Goal: Obtain resource: Download file/media

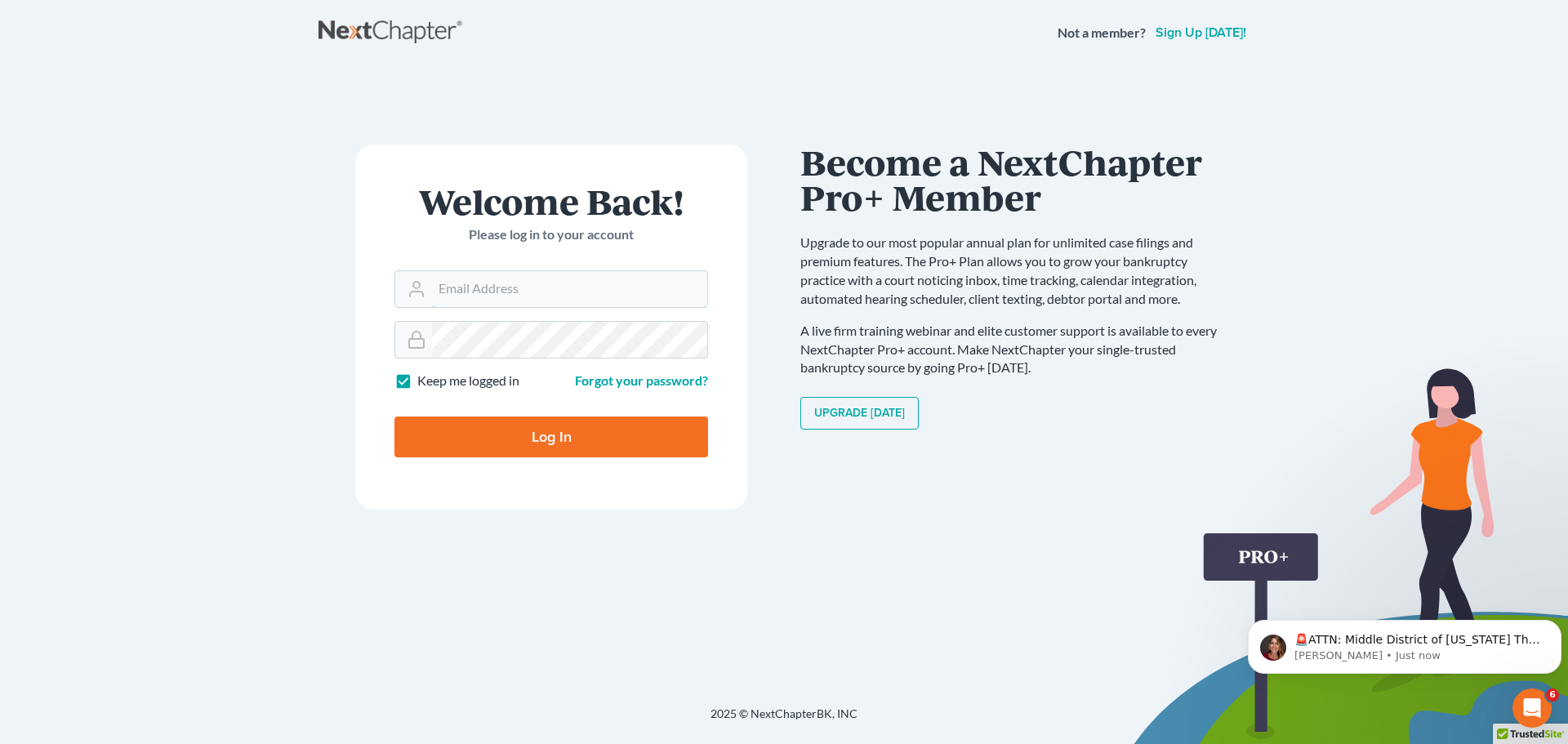
type input "[PERSON_NAME][EMAIL_ADDRESS][DOMAIN_NAME]"
click at [552, 437] on input "Log In" at bounding box center [551, 436] width 314 height 41
type input "Thinking..."
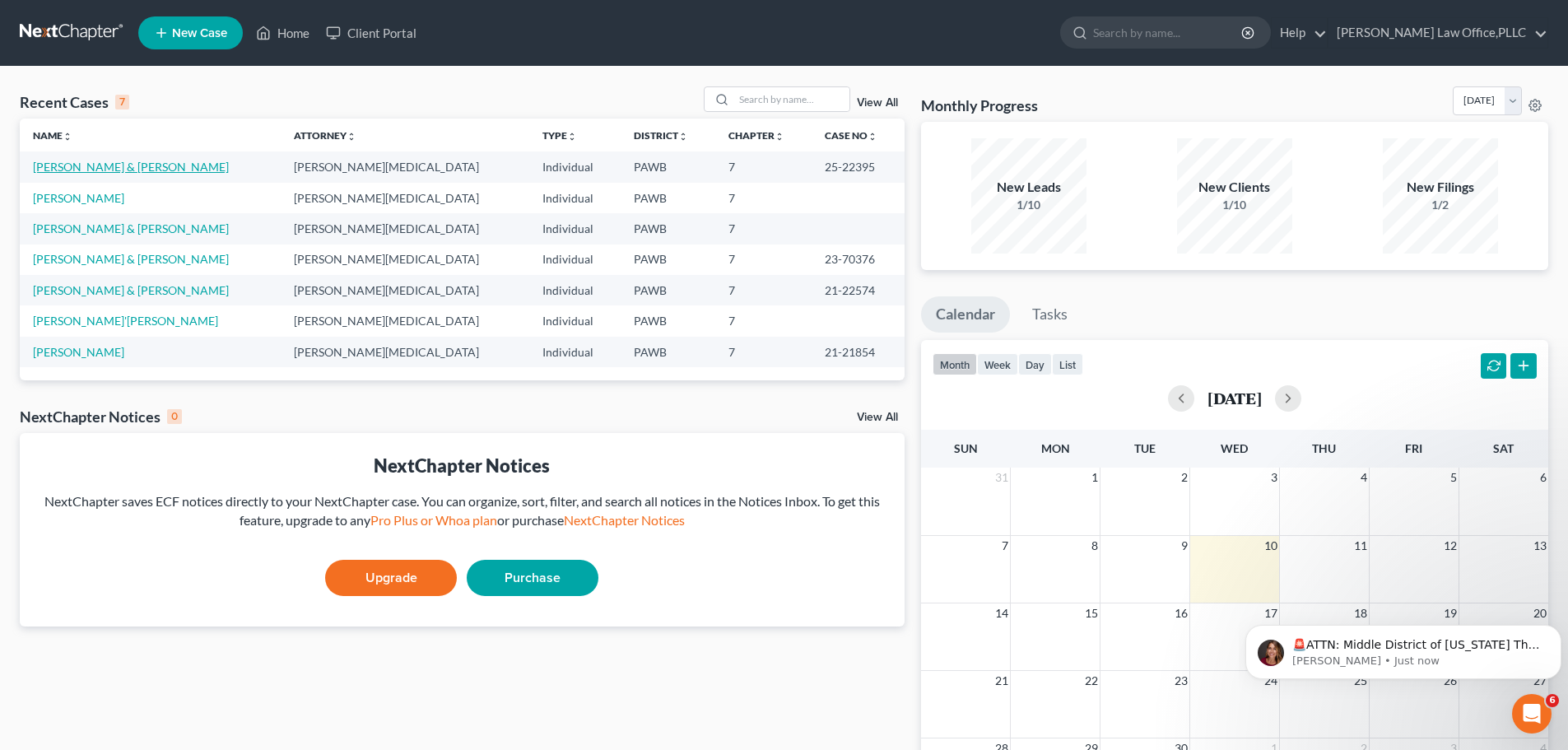
click at [108, 165] on link "[PERSON_NAME] & [PERSON_NAME]" at bounding box center [131, 166] width 196 height 14
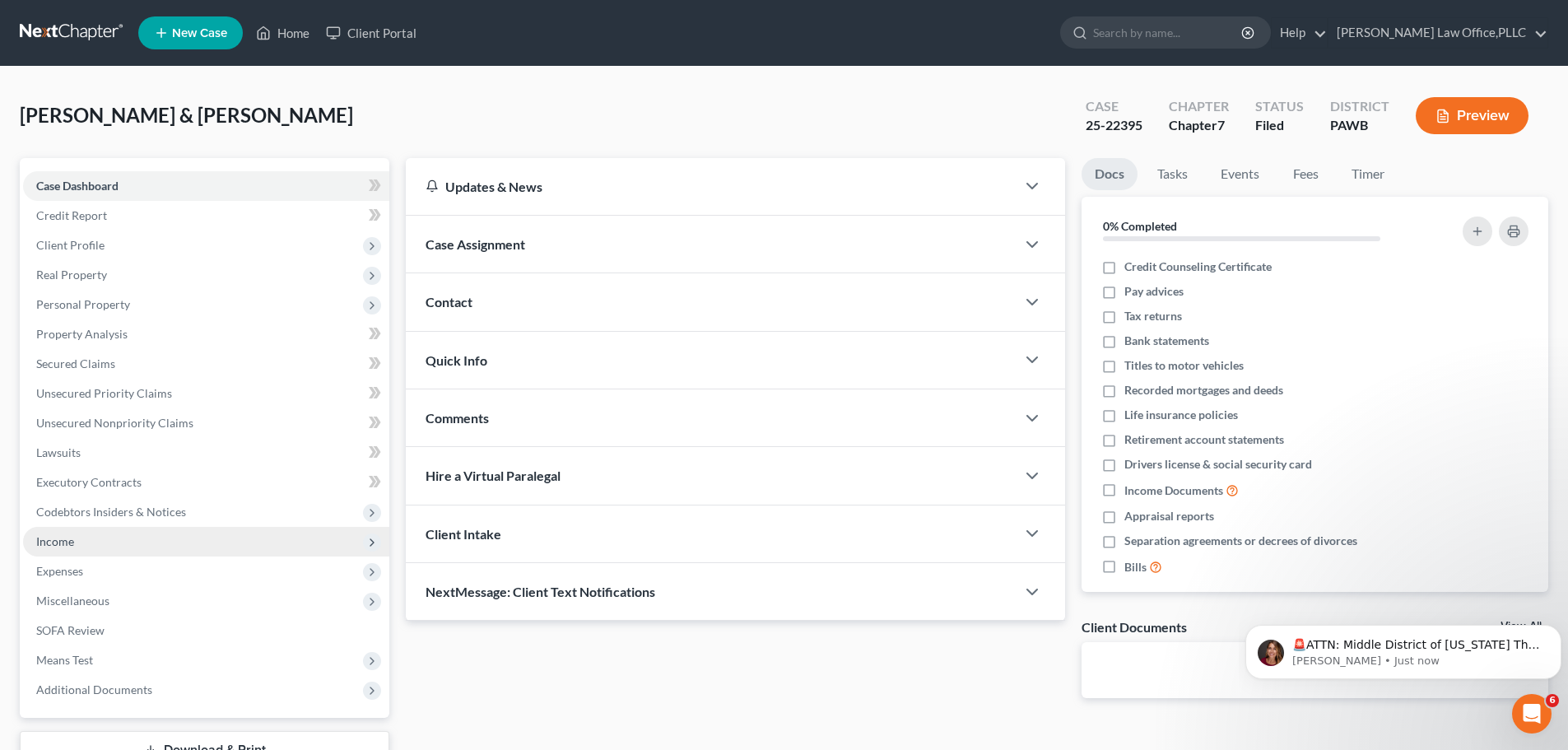
click at [56, 548] on span "Income" at bounding box center [206, 541] width 366 height 30
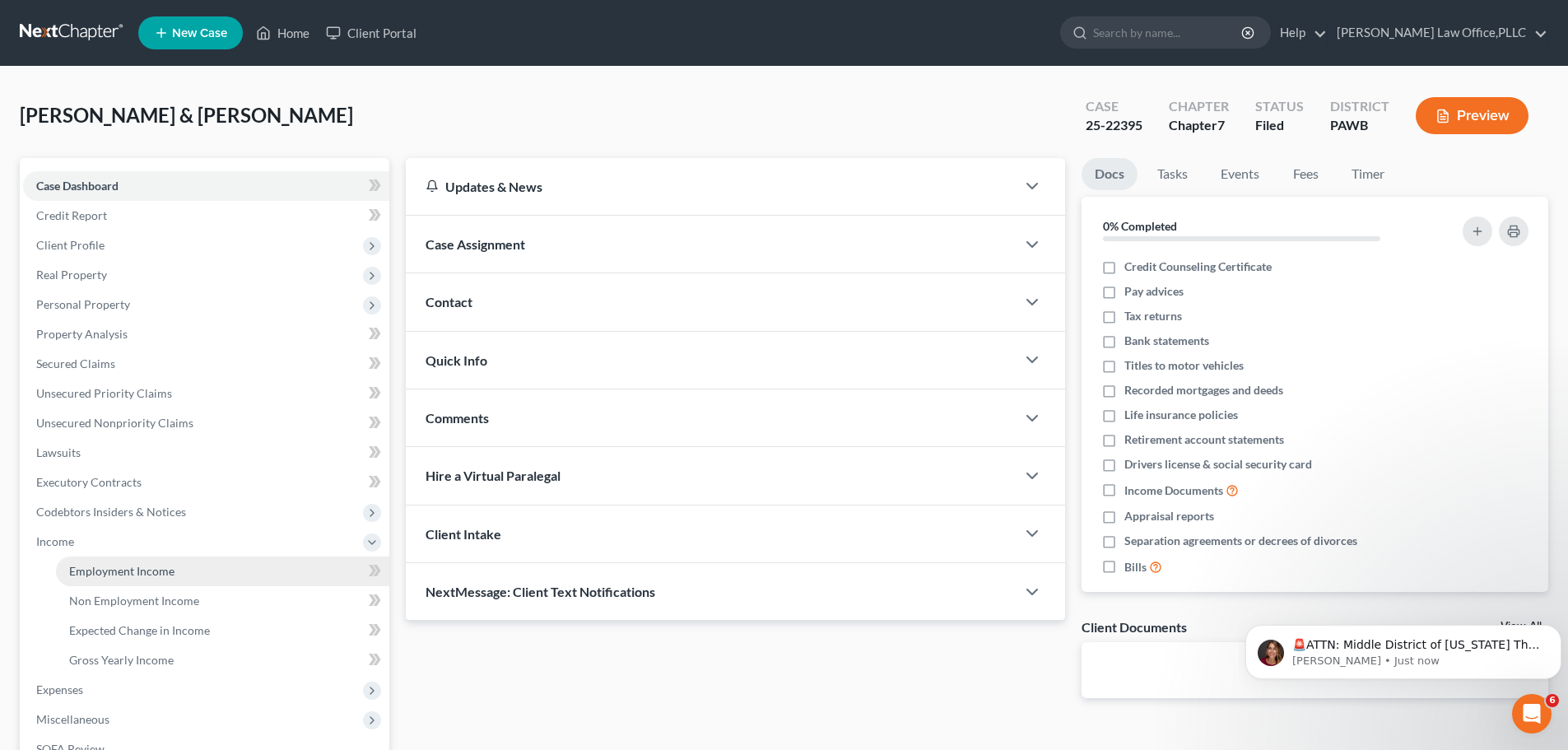
click at [88, 565] on span "Employment Income" at bounding box center [122, 570] width 105 height 14
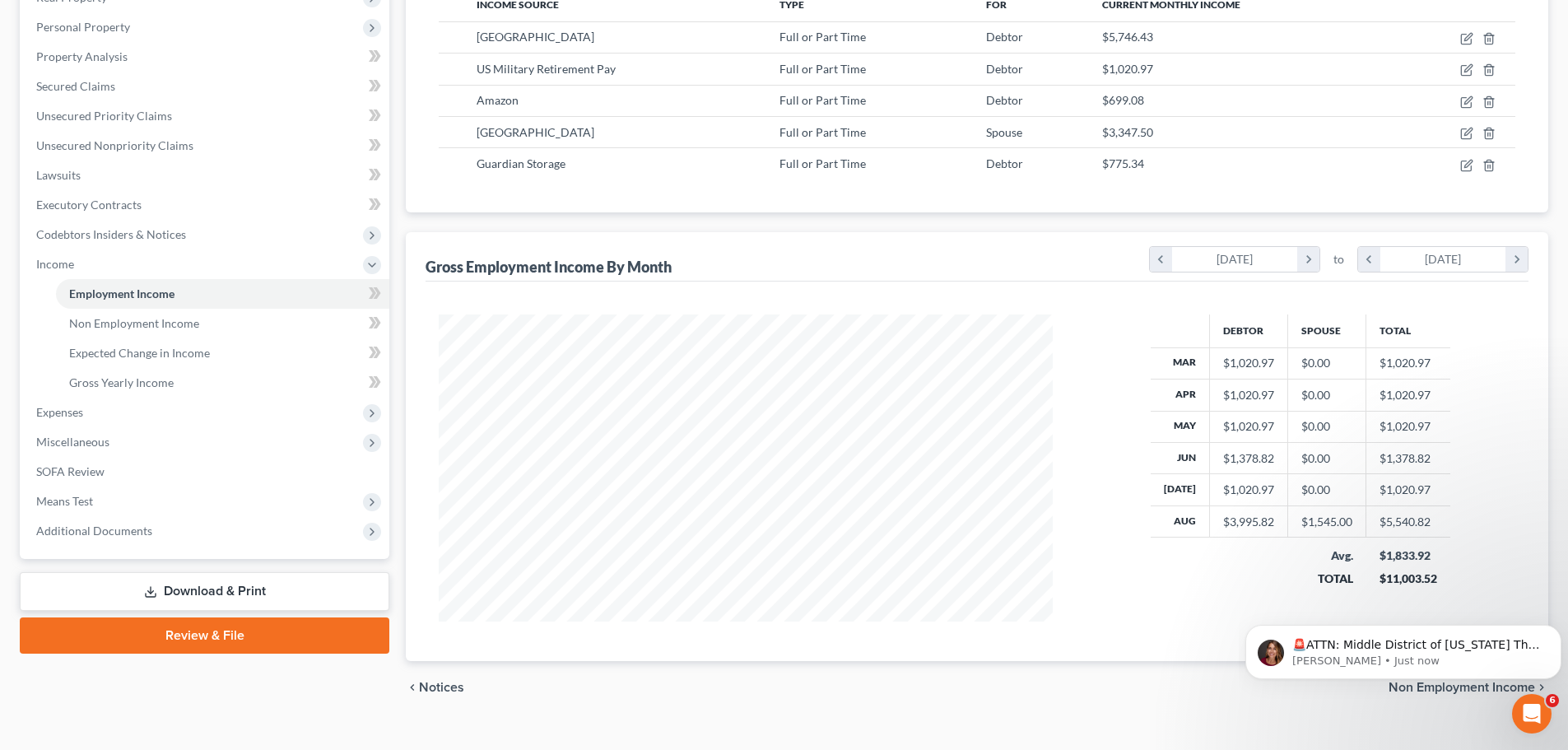
scroll to position [304, 0]
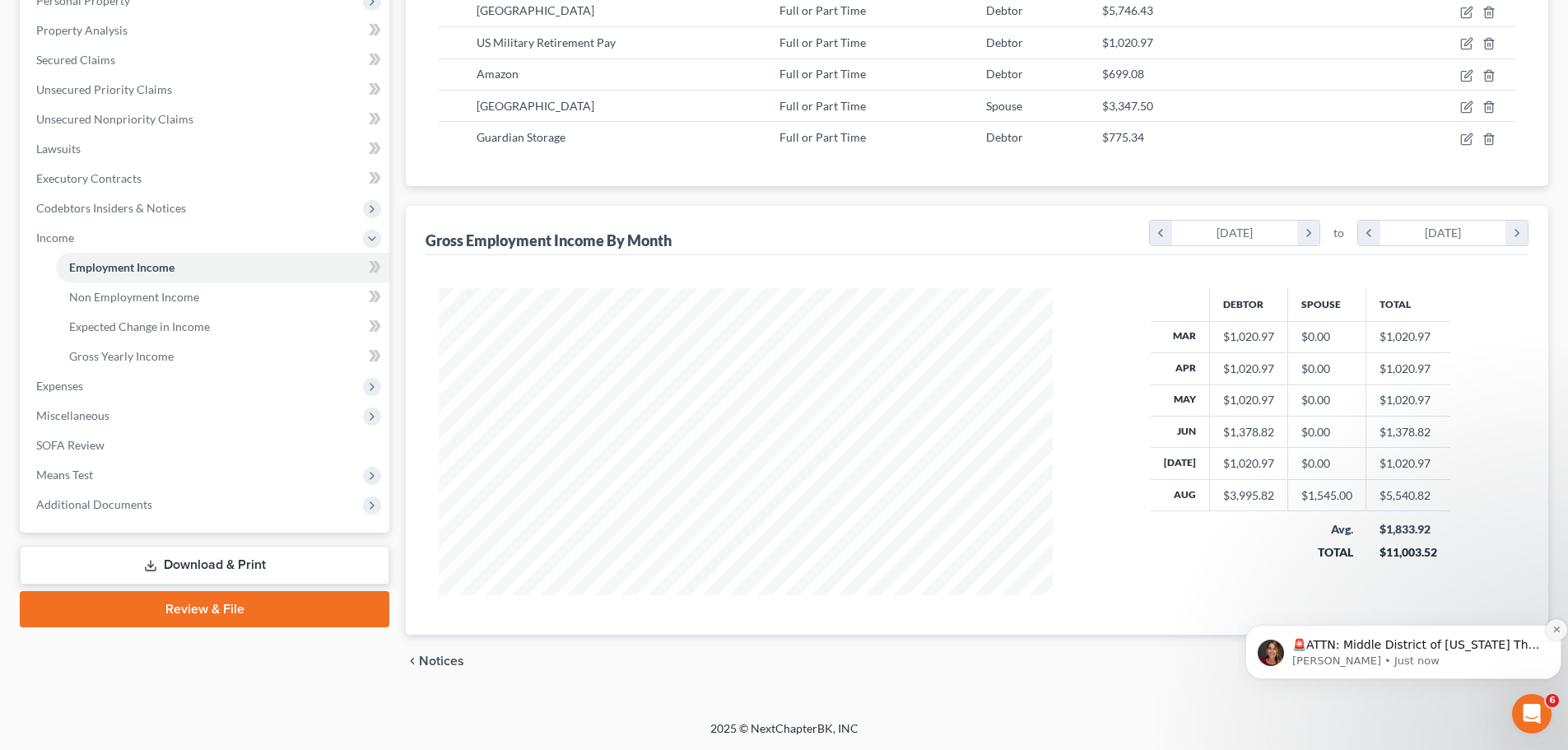
click at [1552, 628] on icon "Dismiss notification" at bounding box center [1557, 629] width 9 height 9
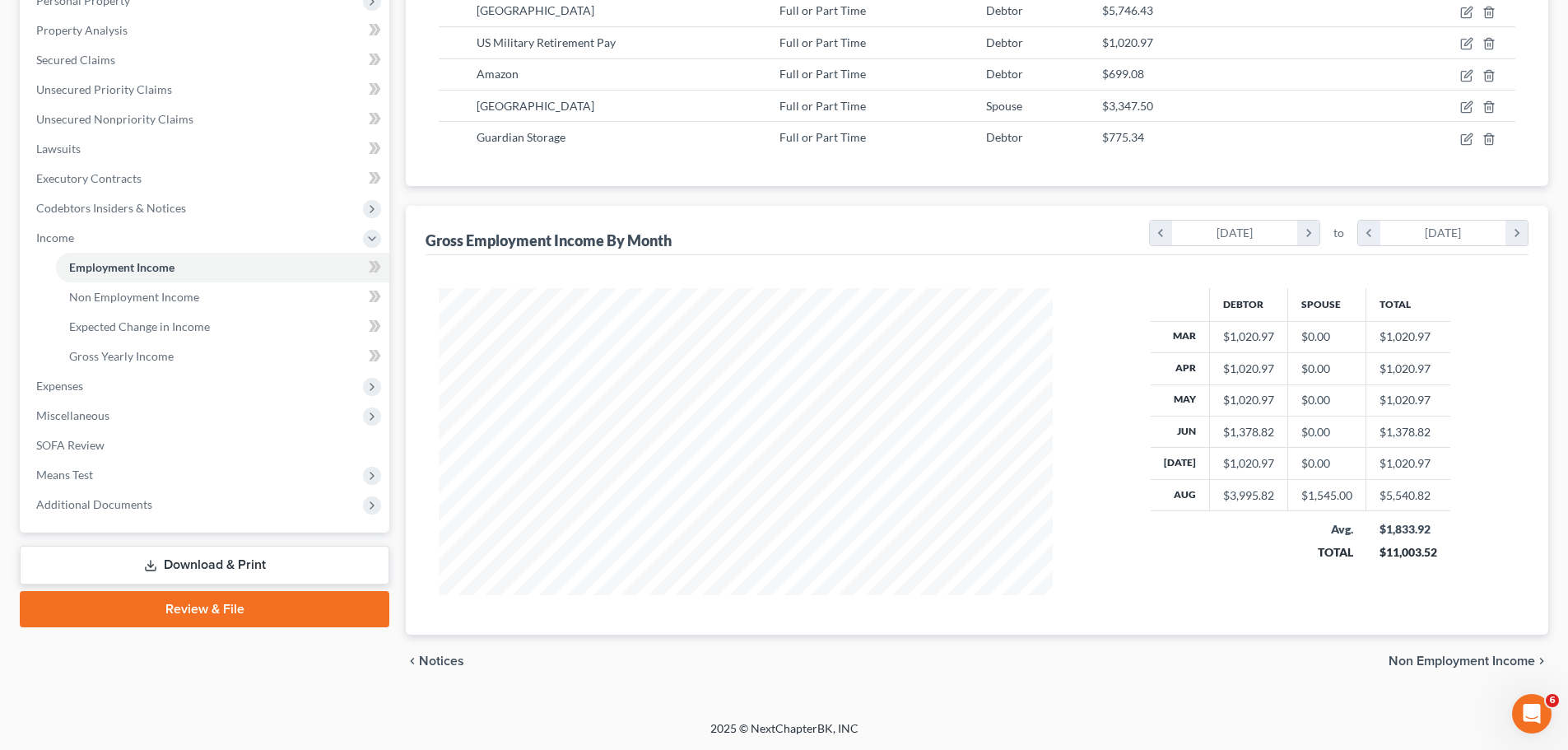
click at [1536, 654] on icon "chevron_right" at bounding box center [1542, 661] width 13 height 13
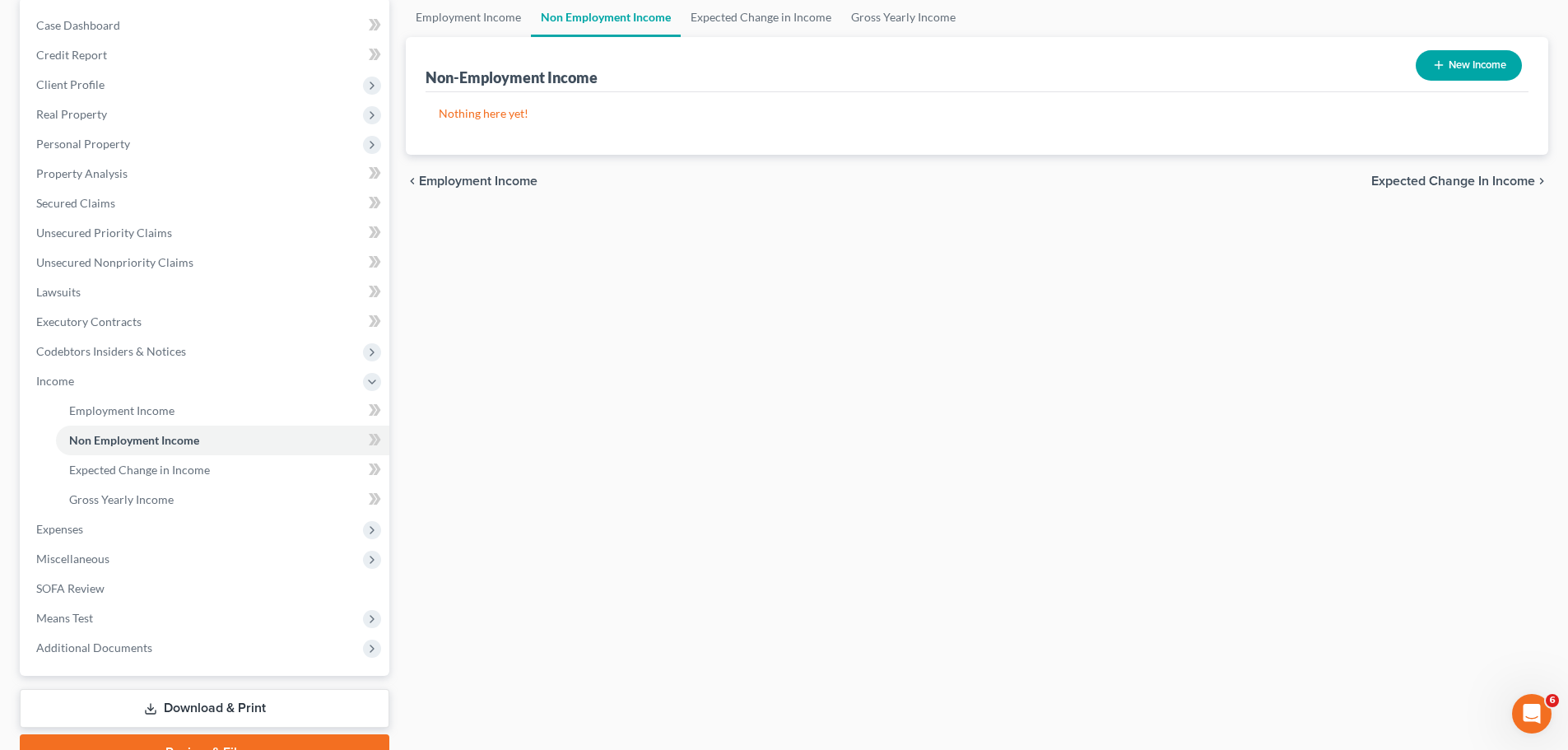
scroll to position [244, 0]
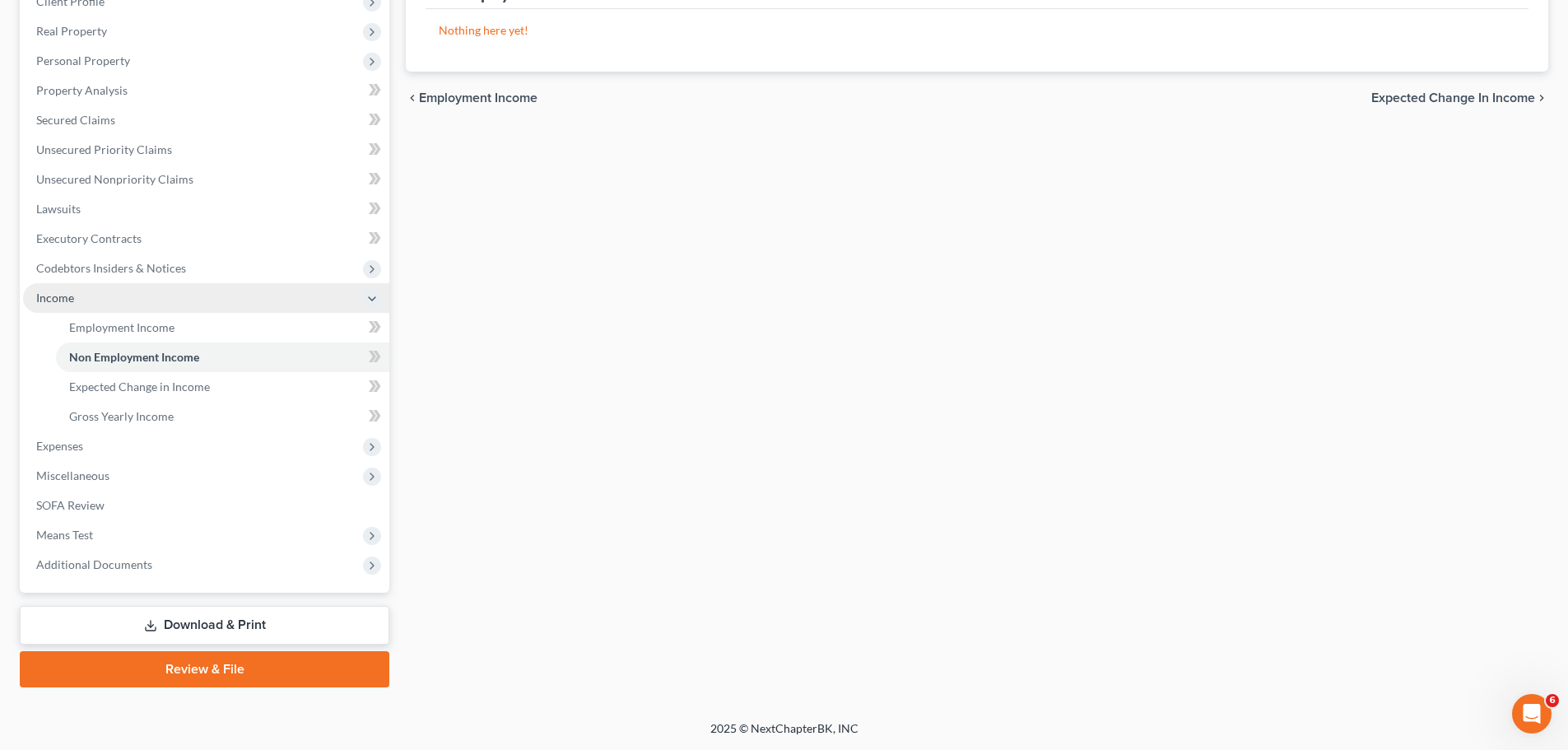
click at [59, 301] on span "Income" at bounding box center [54, 298] width 38 height 14
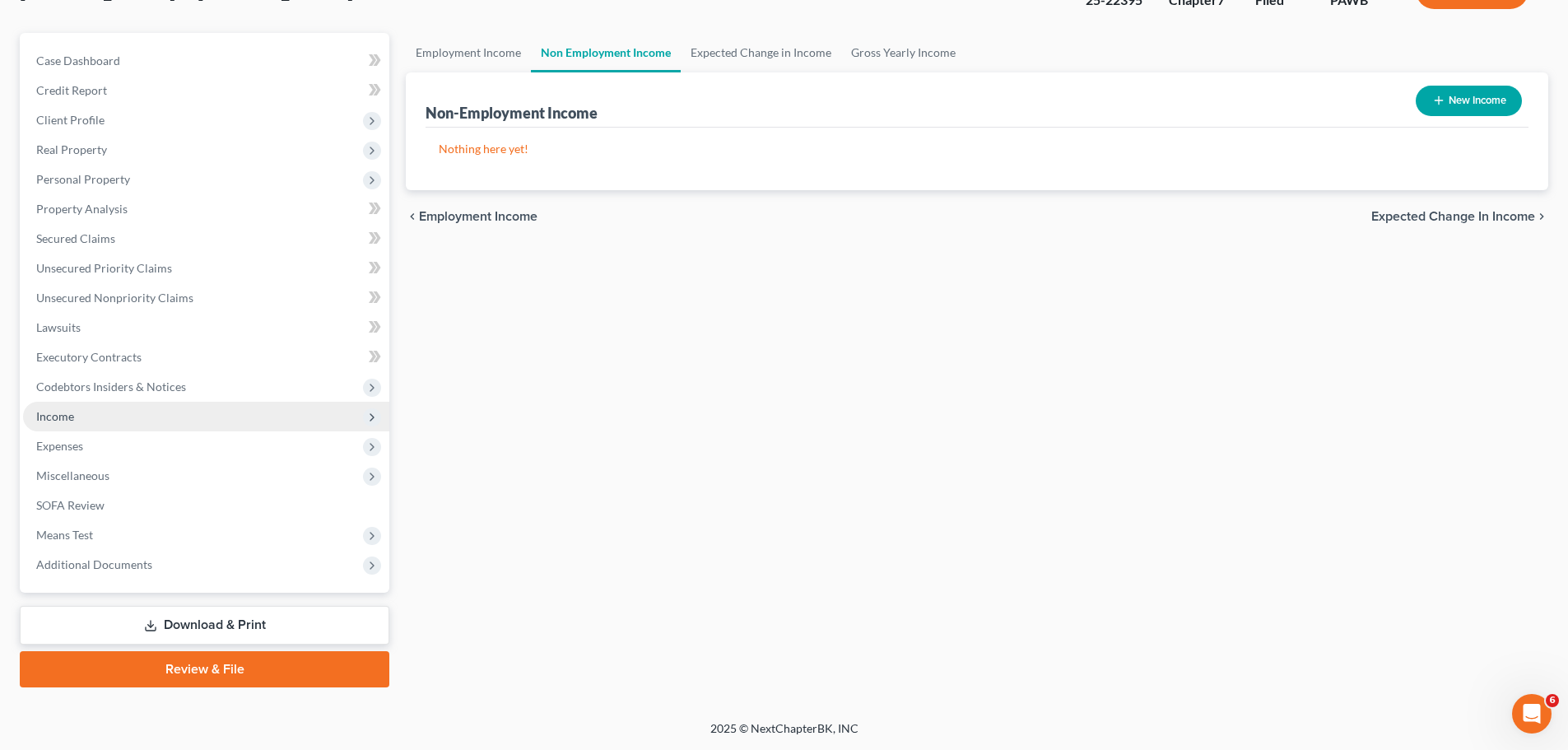
scroll to position [125, 0]
click at [65, 445] on span "Expenses" at bounding box center [60, 446] width 47 height 14
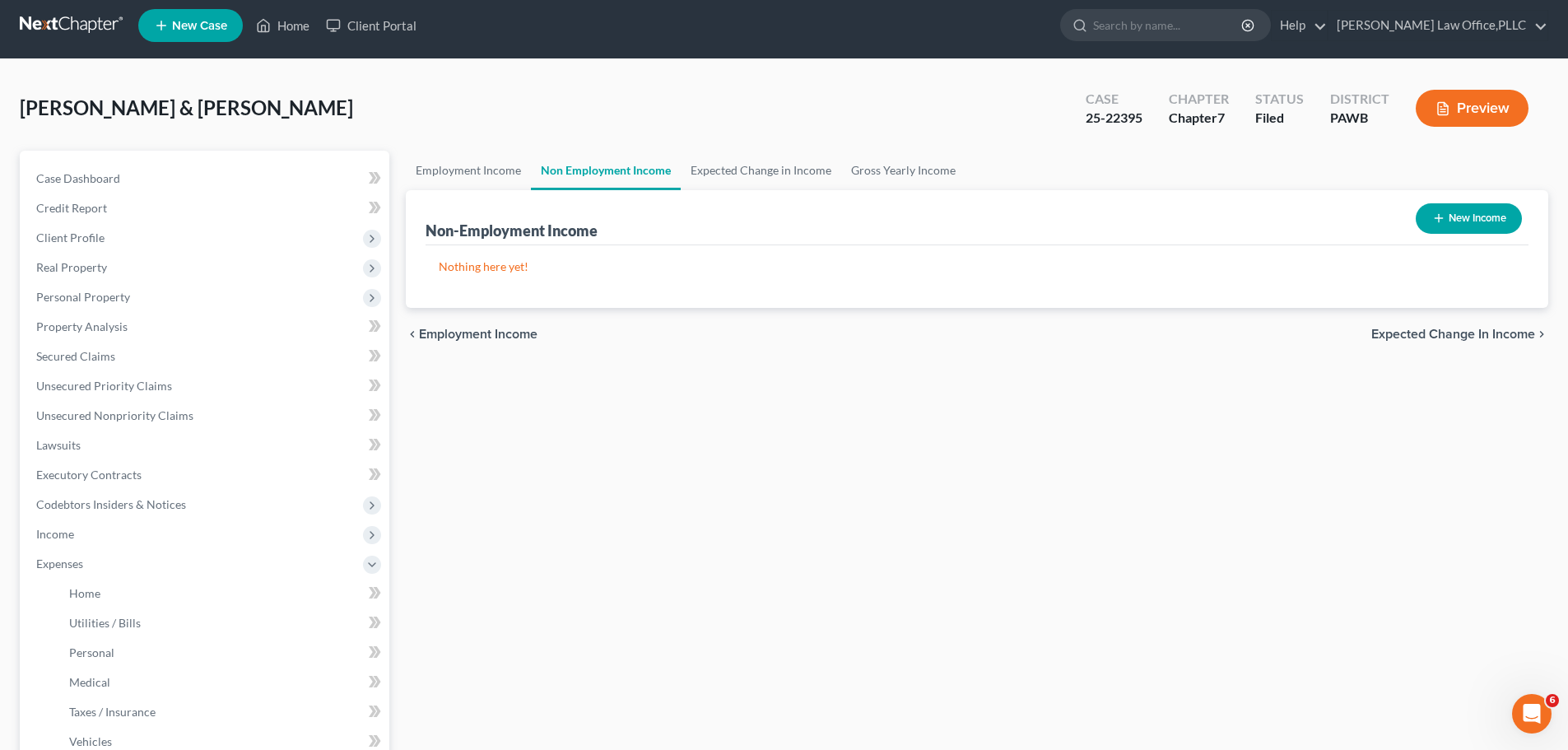
scroll to position [0, 0]
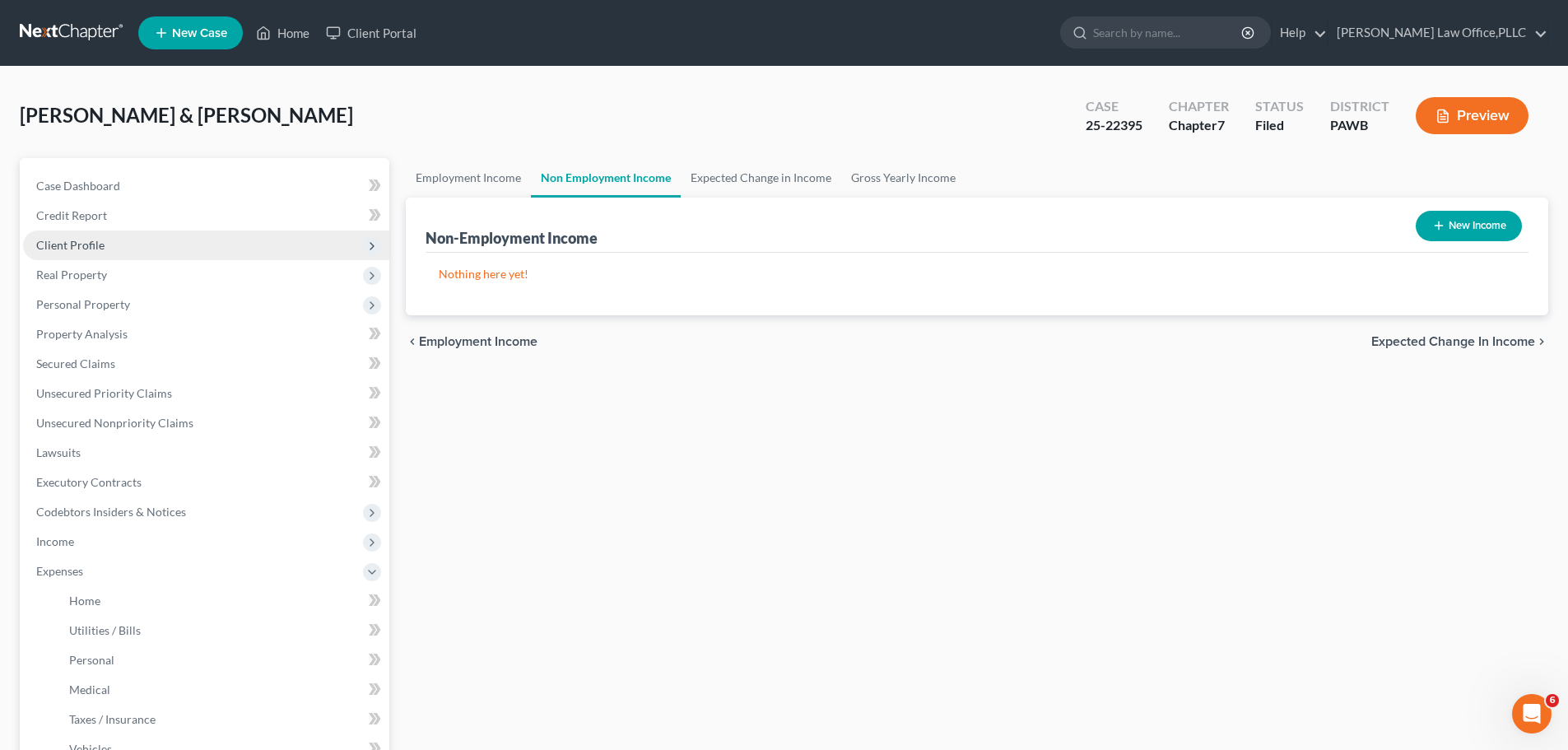
click at [72, 247] on span "Client Profile" at bounding box center [70, 244] width 68 height 14
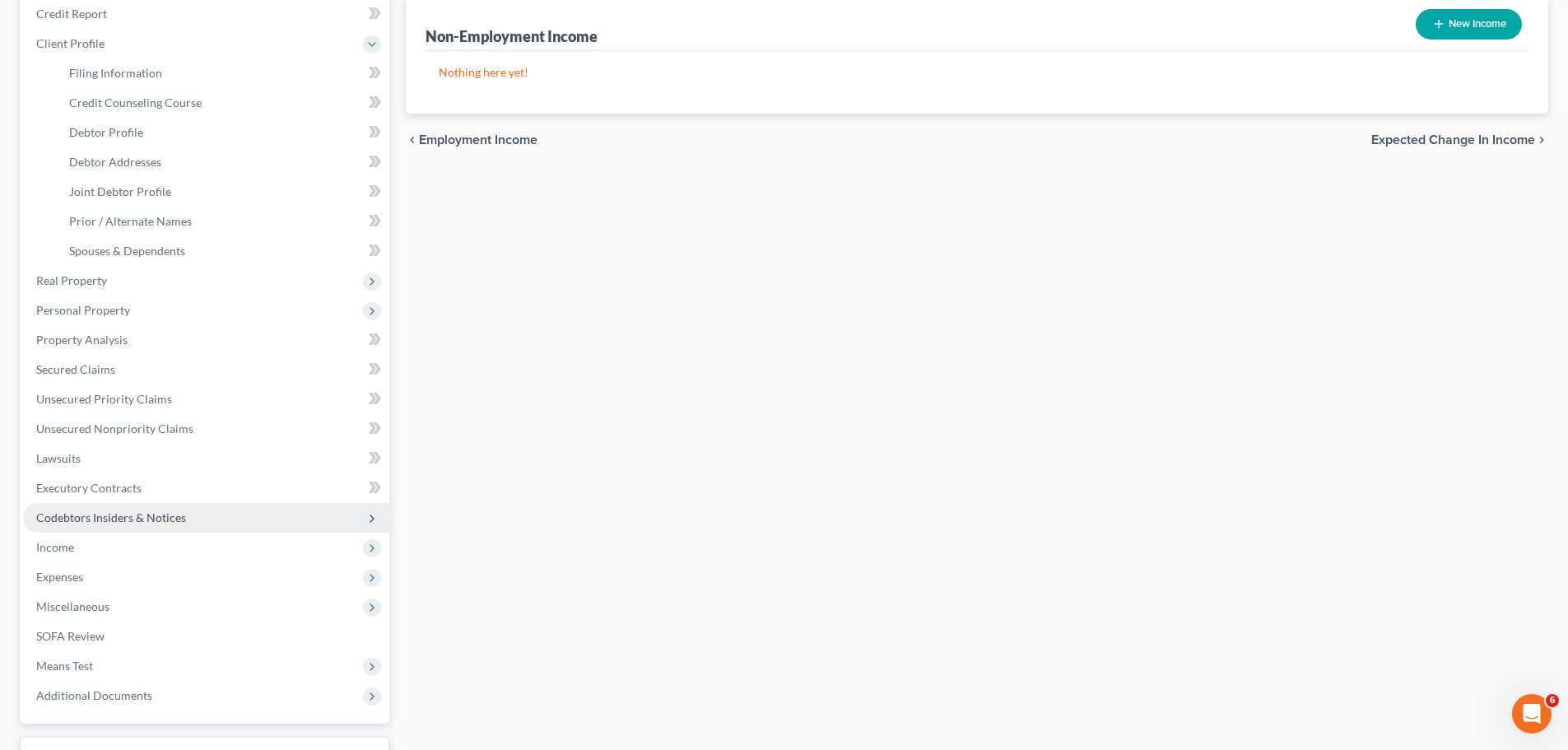
scroll to position [332, 0]
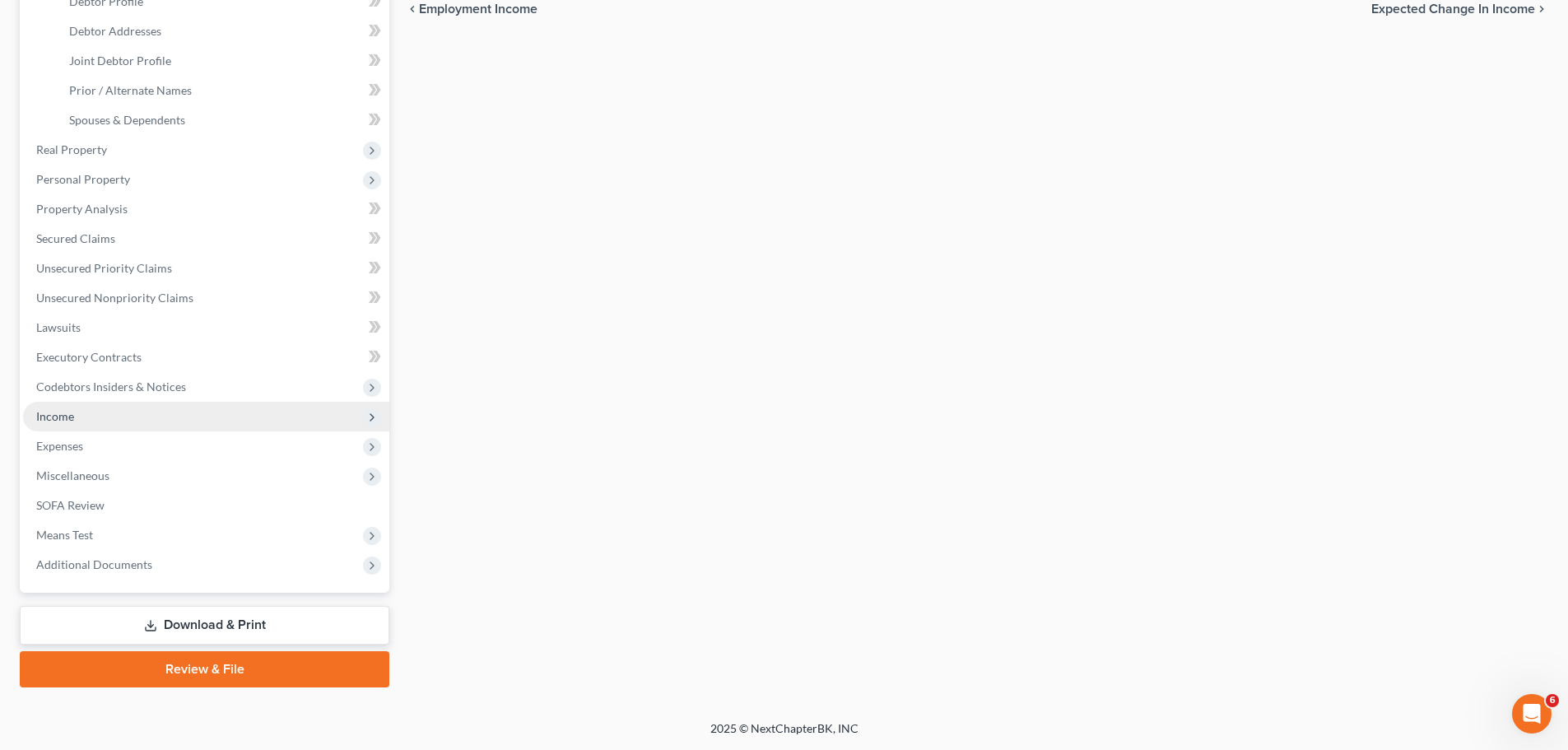
click at [49, 417] on span "Income" at bounding box center [54, 416] width 38 height 14
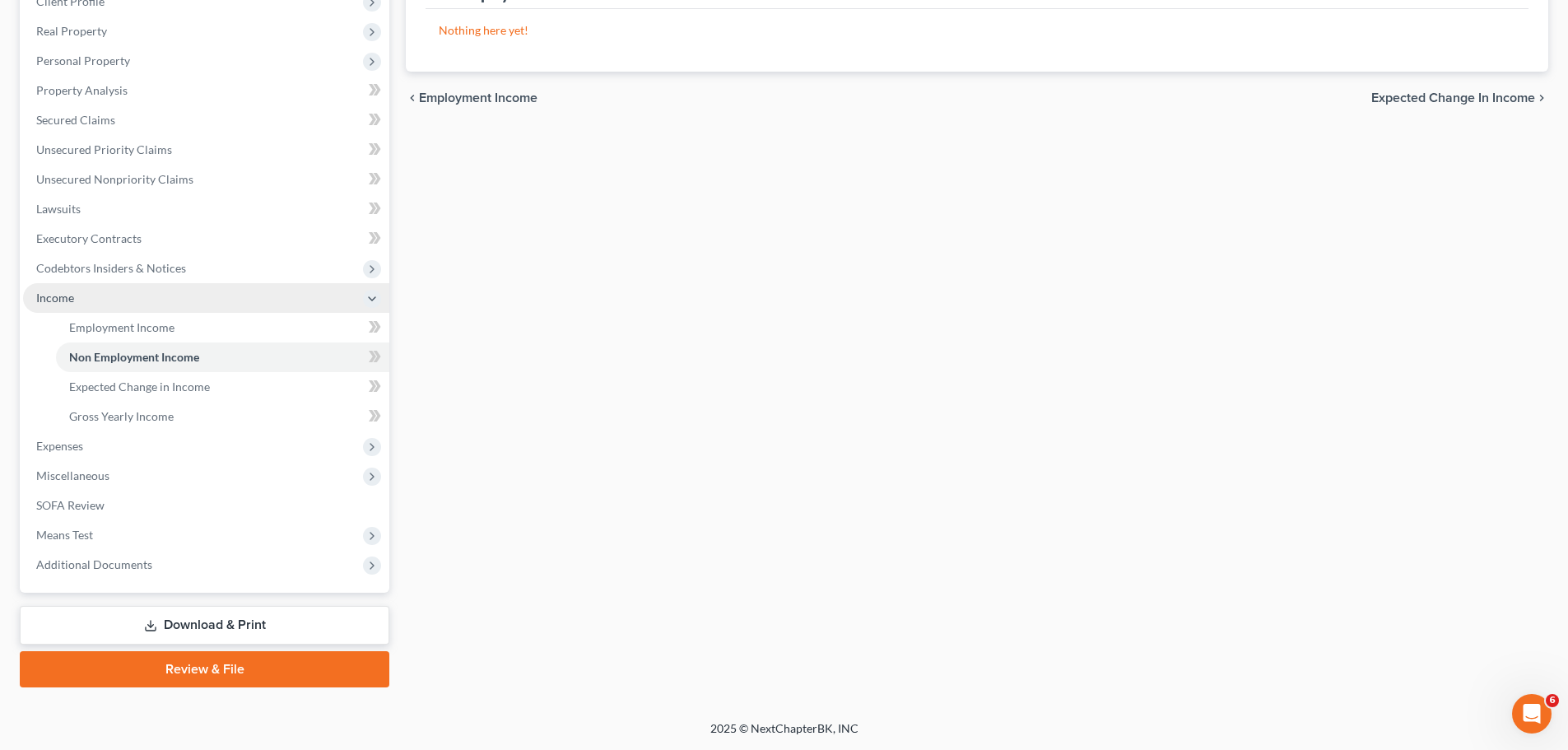
scroll to position [244, 0]
click at [1470, 103] on span "Expected Change in Income" at bounding box center [1453, 97] width 164 height 13
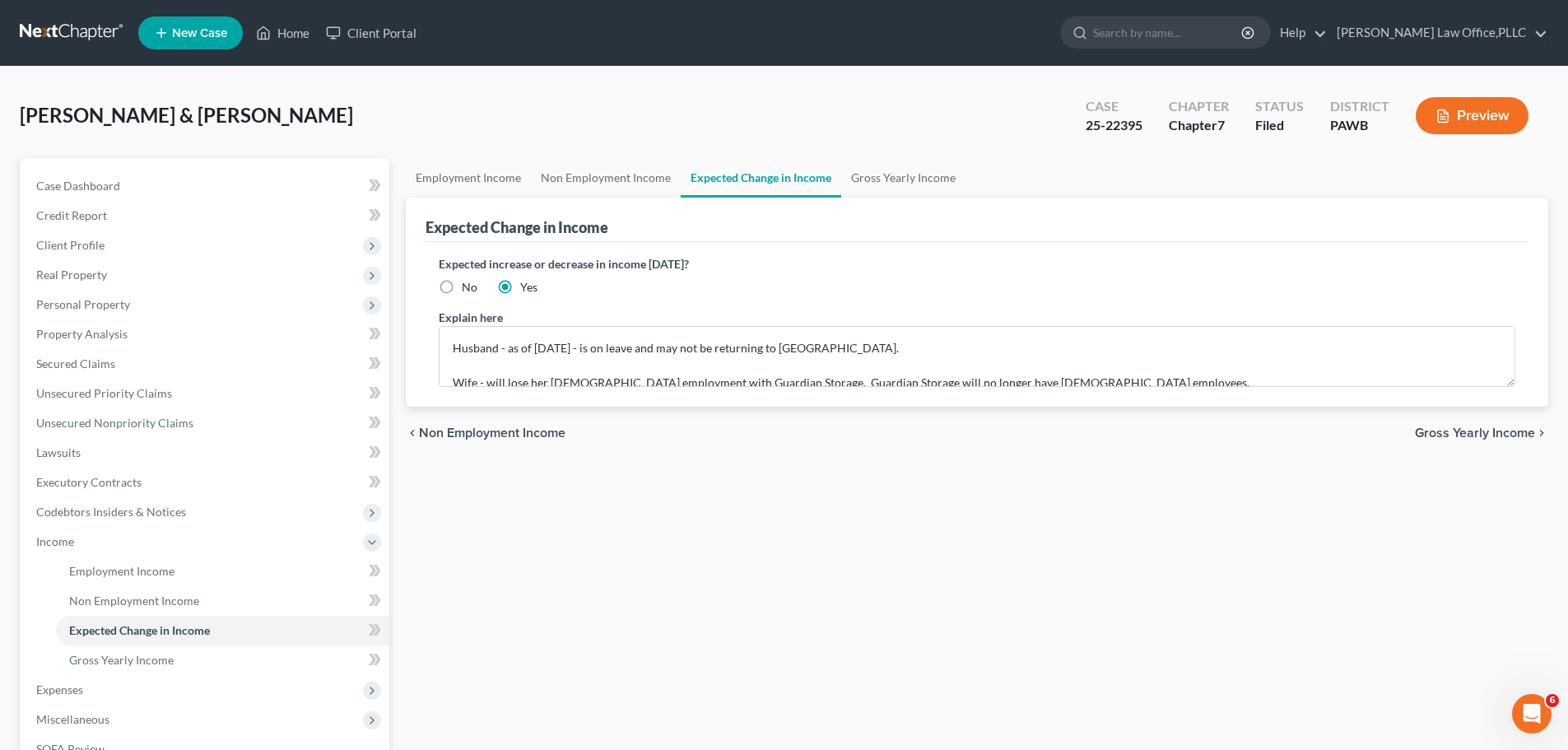
click at [1466, 426] on span "Gross Yearly Income" at bounding box center [1474, 432] width 120 height 13
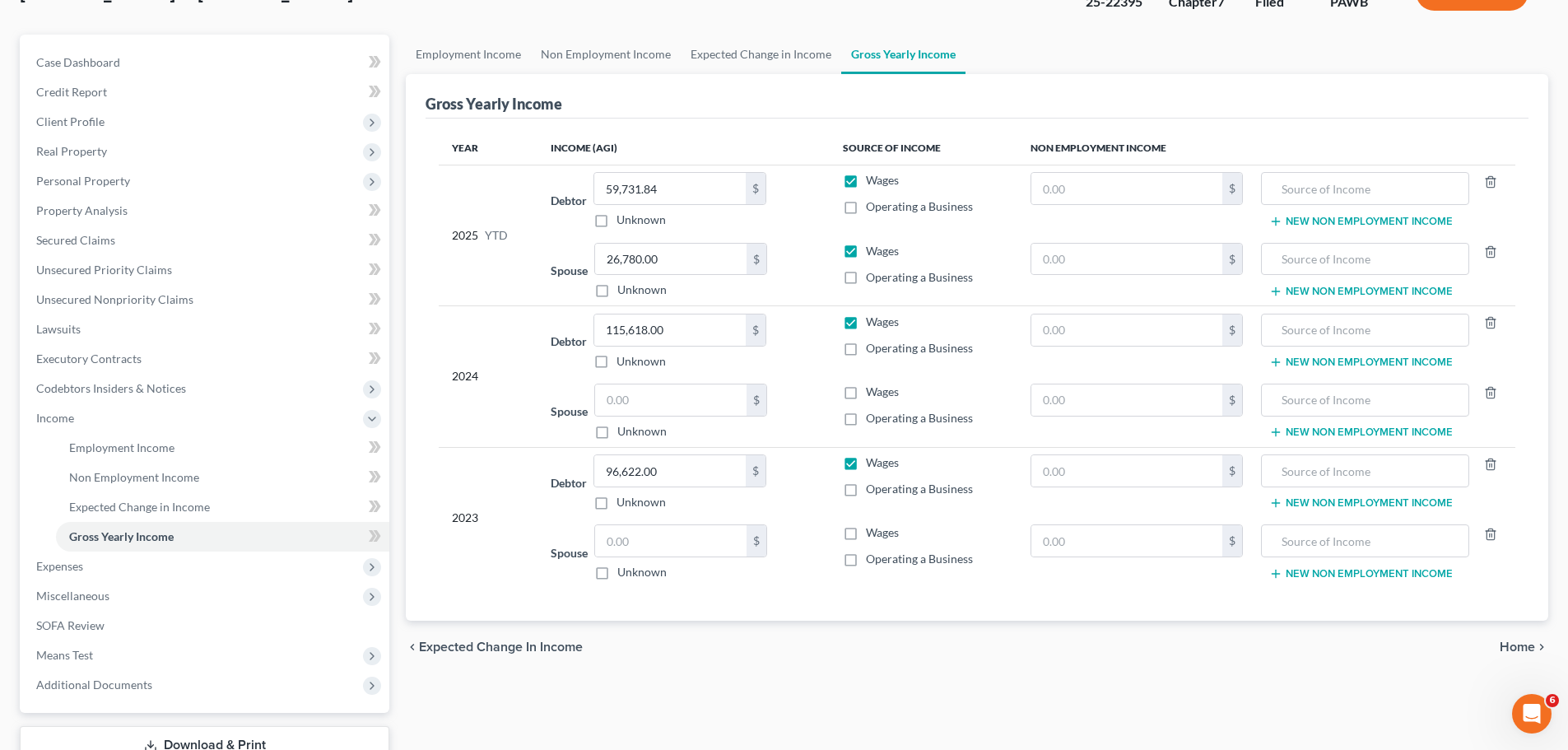
scroll to position [244, 0]
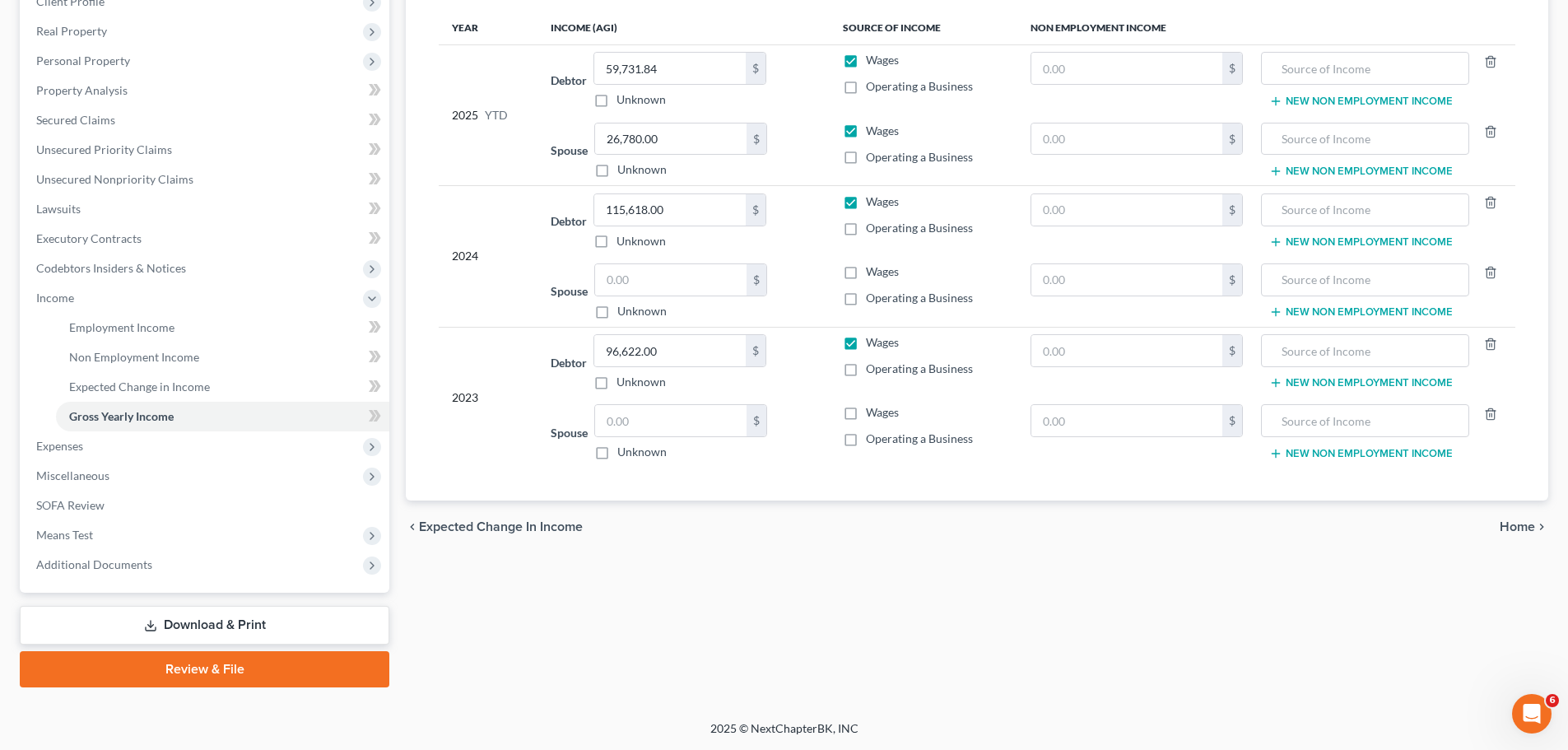
click at [1529, 523] on span "Home" at bounding box center [1517, 527] width 35 height 13
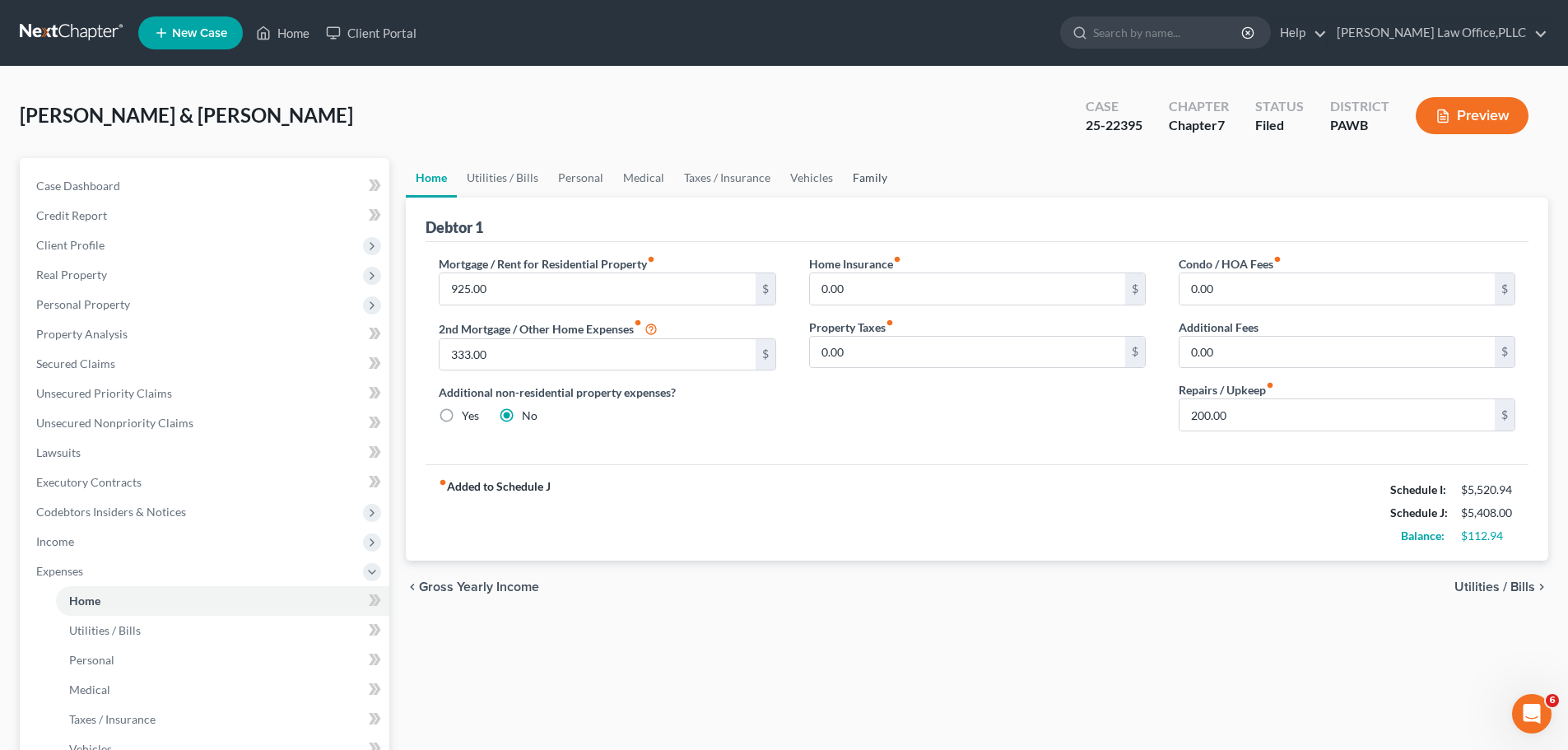
click at [876, 183] on link "Family" at bounding box center [870, 177] width 54 height 39
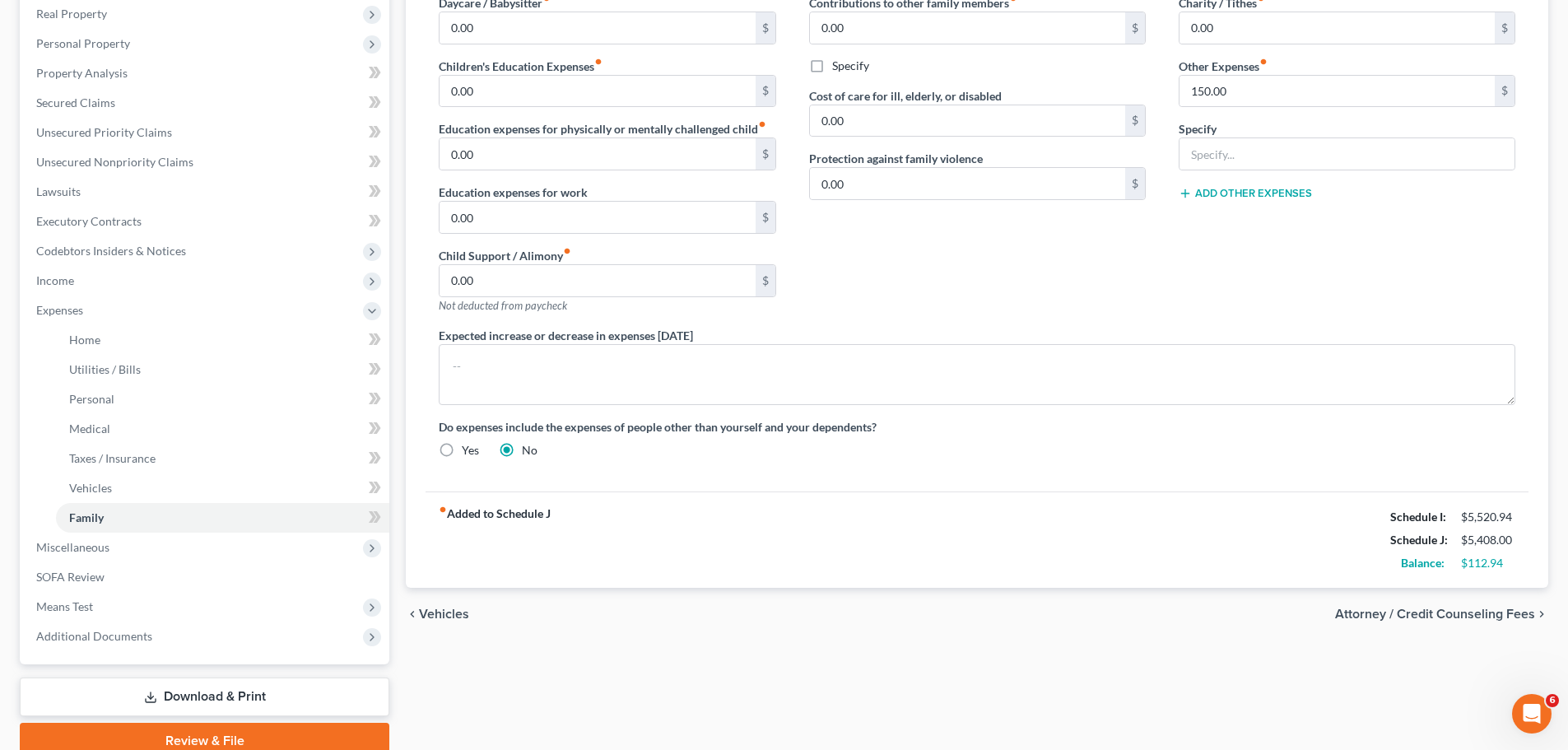
scroll to position [329, 0]
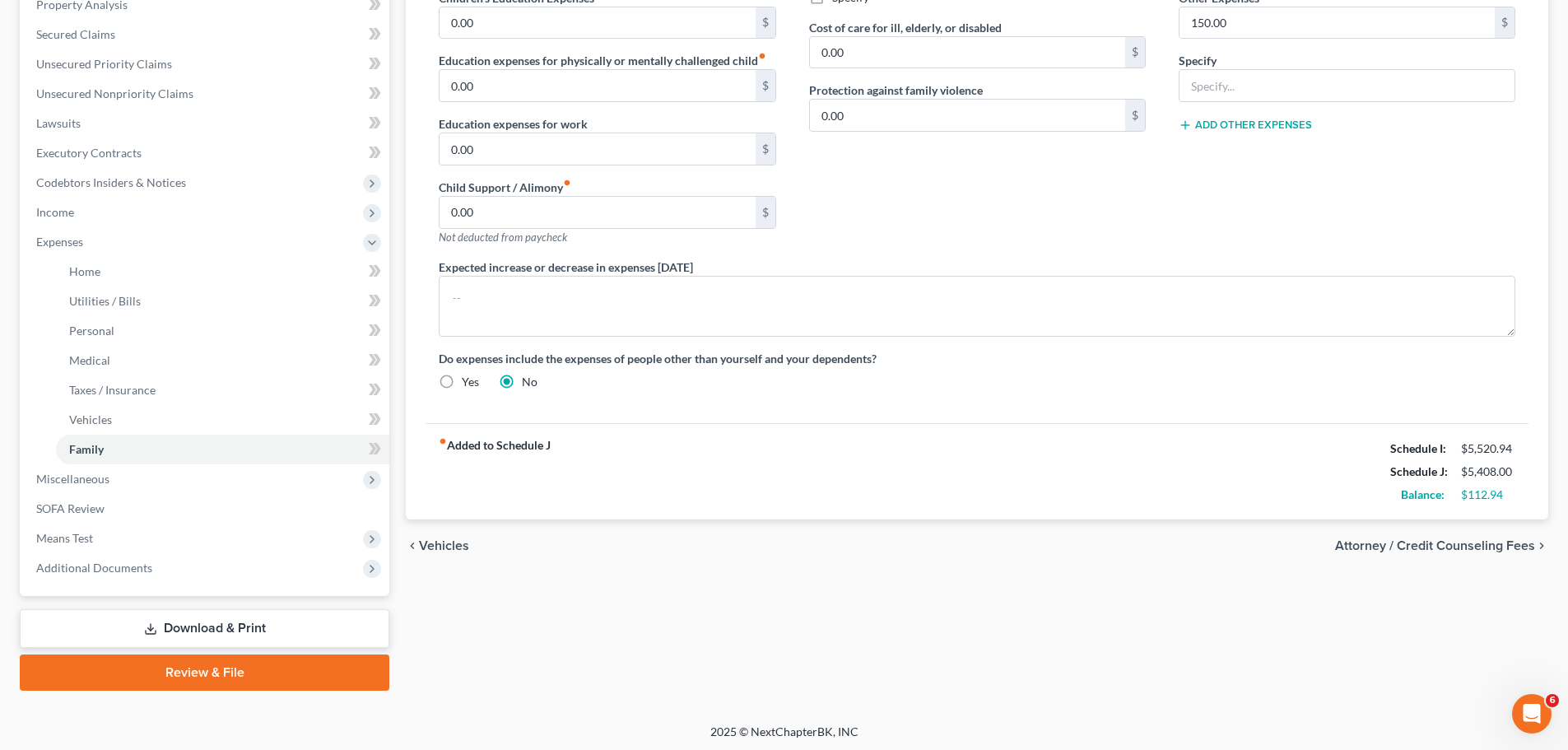
click at [1507, 548] on span "Attorney / Credit Counseling Fees" at bounding box center [1435, 545] width 200 height 13
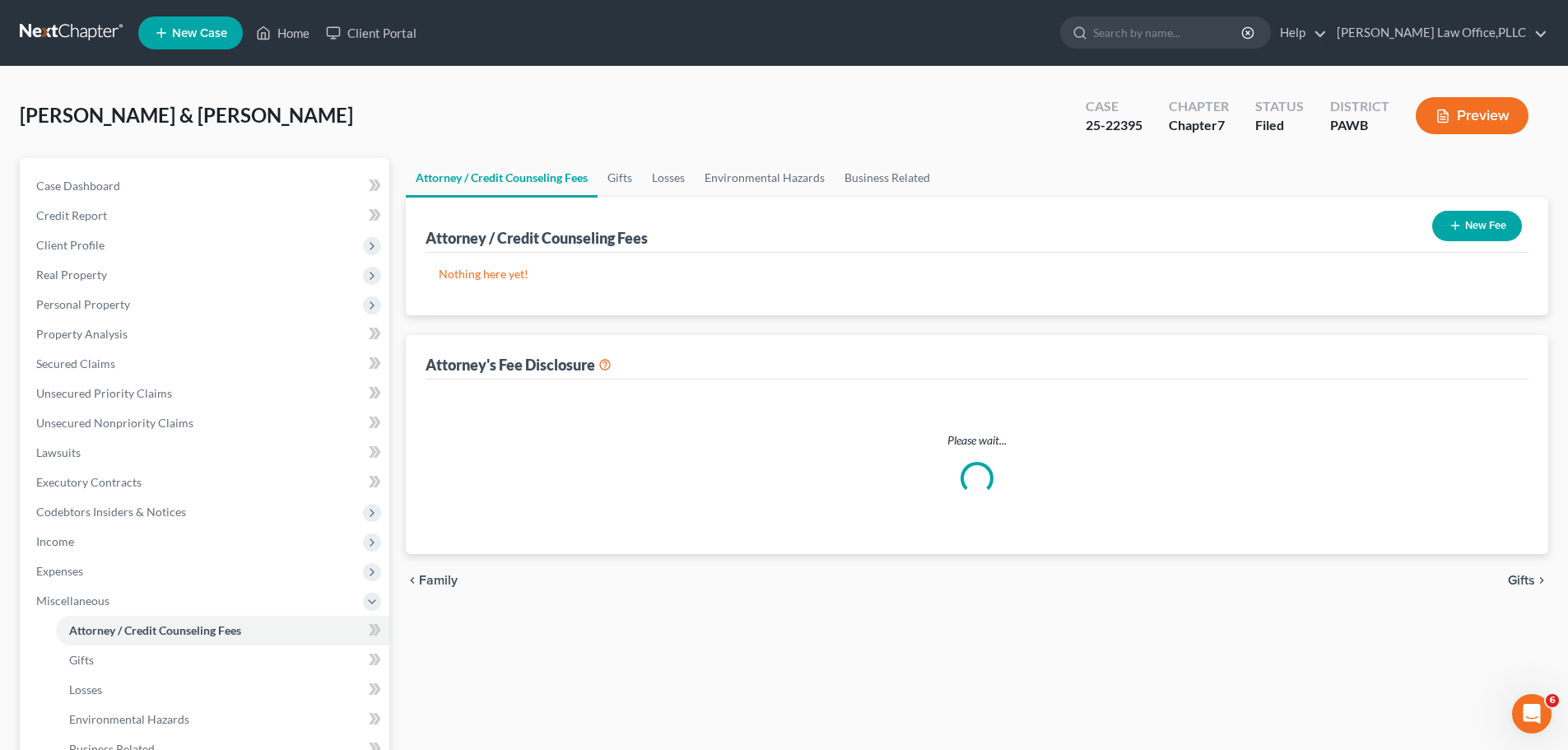
select select "0"
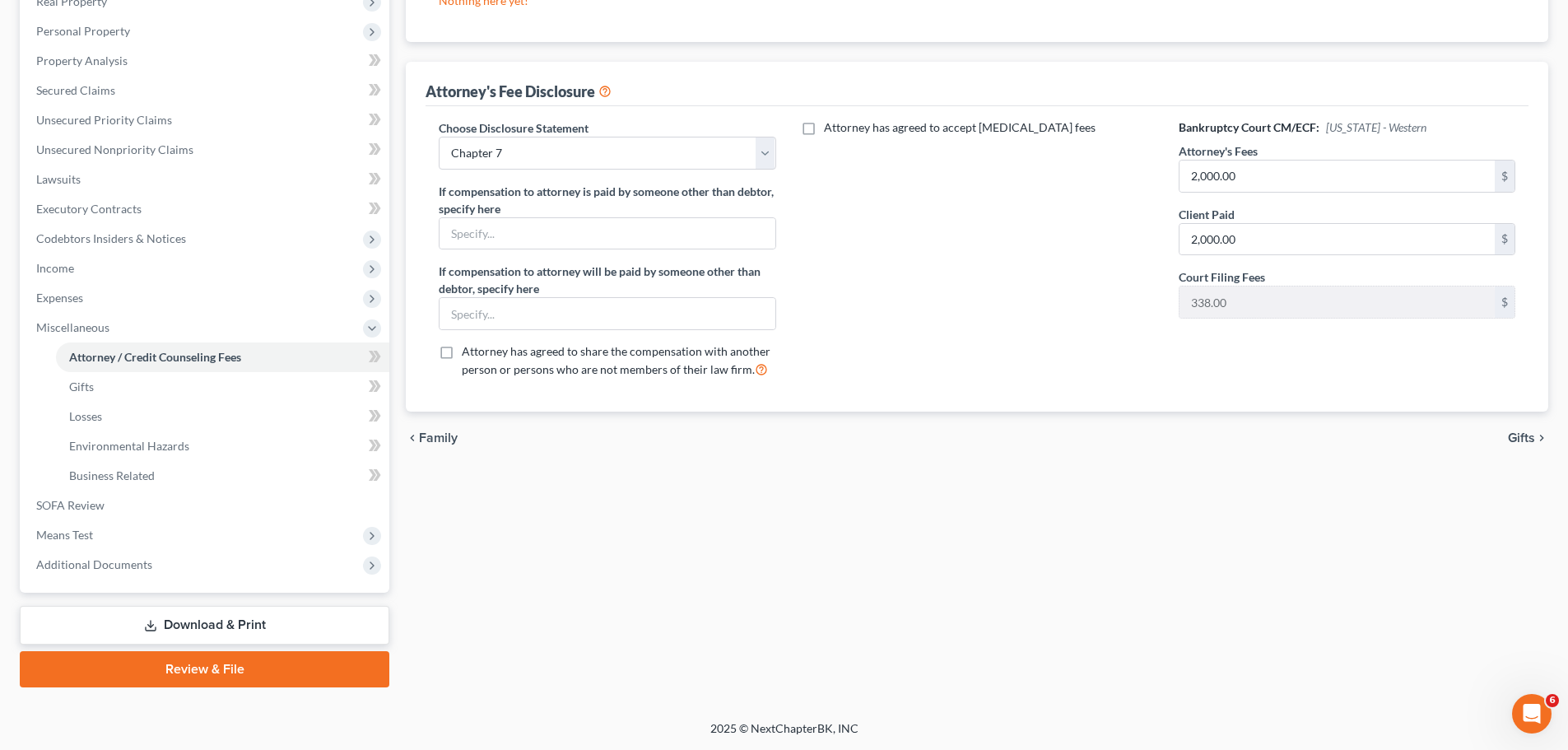
click at [1534, 437] on span "Gifts" at bounding box center [1522, 437] width 27 height 13
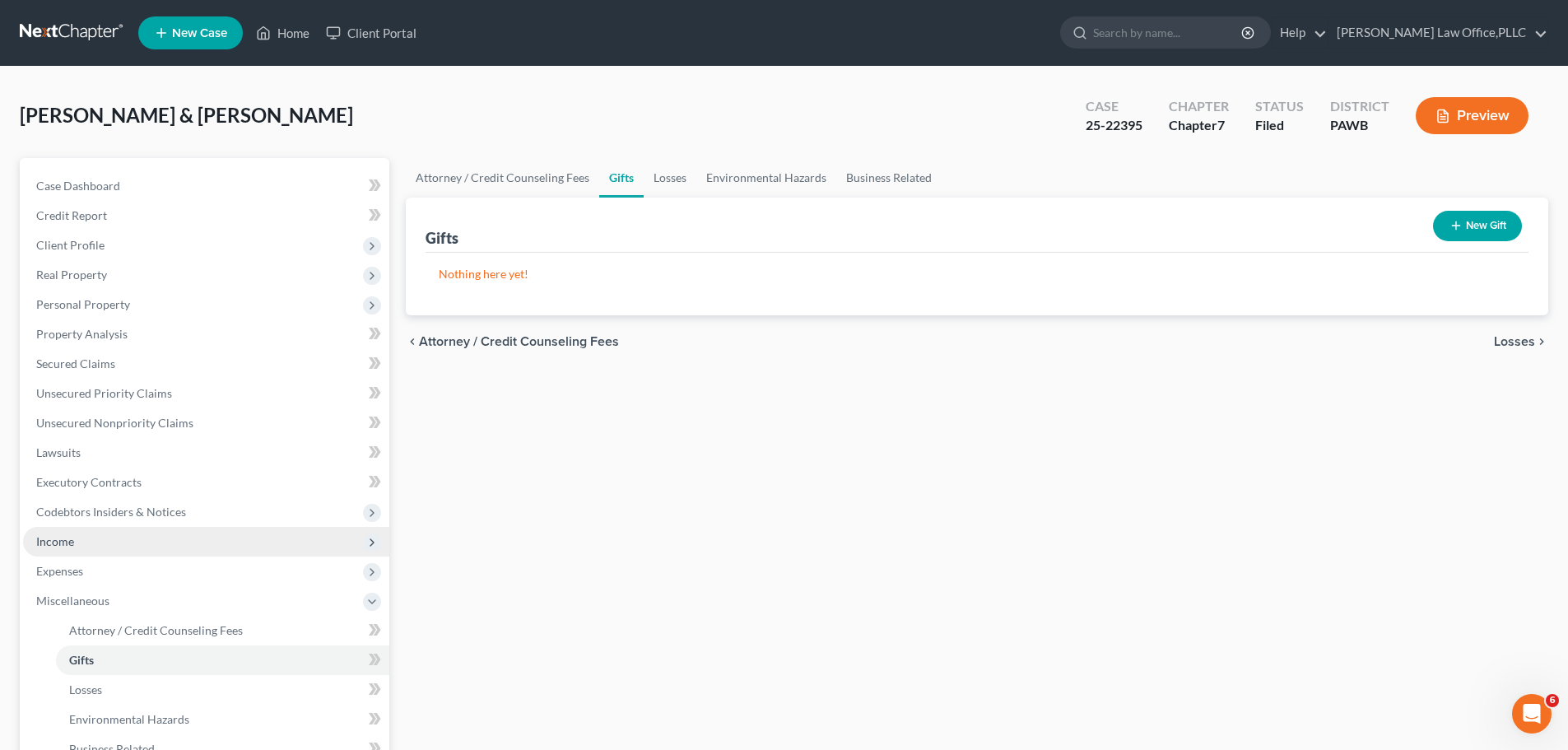
click at [72, 550] on span "Income" at bounding box center [206, 541] width 366 height 30
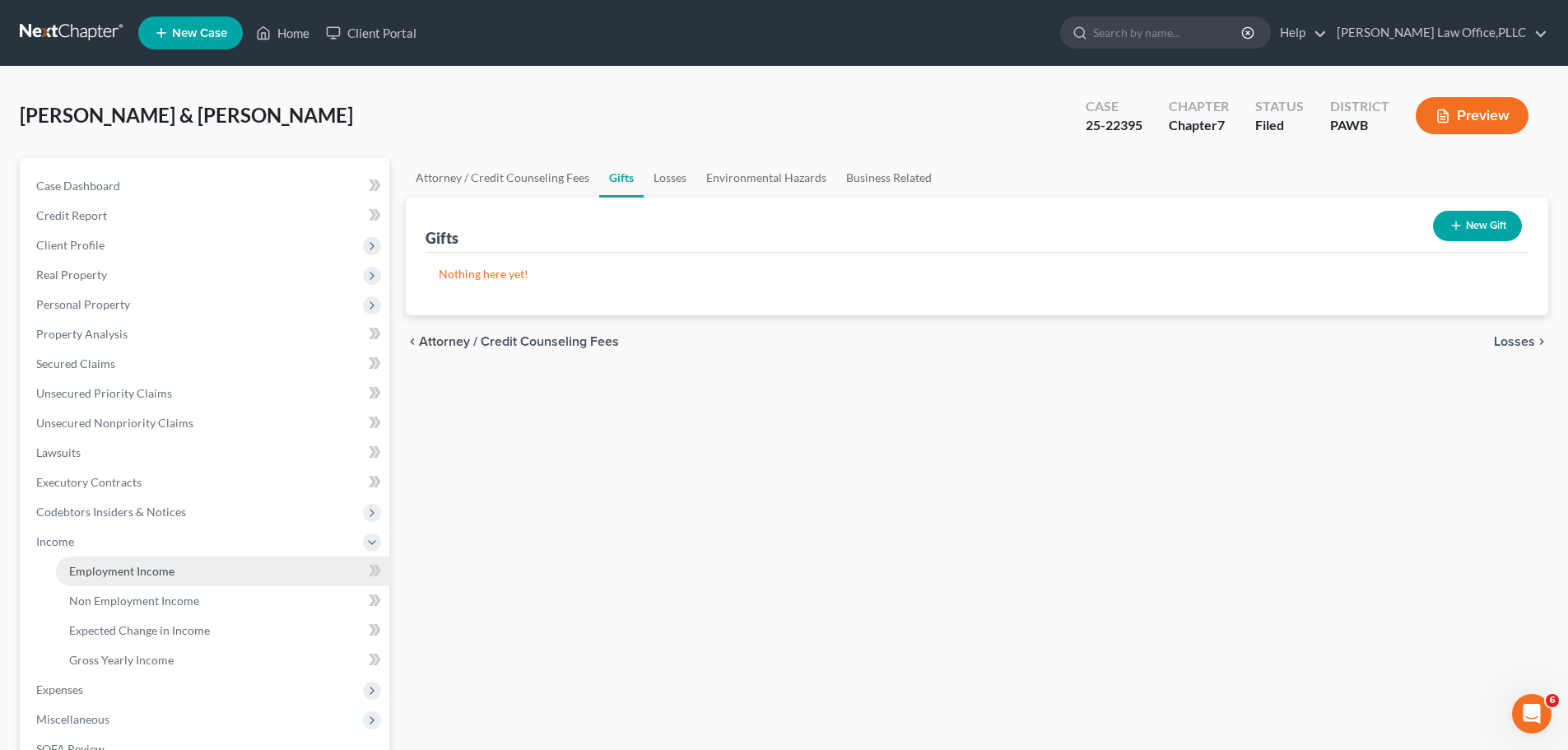
click at [113, 577] on link "Employment Income" at bounding box center [223, 571] width 333 height 30
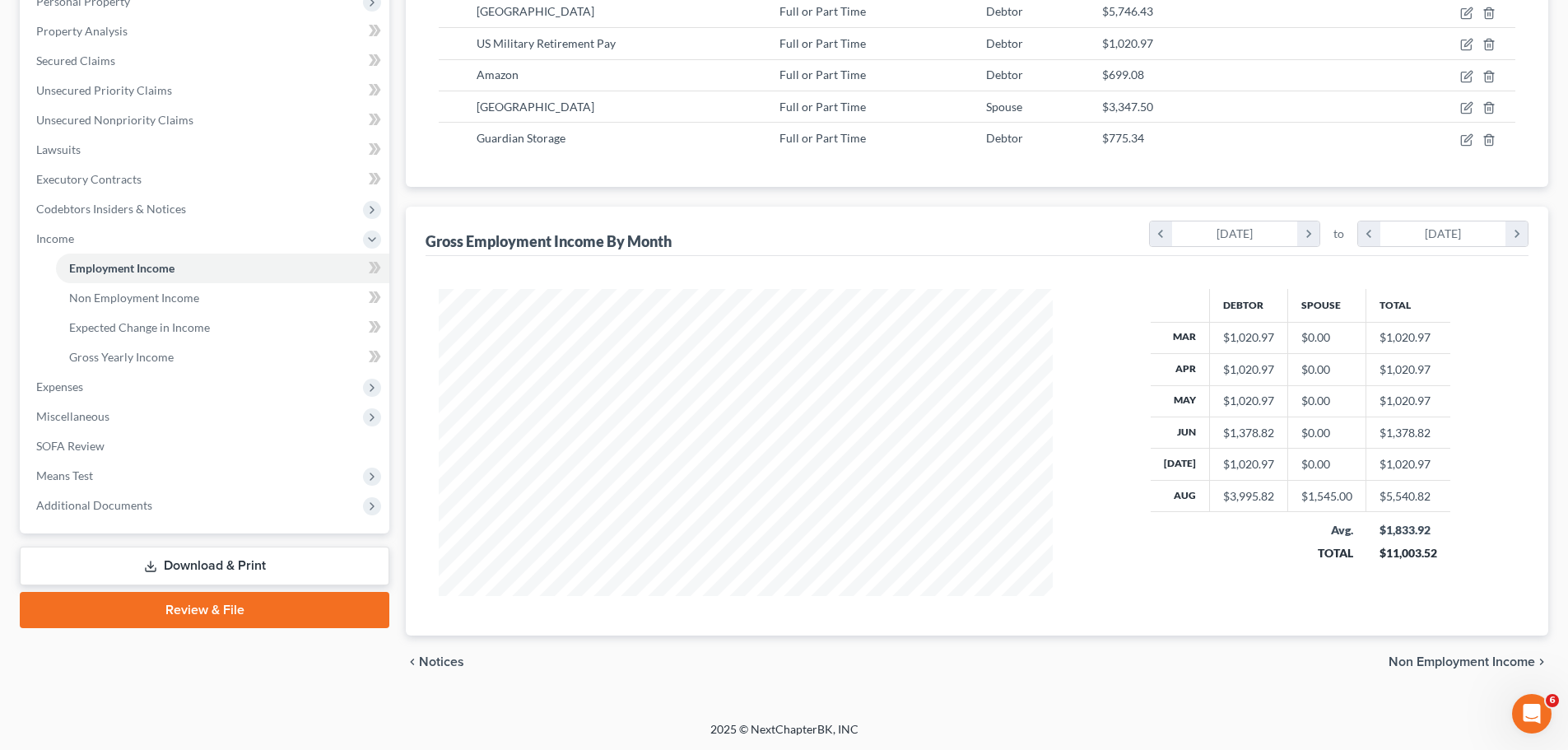
scroll to position [304, 0]
click at [1398, 663] on span "Non Employment Income" at bounding box center [1461, 661] width 146 height 13
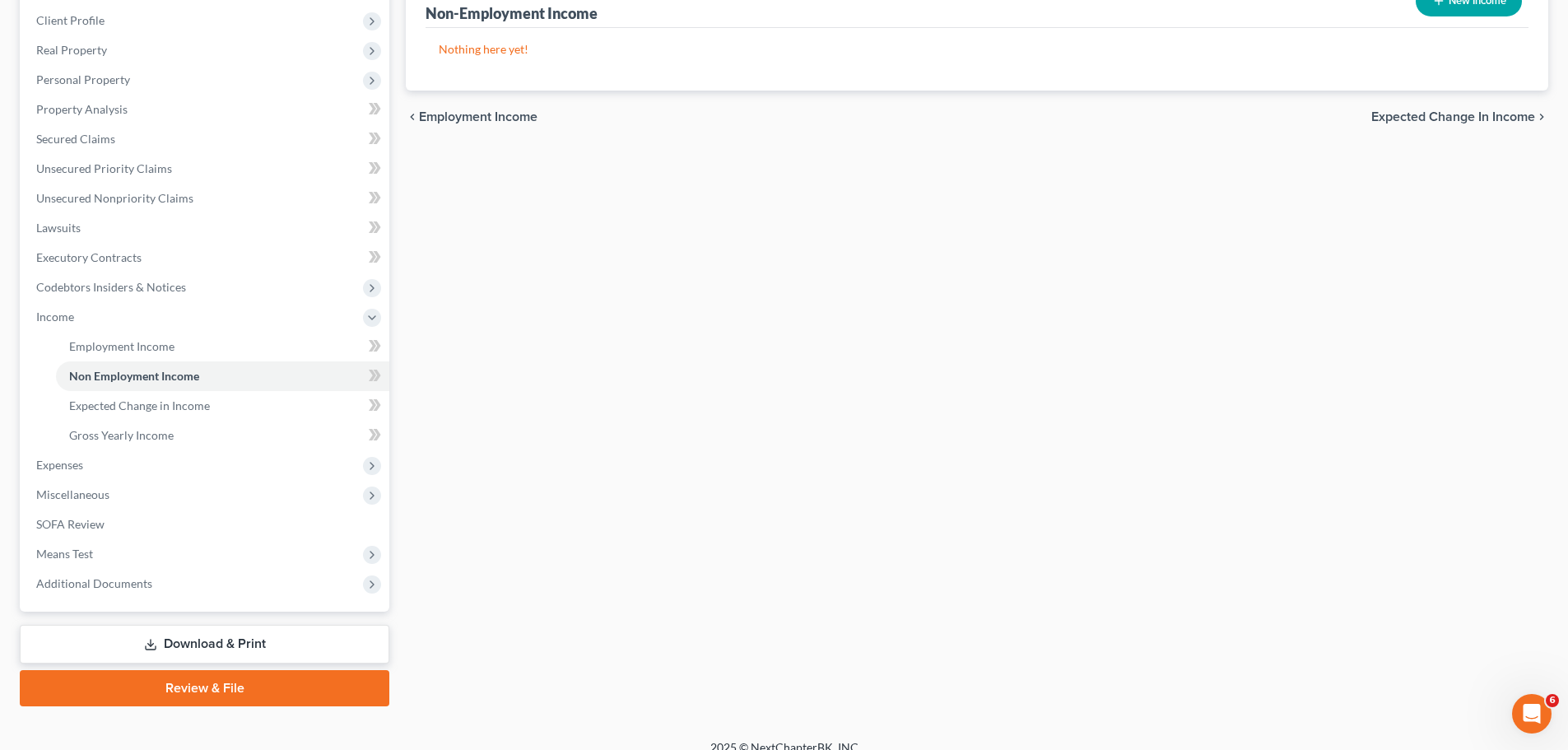
scroll to position [244, 0]
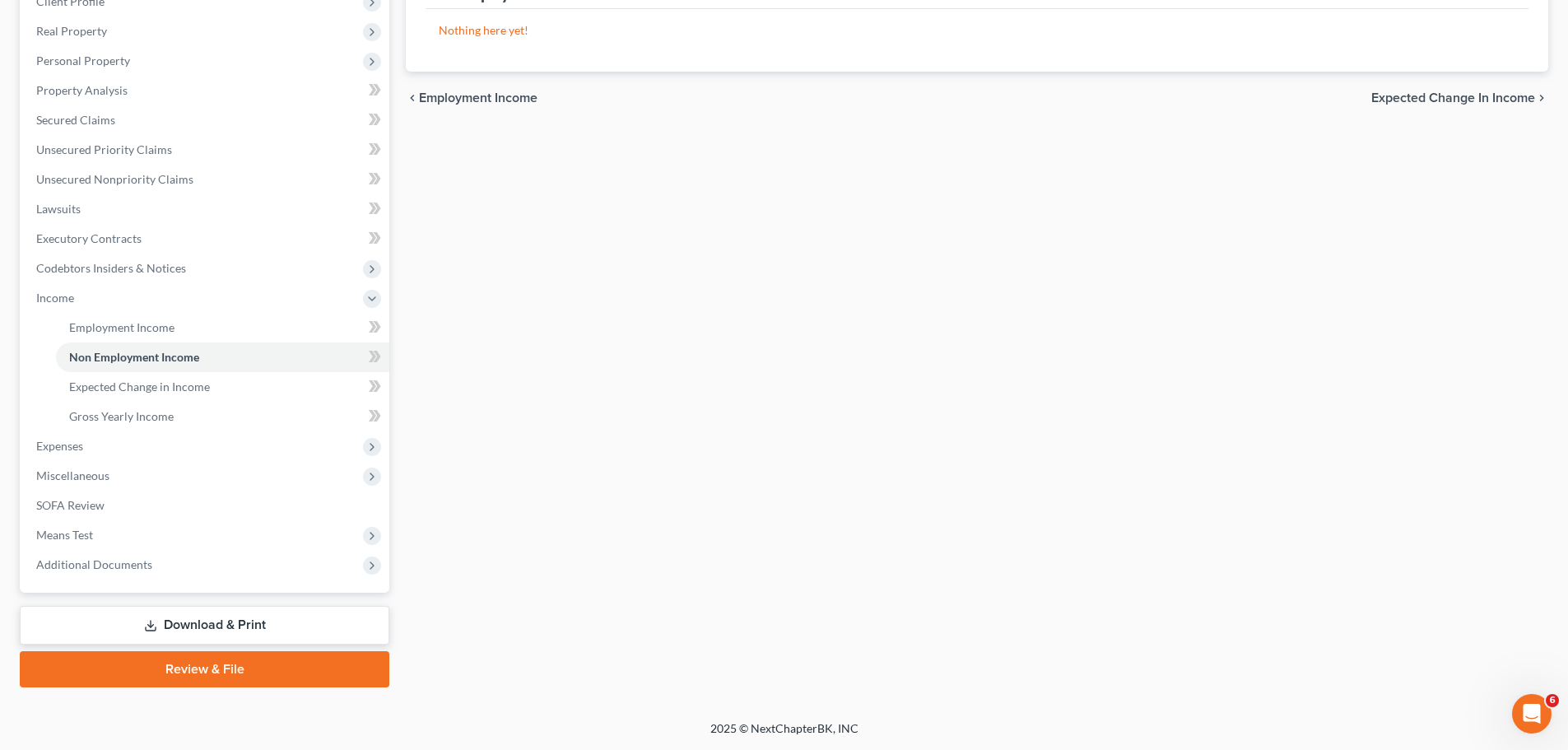
click at [1449, 94] on span "Expected Change in Income" at bounding box center [1453, 97] width 164 height 13
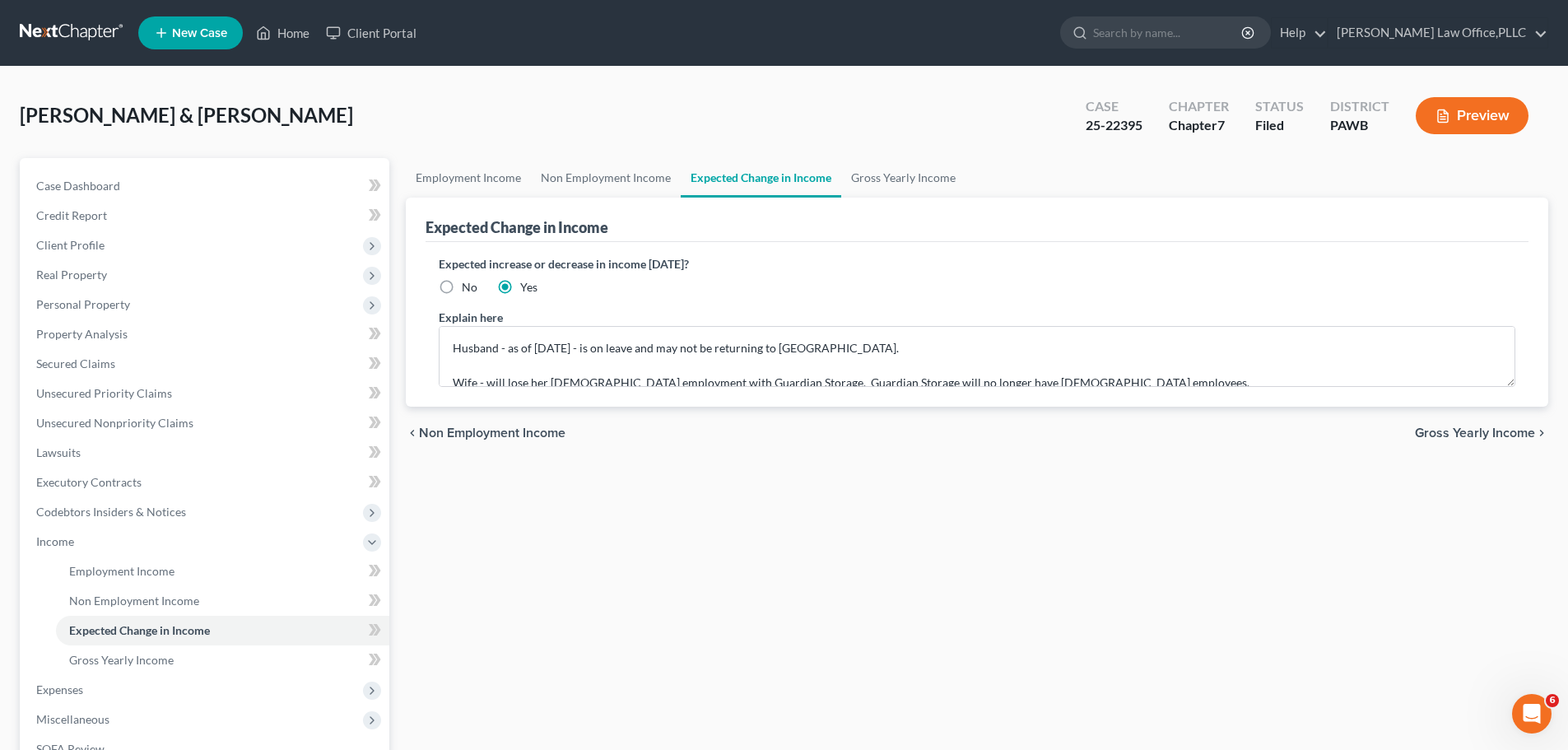
click at [1500, 426] on span "Gross Yearly Income" at bounding box center [1474, 432] width 120 height 13
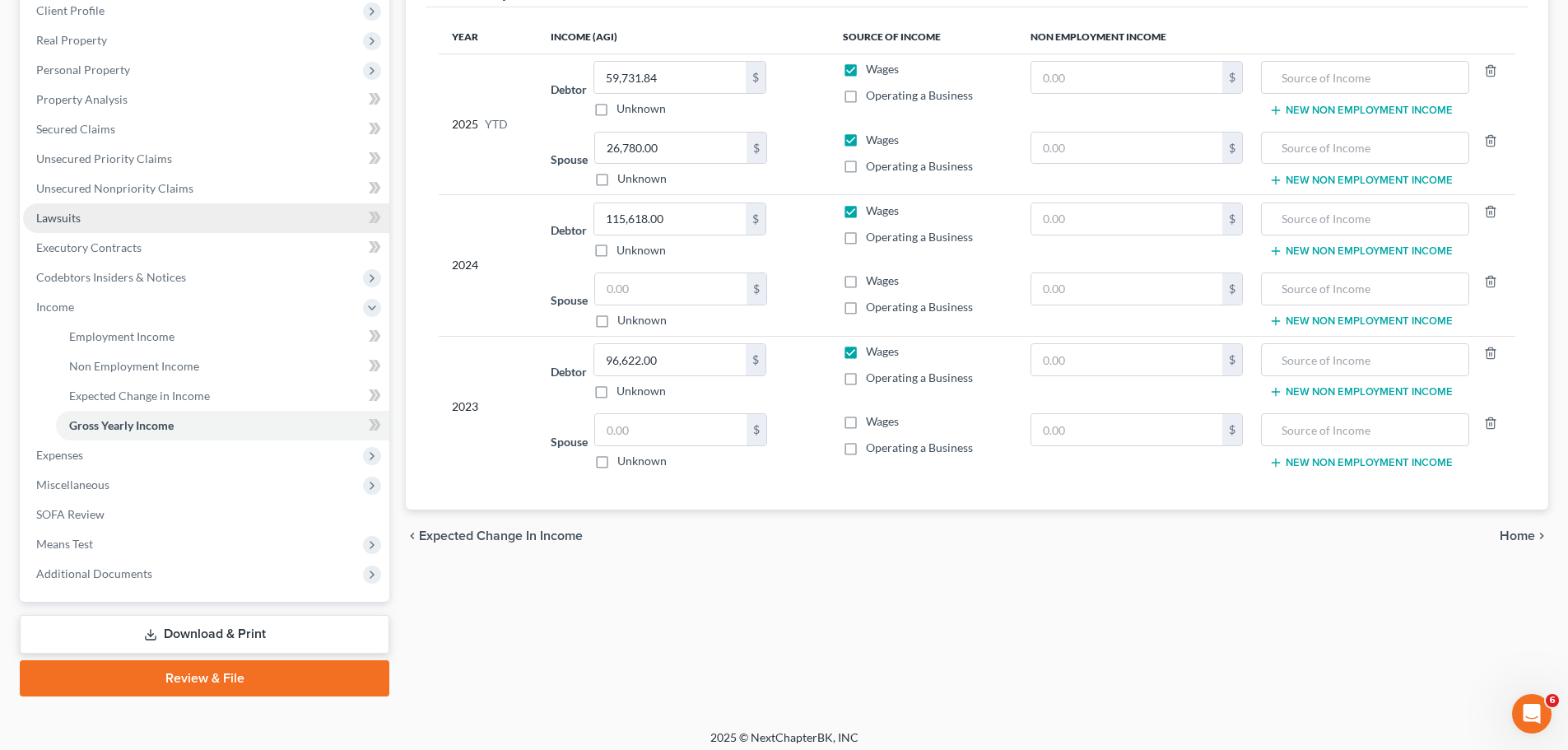
scroll to position [244, 0]
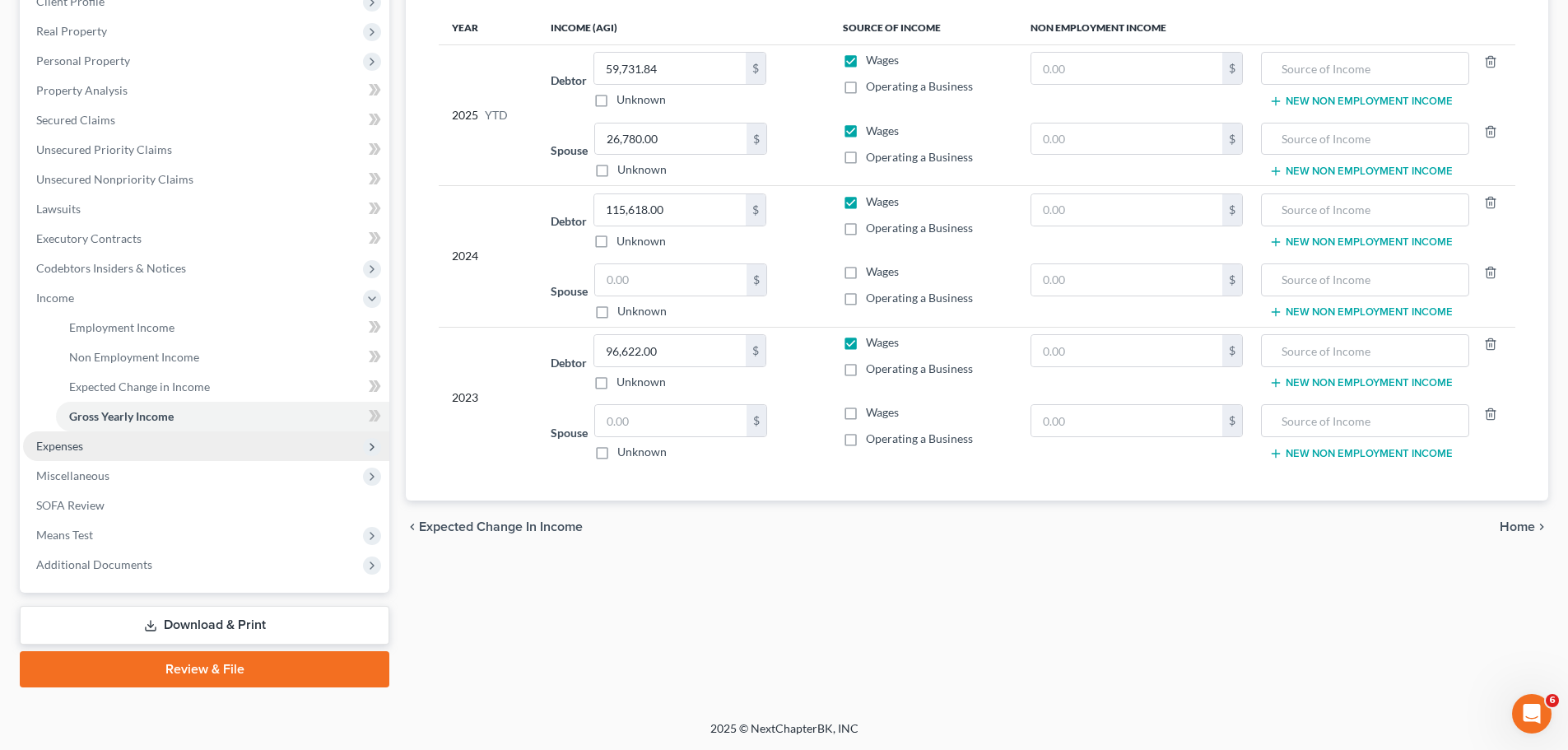
click at [71, 449] on span "Expenses" at bounding box center [60, 446] width 47 height 14
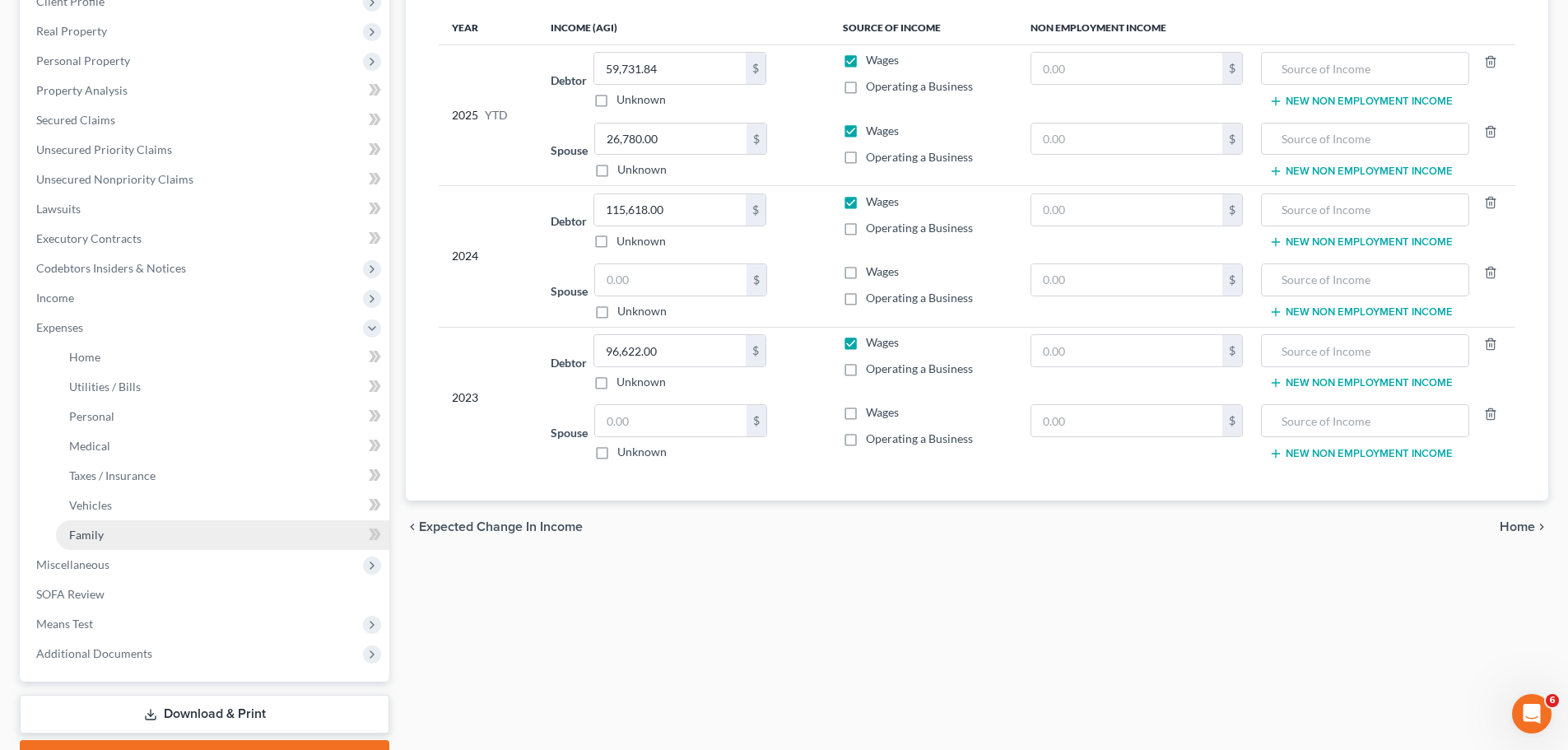
click at [100, 542] on link "Family" at bounding box center [223, 535] width 333 height 30
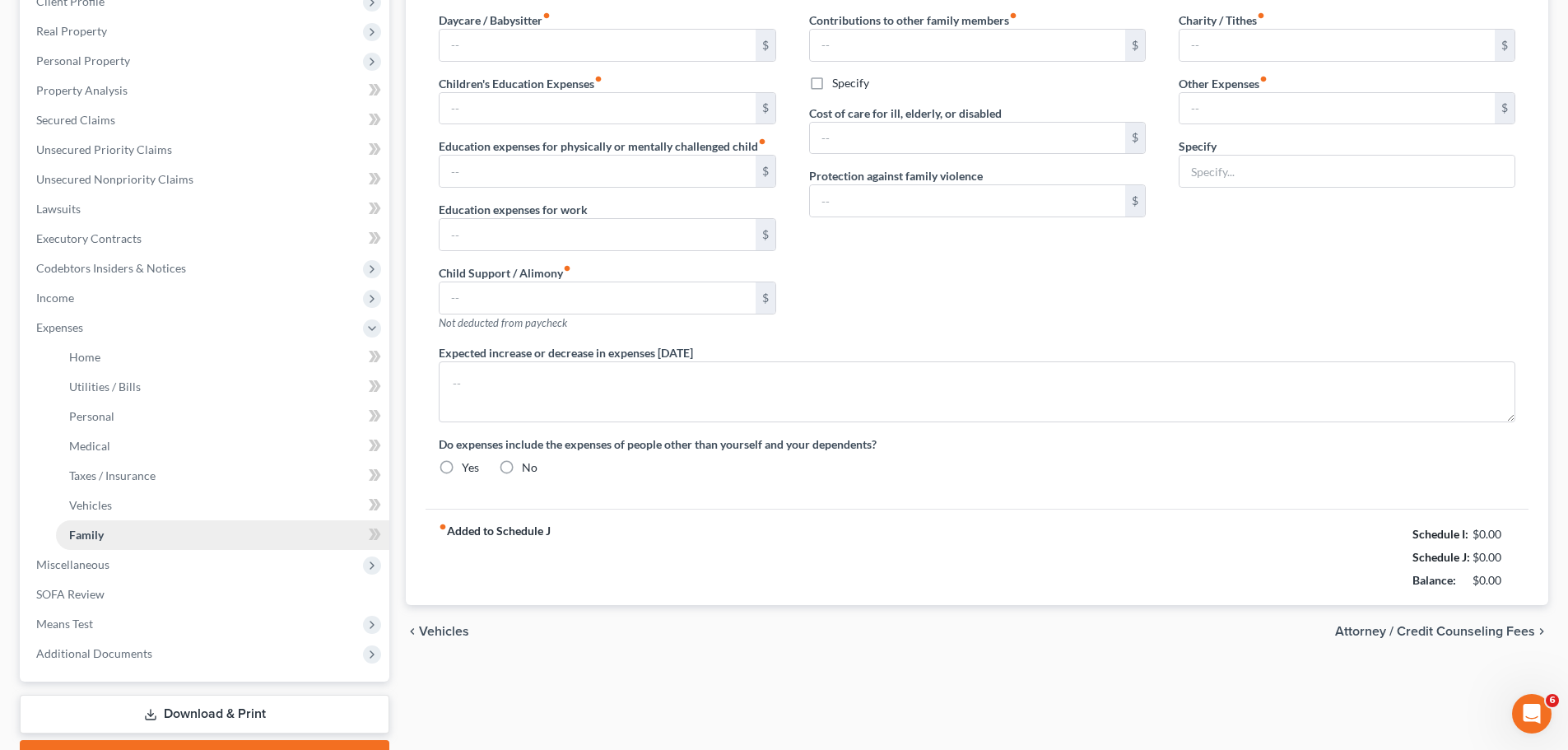
type input "0.00"
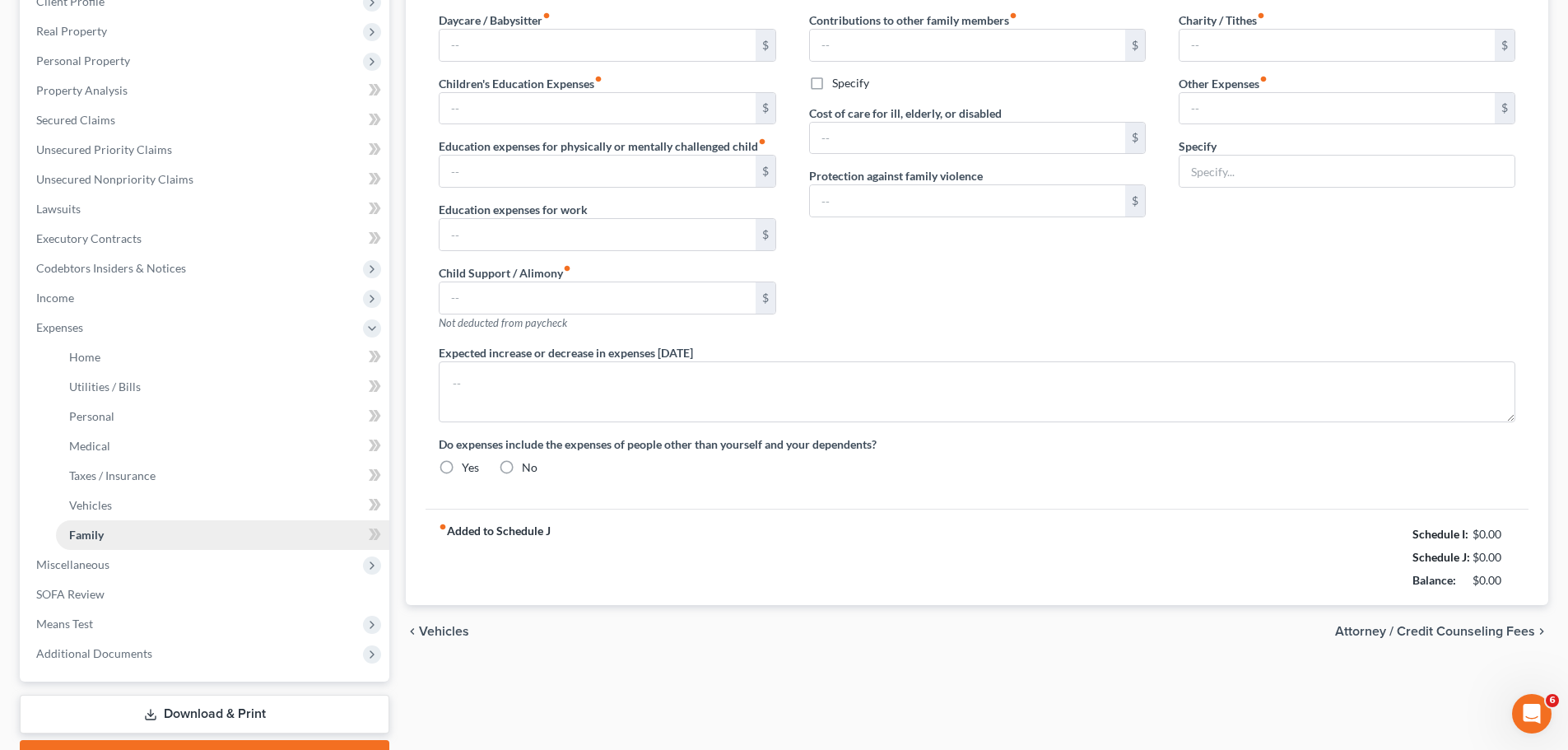
type input "0.00"
type input "150.00"
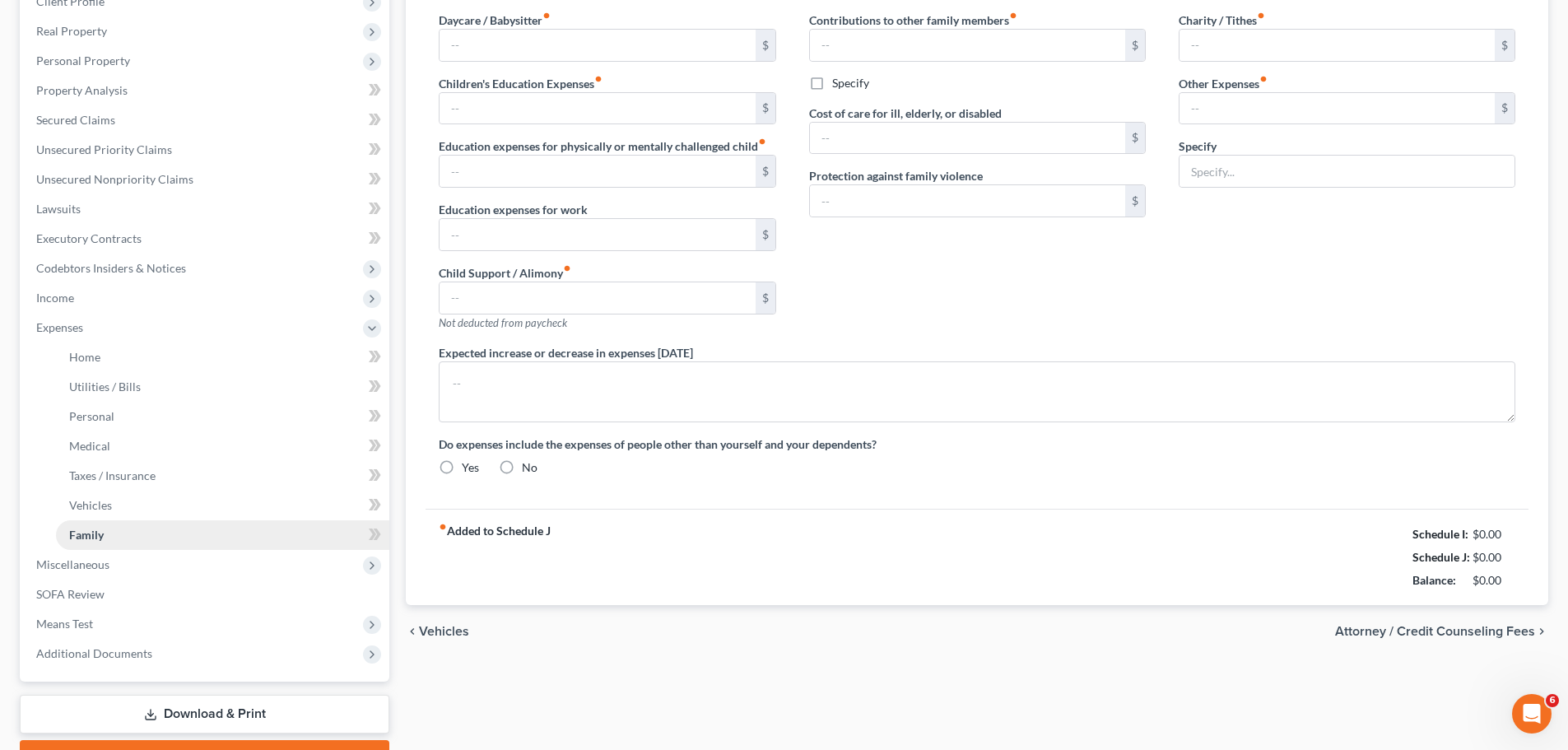
radio input "true"
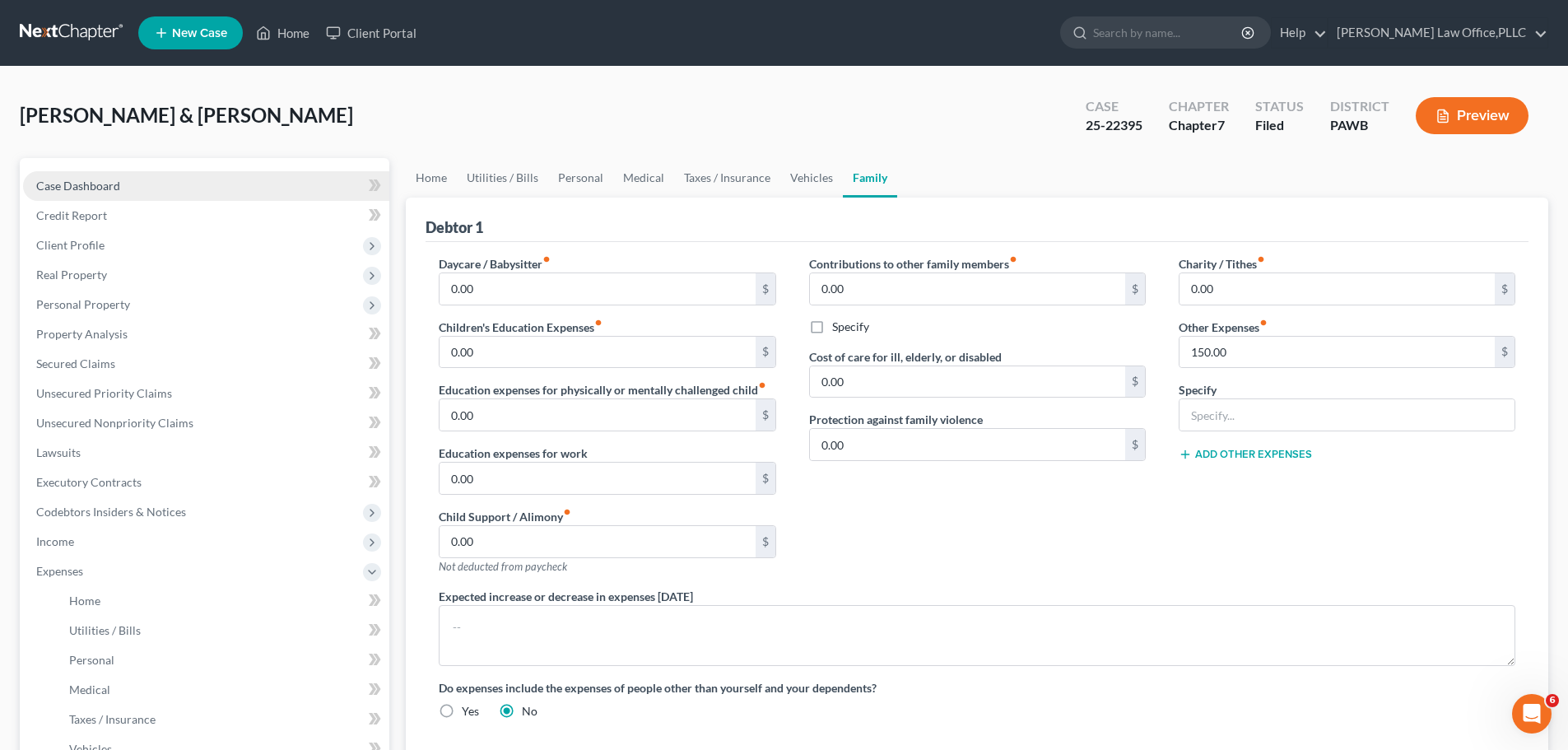
click at [88, 184] on span "Case Dashboard" at bounding box center [78, 186] width 84 height 14
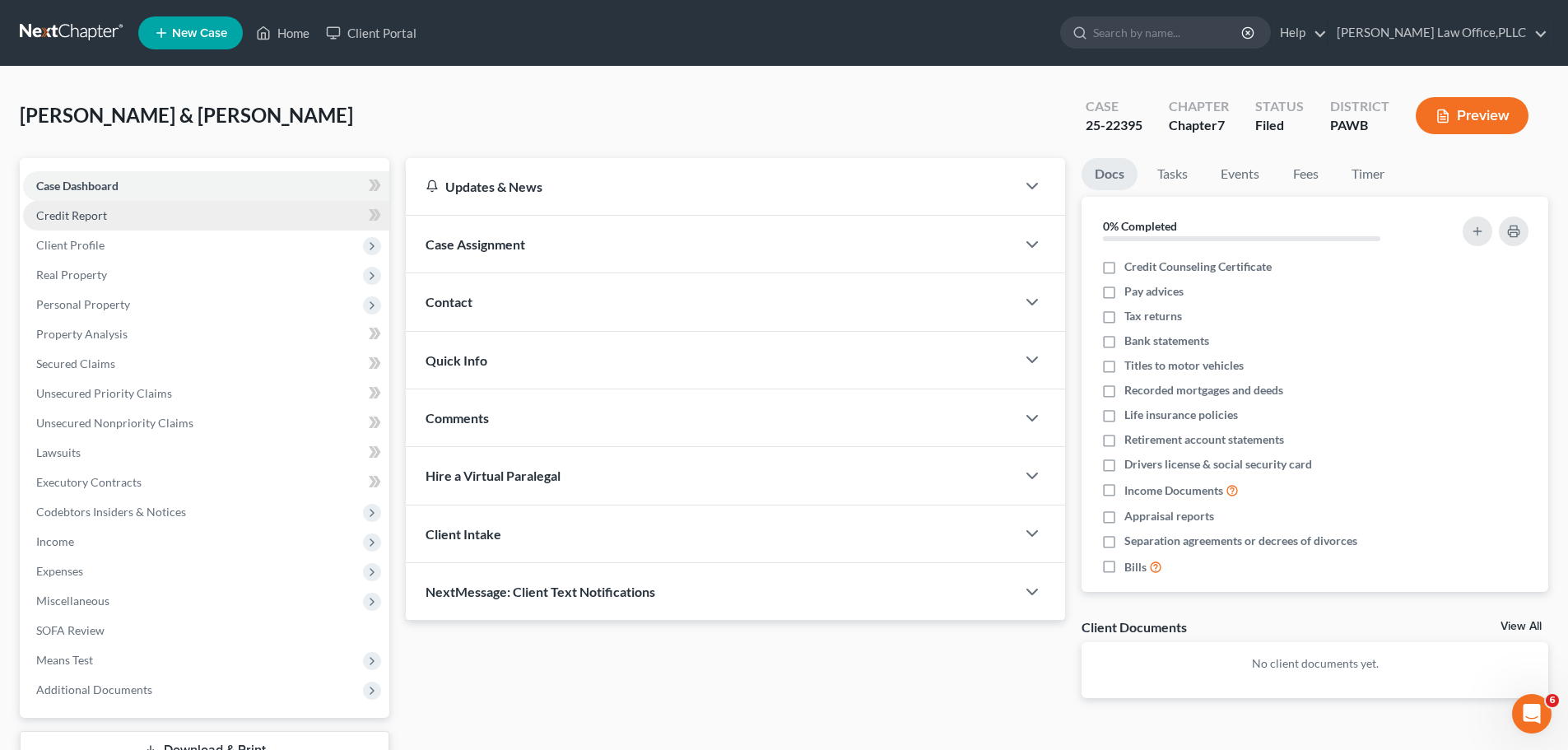
click at [42, 216] on span "Credit Report" at bounding box center [71, 216] width 71 height 14
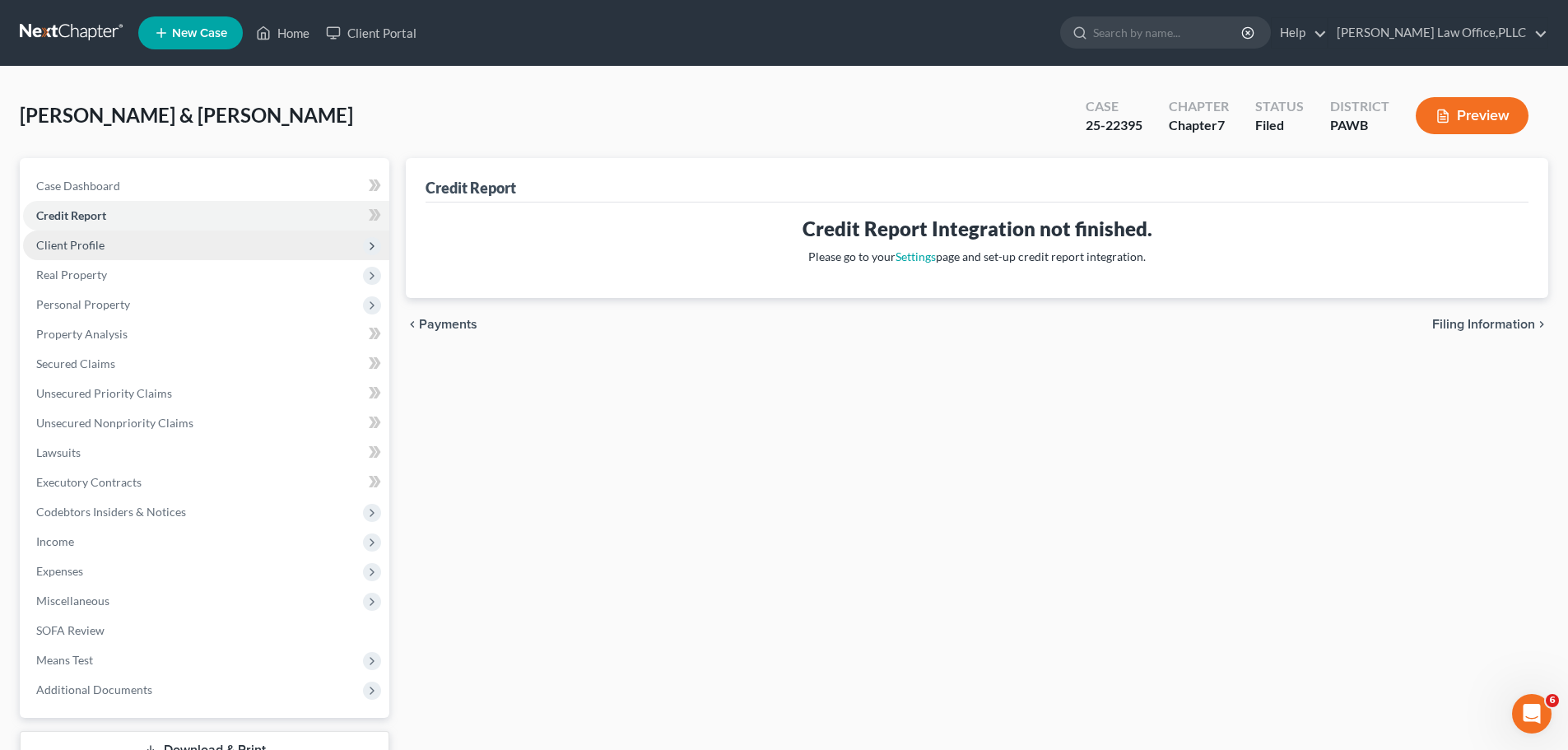
click at [62, 248] on span "Client Profile" at bounding box center [70, 244] width 68 height 14
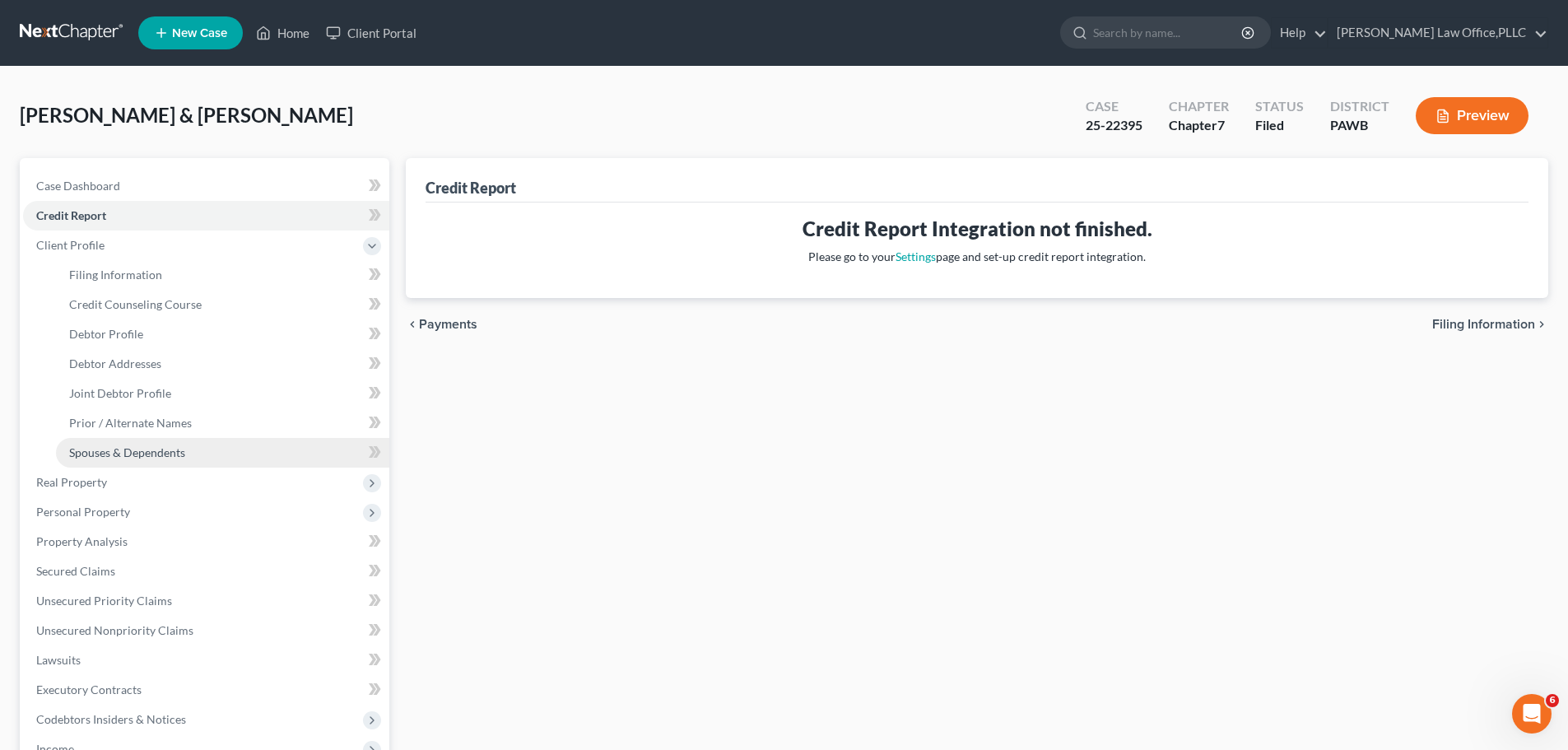
click at [124, 442] on link "Spouses & Dependents" at bounding box center [223, 453] width 333 height 30
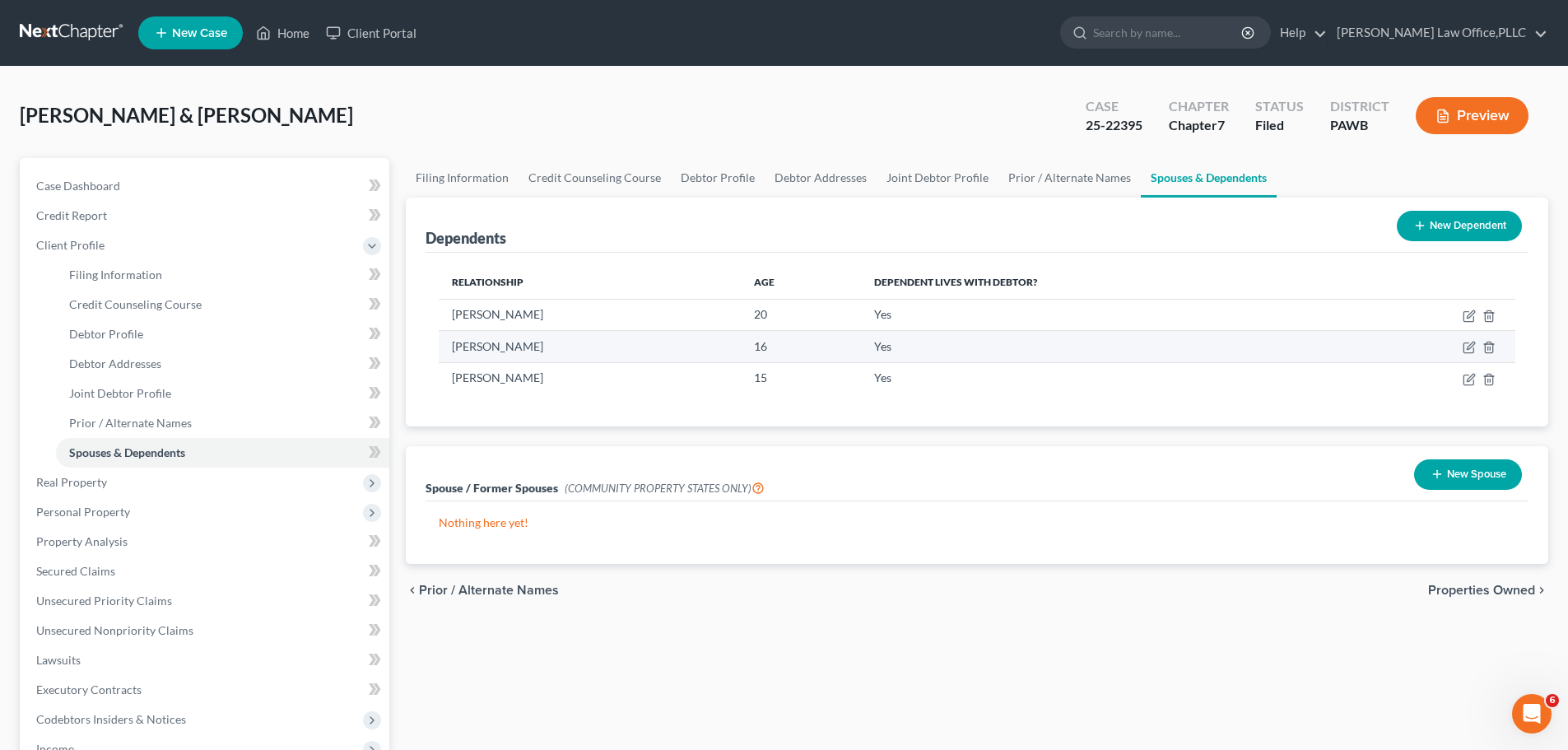
click at [1461, 343] on td at bounding box center [1430, 347] width 169 height 32
click at [1463, 357] on td at bounding box center [1430, 347] width 169 height 32
click at [1470, 346] on icon "button" at bounding box center [1469, 347] width 13 height 13
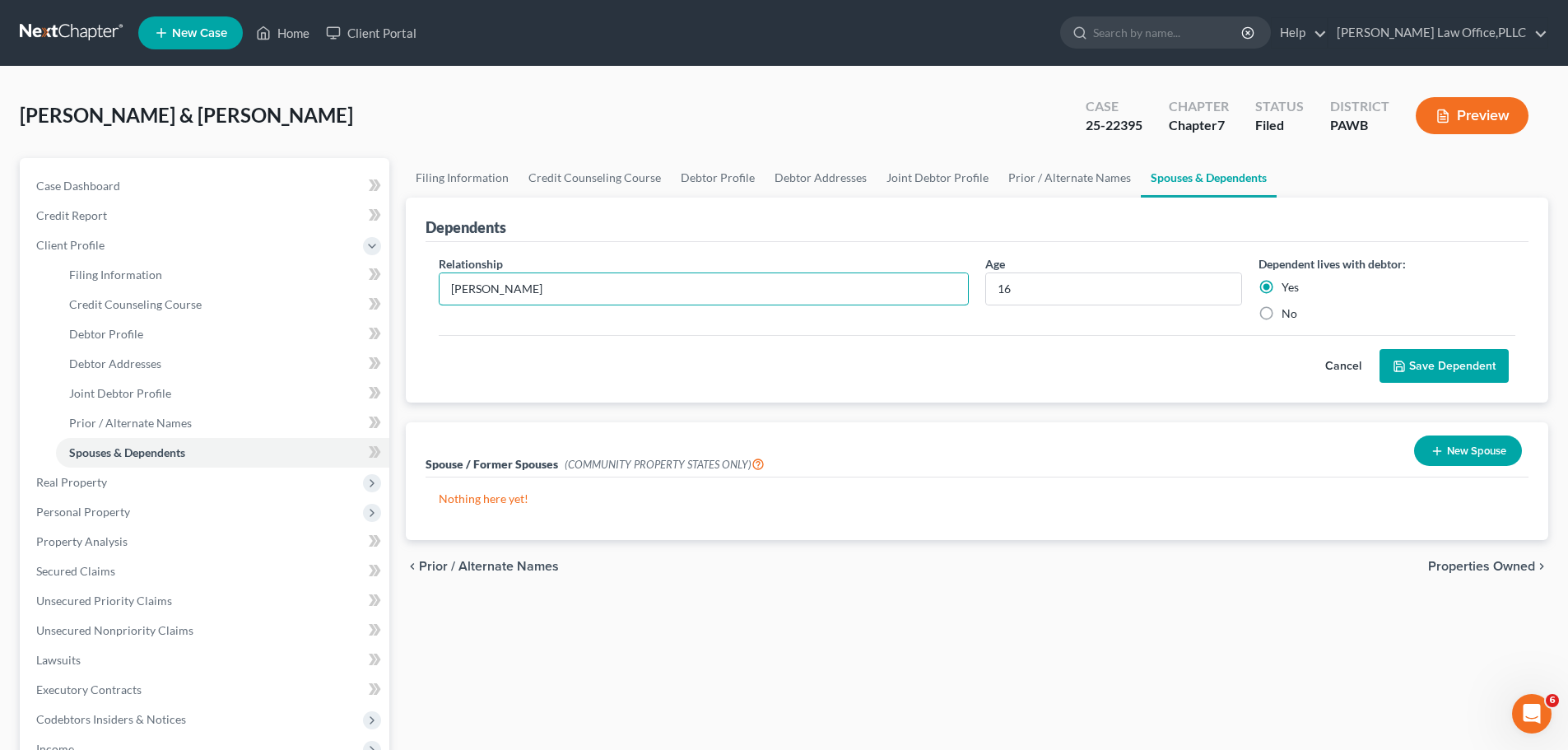
drag, startPoint x: 588, startPoint y: 286, endPoint x: 164, endPoint y: 323, distance: 425.6
click at [4, 265] on div "Ball, James & Kristy Upgraded Case 25-22395 Chapter Chapter 7 Status Filed Dist…" at bounding box center [784, 559] width 1568 height 986
type input "Son"
click at [1441, 358] on button "Save Dependent" at bounding box center [1444, 365] width 129 height 34
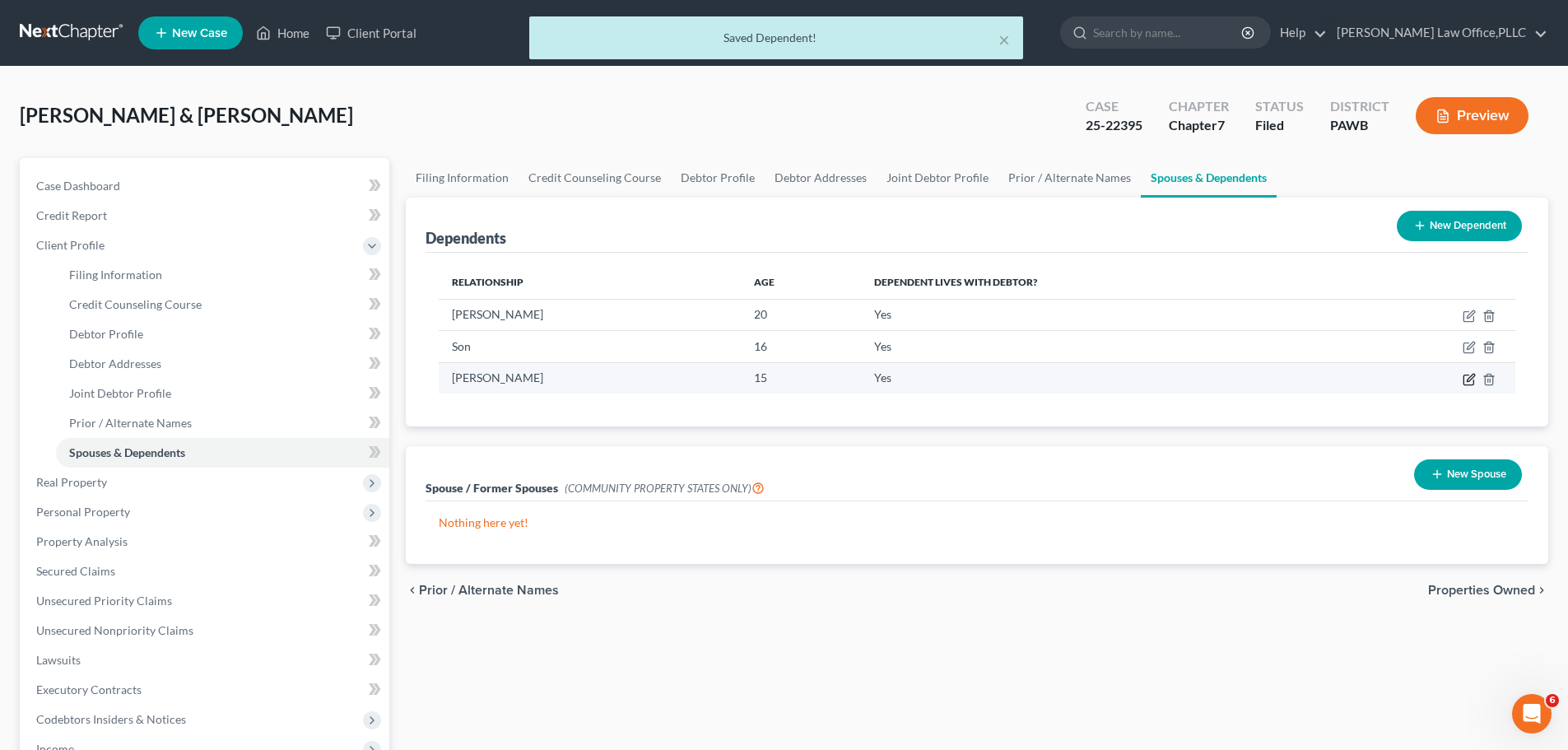
click at [1469, 385] on icon "button" at bounding box center [1468, 379] width 10 height 10
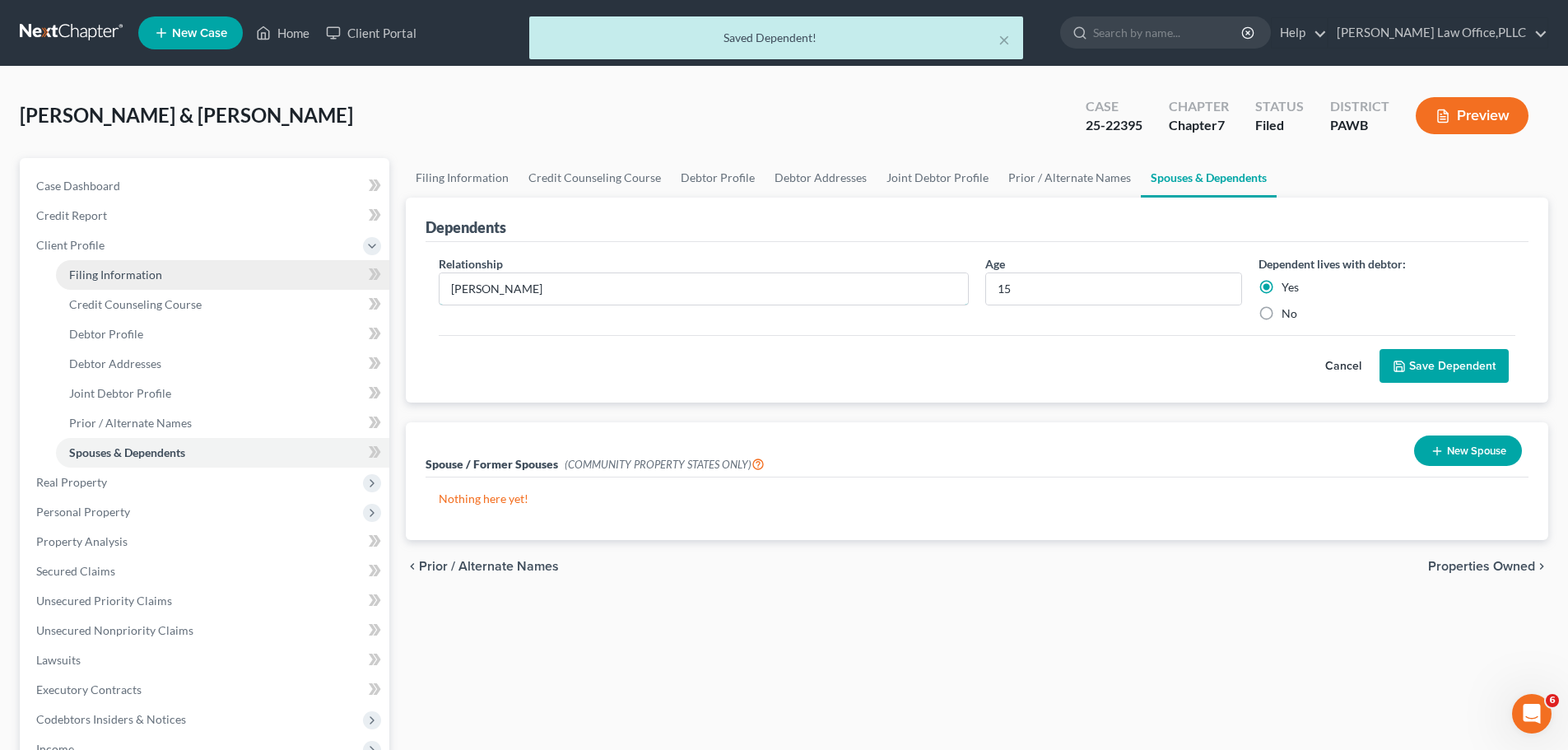
drag, startPoint x: 33, startPoint y: 272, endPoint x: 69, endPoint y: 284, distance: 37.9
click at [40, 271] on div "Petition Navigation Case Dashboard Payments Invoices Payments Payments Credit R…" at bounding box center [784, 588] width 1545 height 861
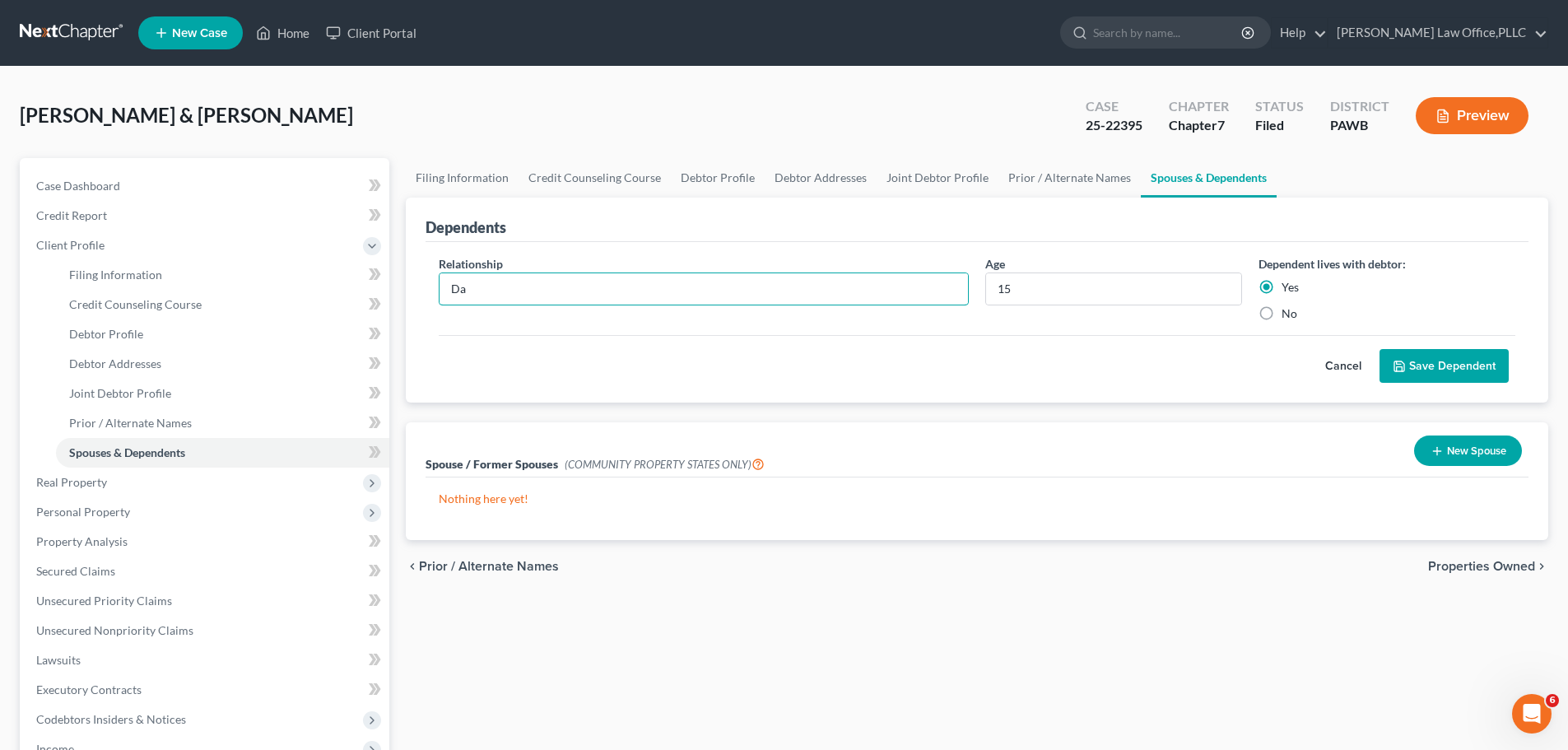
type input "D"
type input "Daughter"
click at [1440, 371] on button "Save Dependent" at bounding box center [1444, 365] width 129 height 34
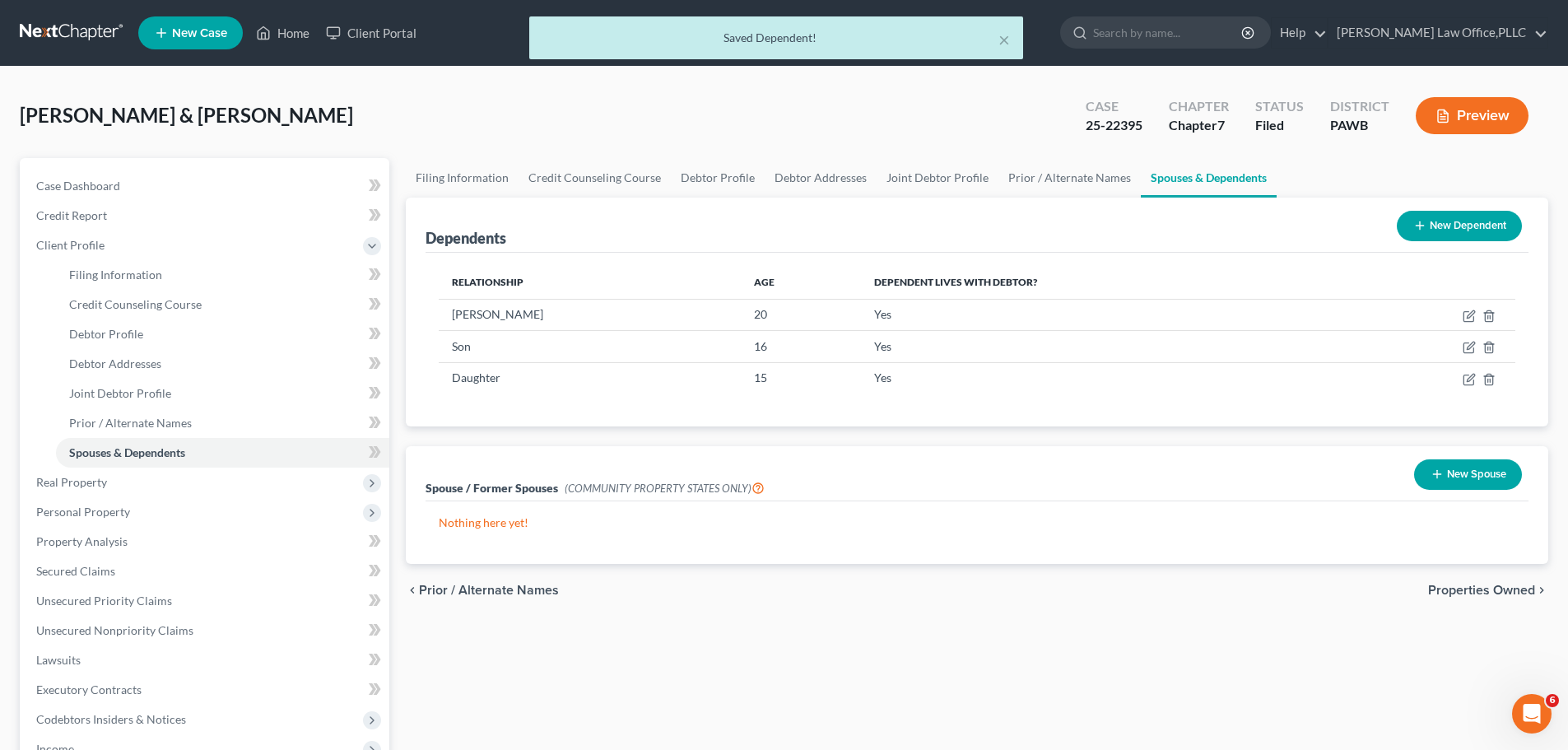
click at [1479, 142] on div "Case 25-22395 Chapter Chapter 7 Status Filed District PAWB Preview" at bounding box center [1307, 116] width 482 height 59
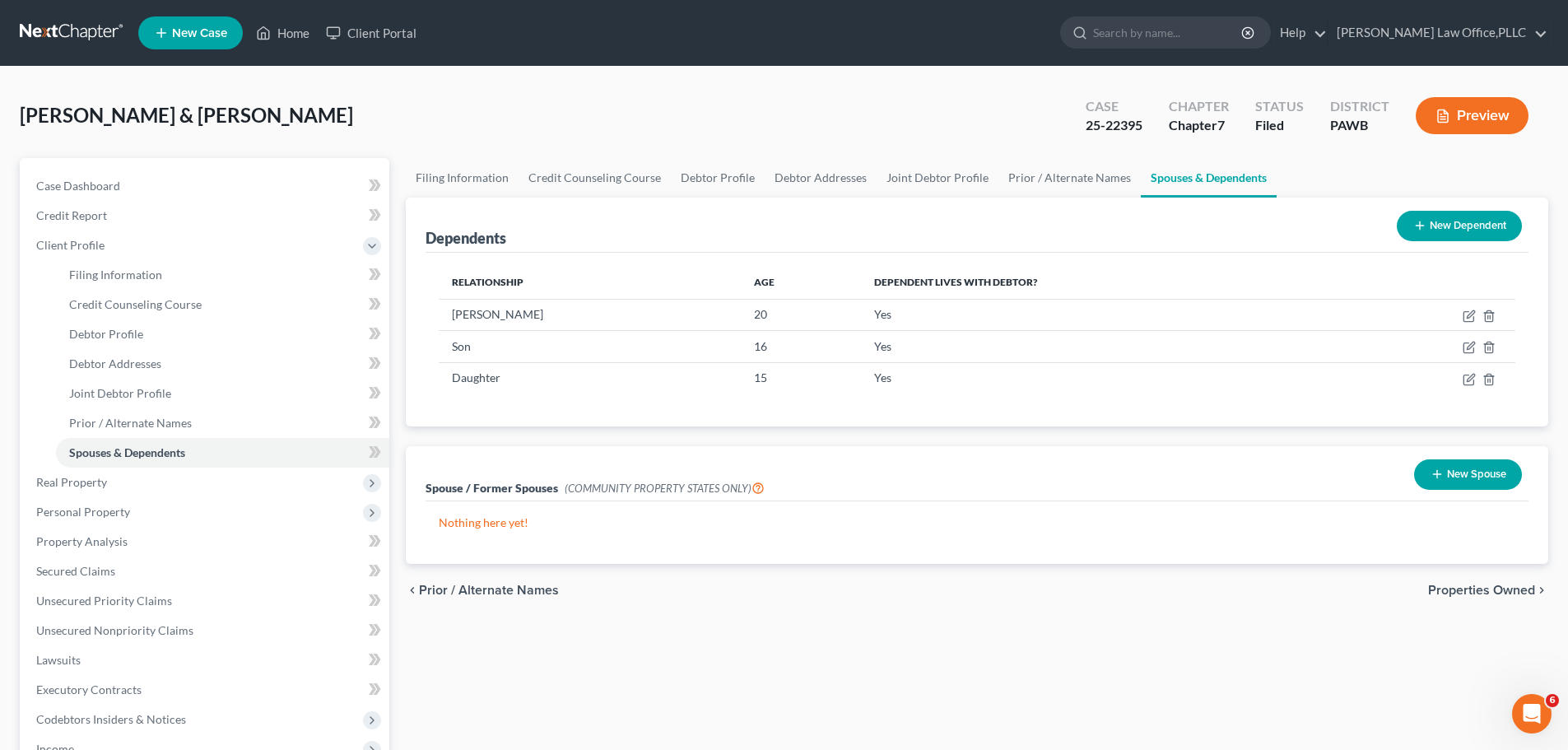
click at [998, 40] on ul "New Case Home Client Portal - No Result - See all results Or Press Enter... Hel…" at bounding box center [843, 32] width 1410 height 43
click at [1513, 125] on button "Preview" at bounding box center [1472, 116] width 113 height 37
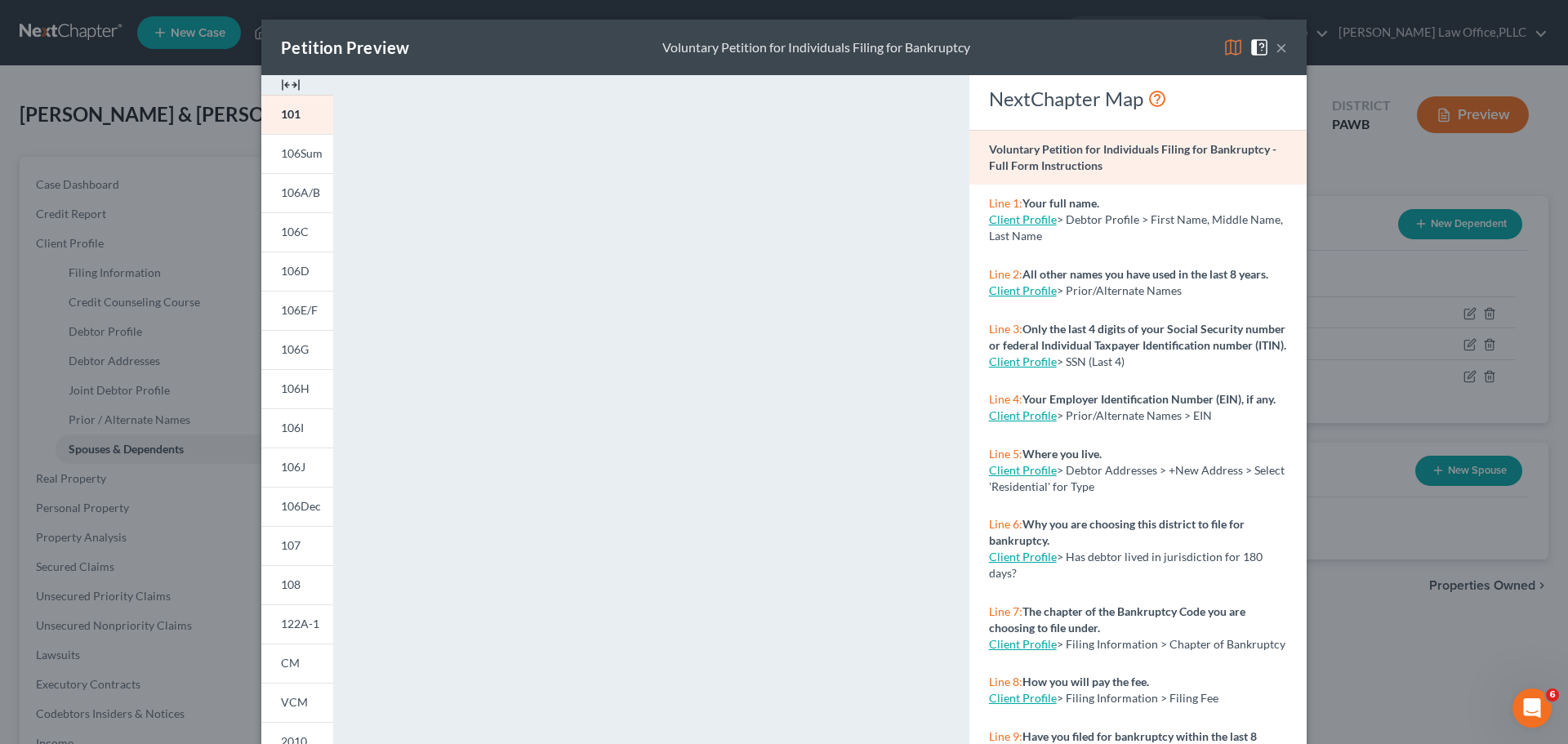
click at [1276, 40] on button "×" at bounding box center [1281, 47] width 11 height 20
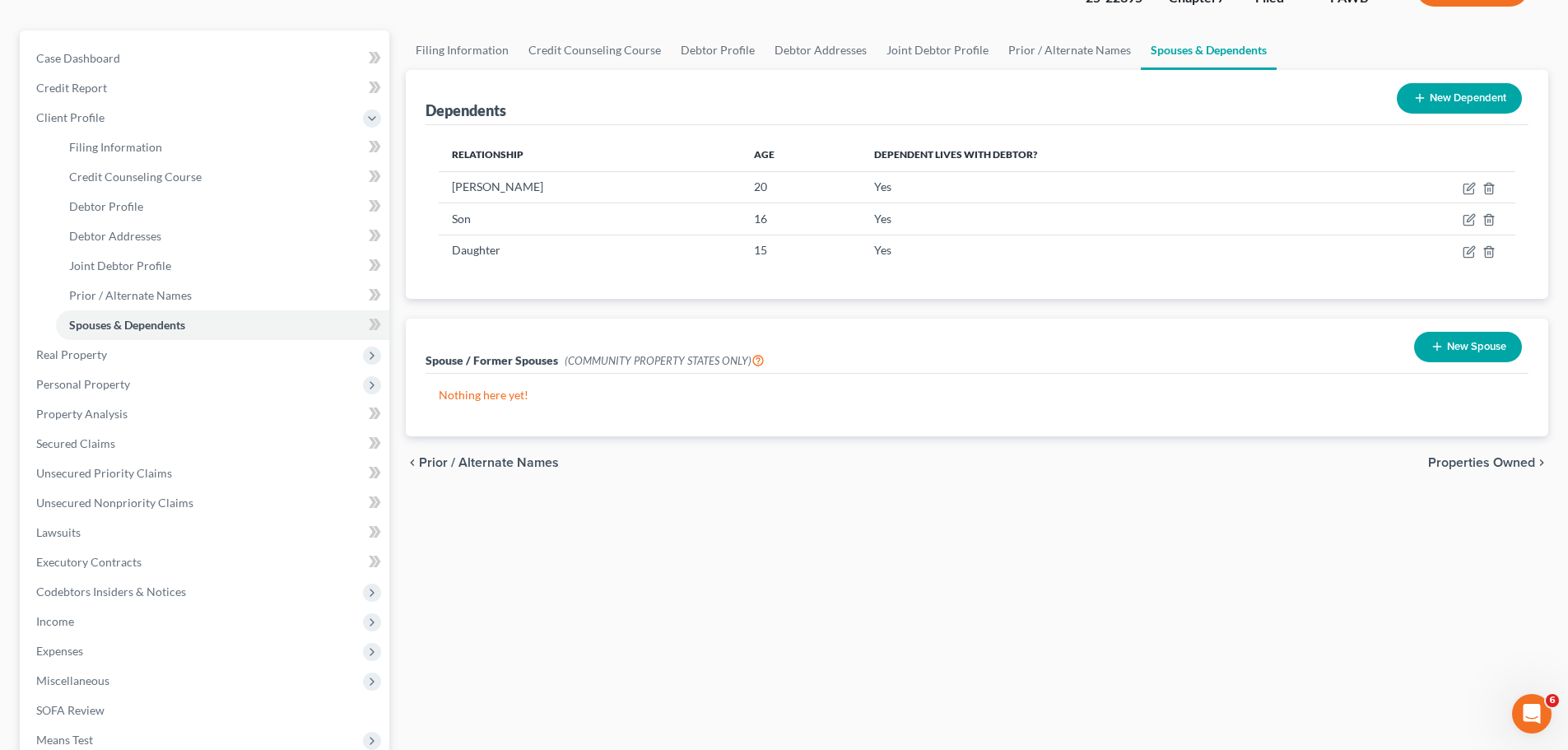
scroll to position [332, 0]
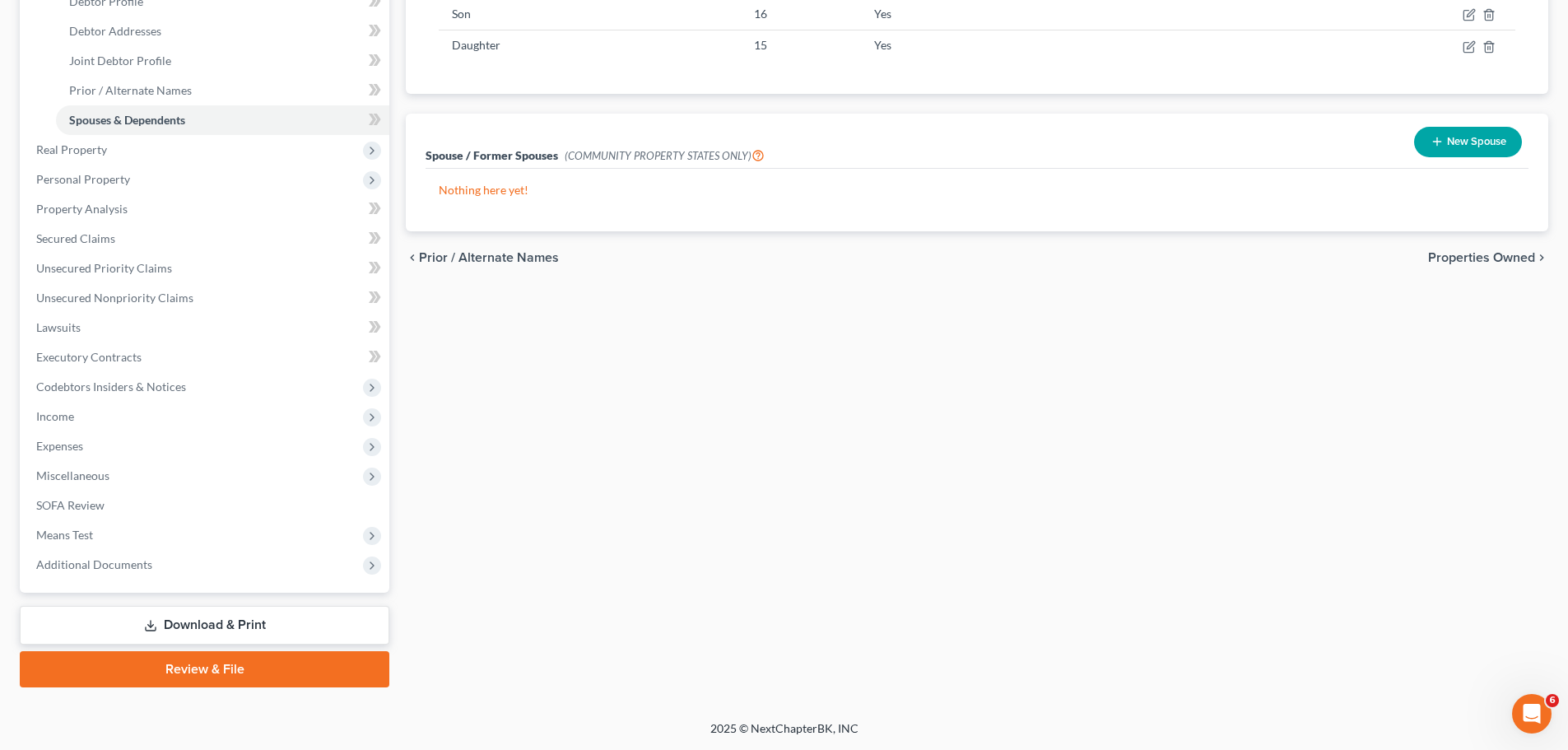
click at [213, 620] on link "Download & Print" at bounding box center [205, 625] width 370 height 39
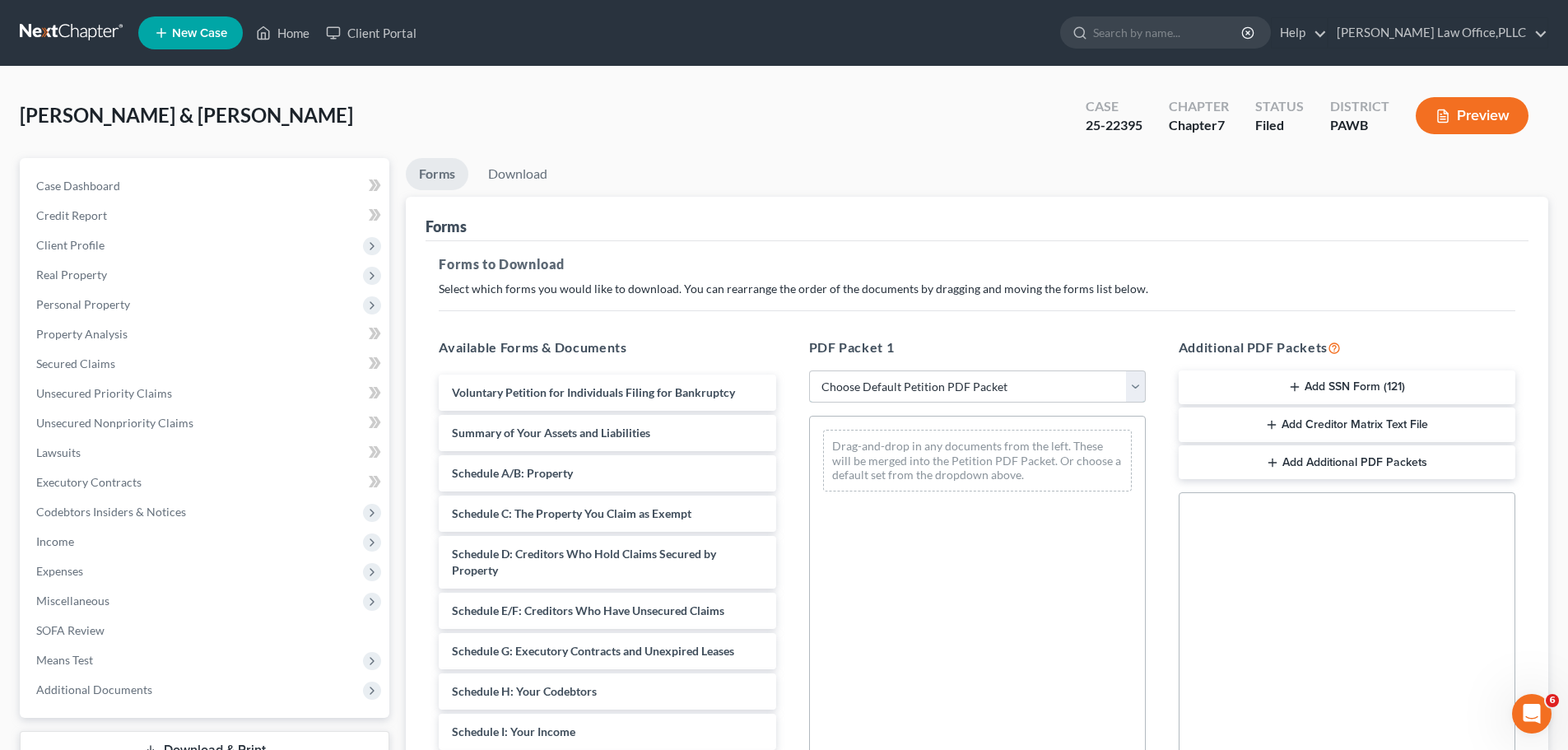
click at [972, 394] on select "Choose Default Petition PDF Packet Complete Bankruptcy Petition (all forms and …" at bounding box center [977, 387] width 337 height 33
select select "0"
click at [809, 371] on select "Choose Default Petition PDF Packet Complete Bankruptcy Petition (all forms and …" at bounding box center [977, 387] width 337 height 33
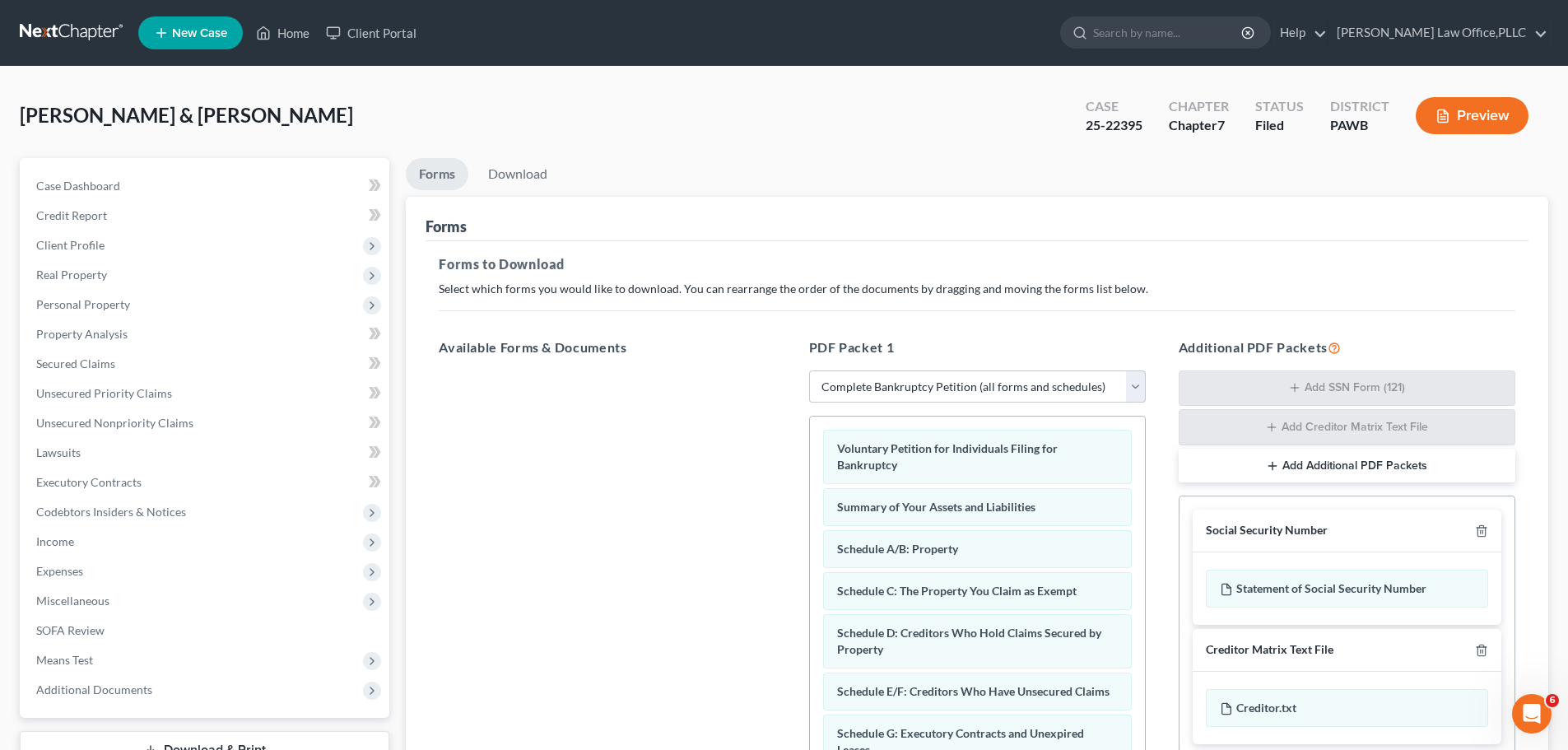
click at [1483, 114] on button "Preview" at bounding box center [1472, 116] width 113 height 37
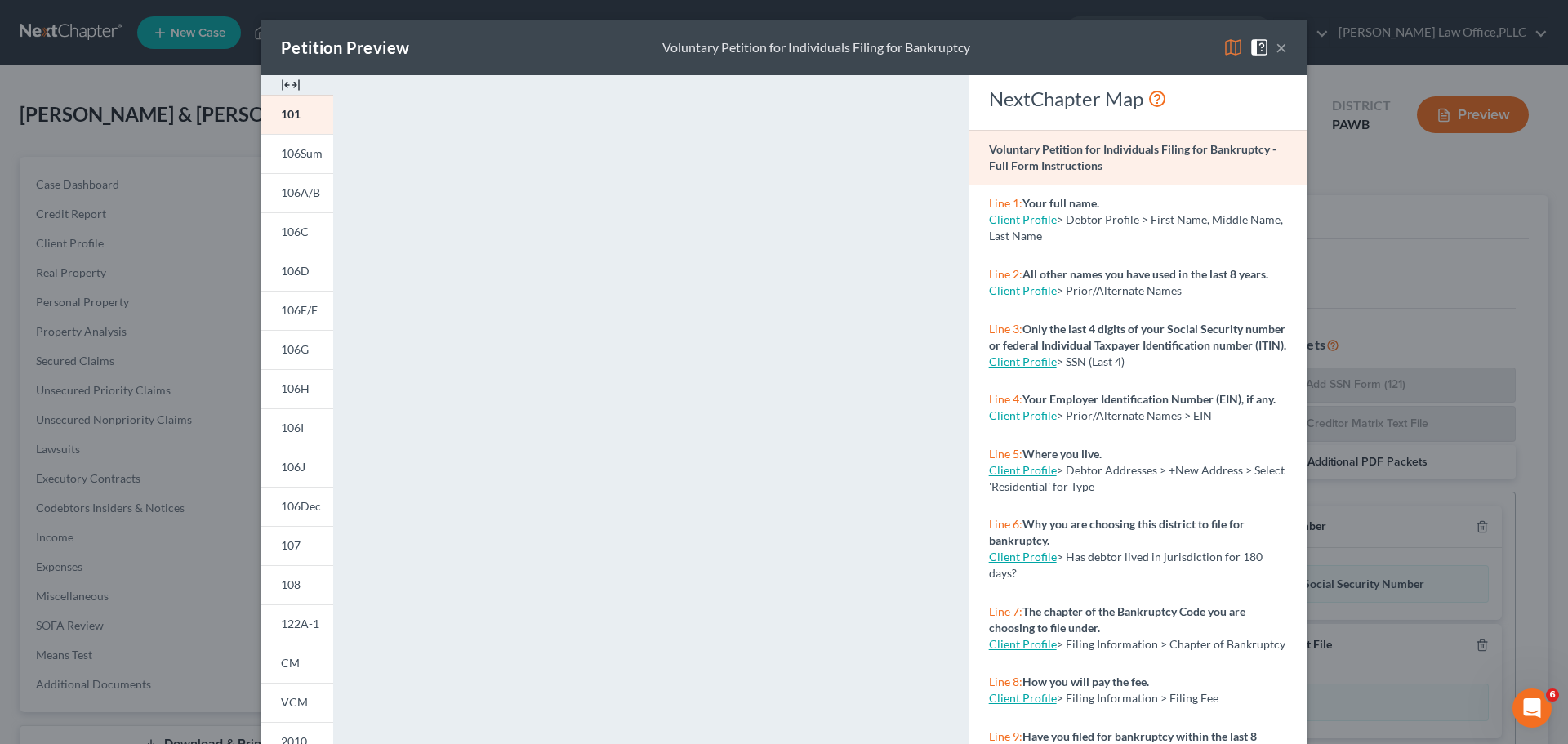
click at [1276, 43] on button "×" at bounding box center [1281, 47] width 11 height 20
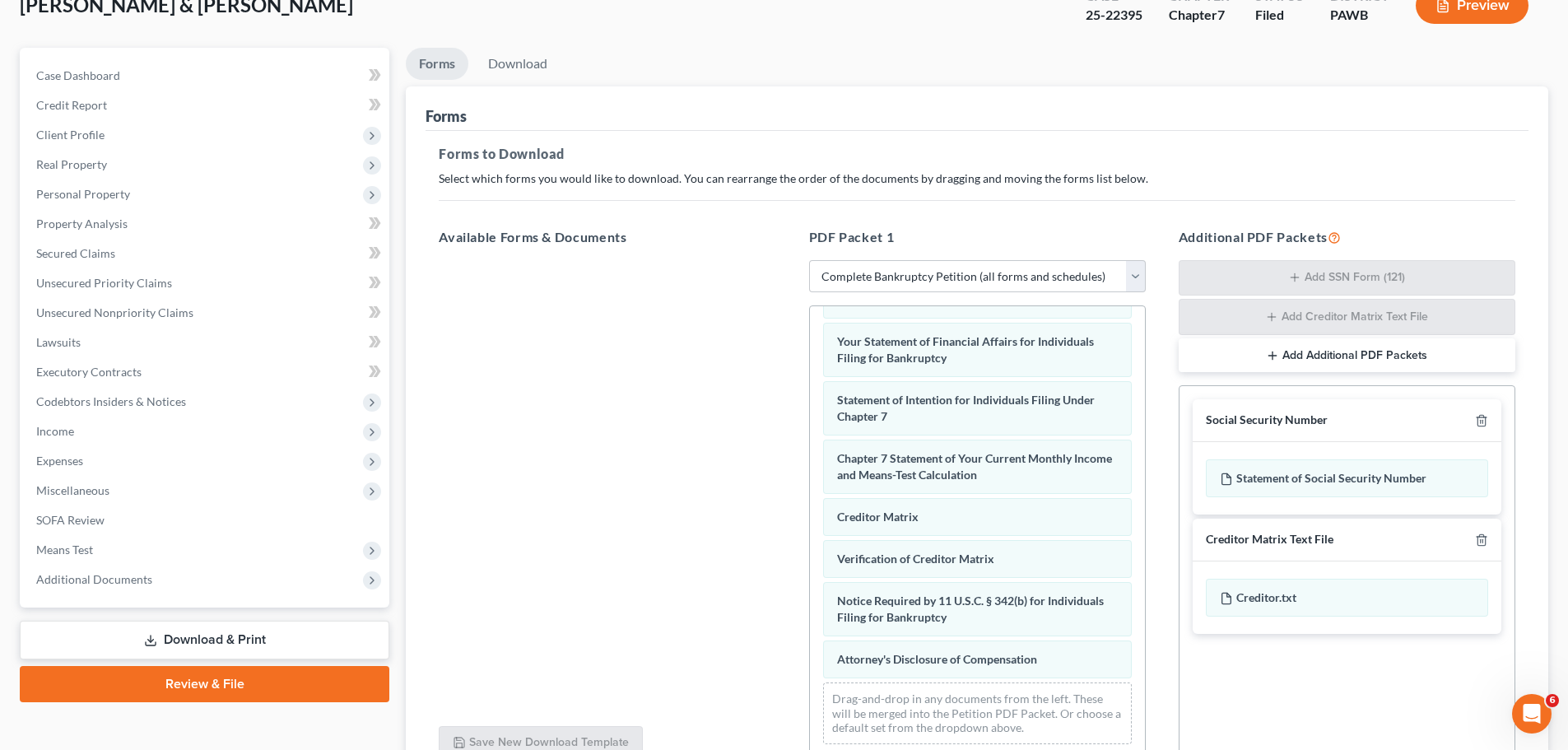
scroll to position [247, 0]
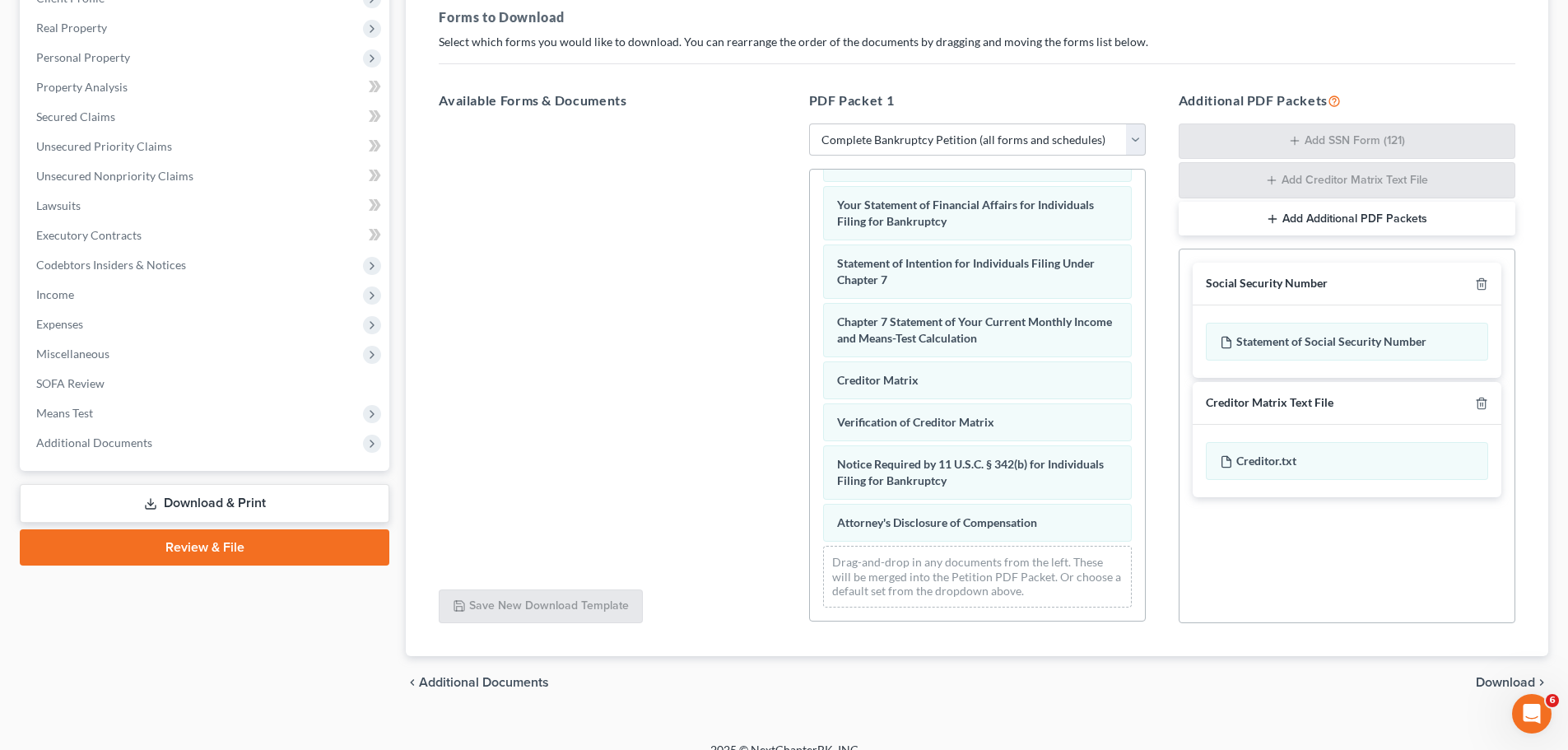
click at [1529, 682] on span "Download" at bounding box center [1506, 682] width 60 height 13
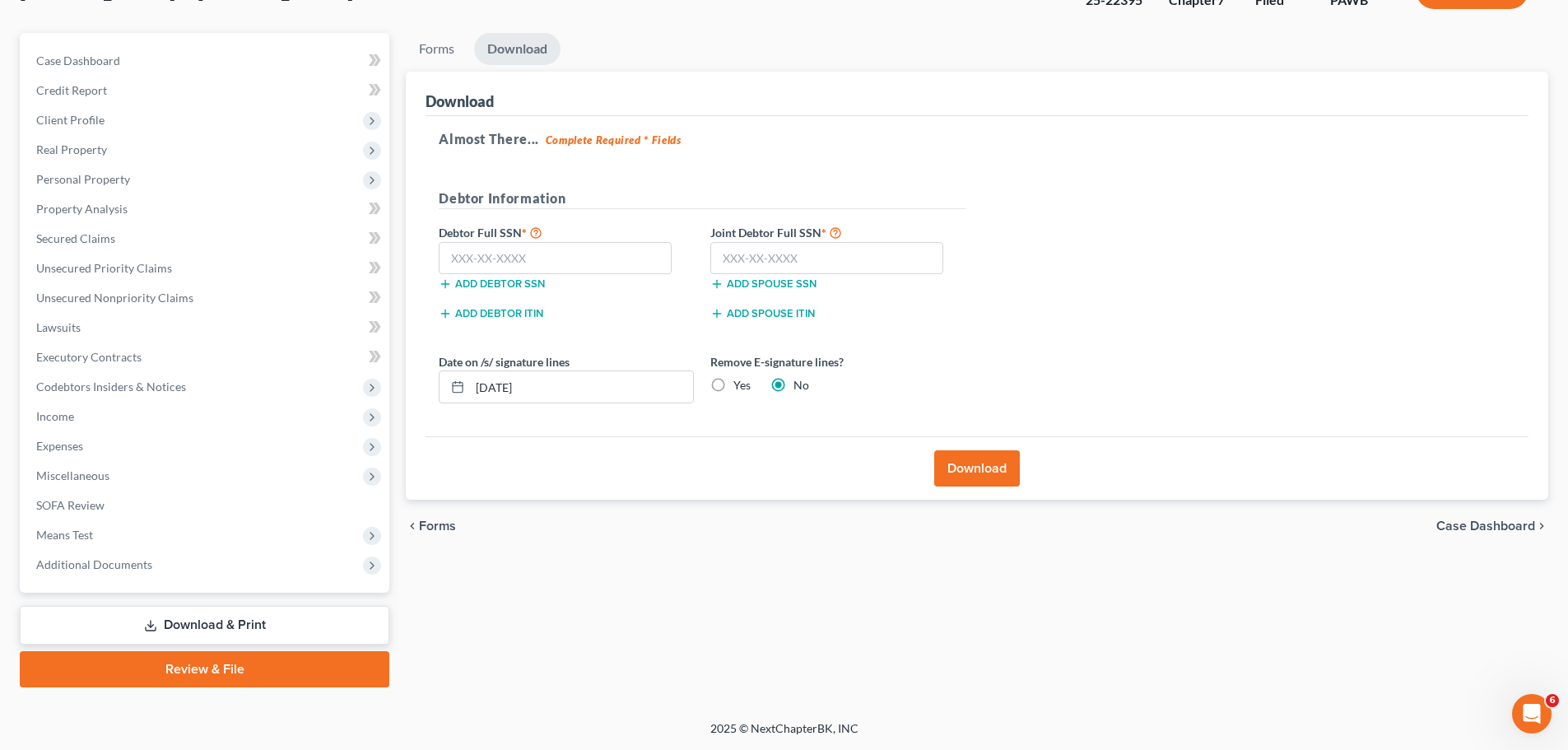
scroll to position [125, 0]
click at [642, 255] on input "text" at bounding box center [556, 258] width 233 height 33
click at [585, 264] on input "text" at bounding box center [556, 258] width 233 height 33
type input "172-68-6709"
click at [784, 274] on div "Add spouse SSN" at bounding box center [838, 282] width 272 height 17
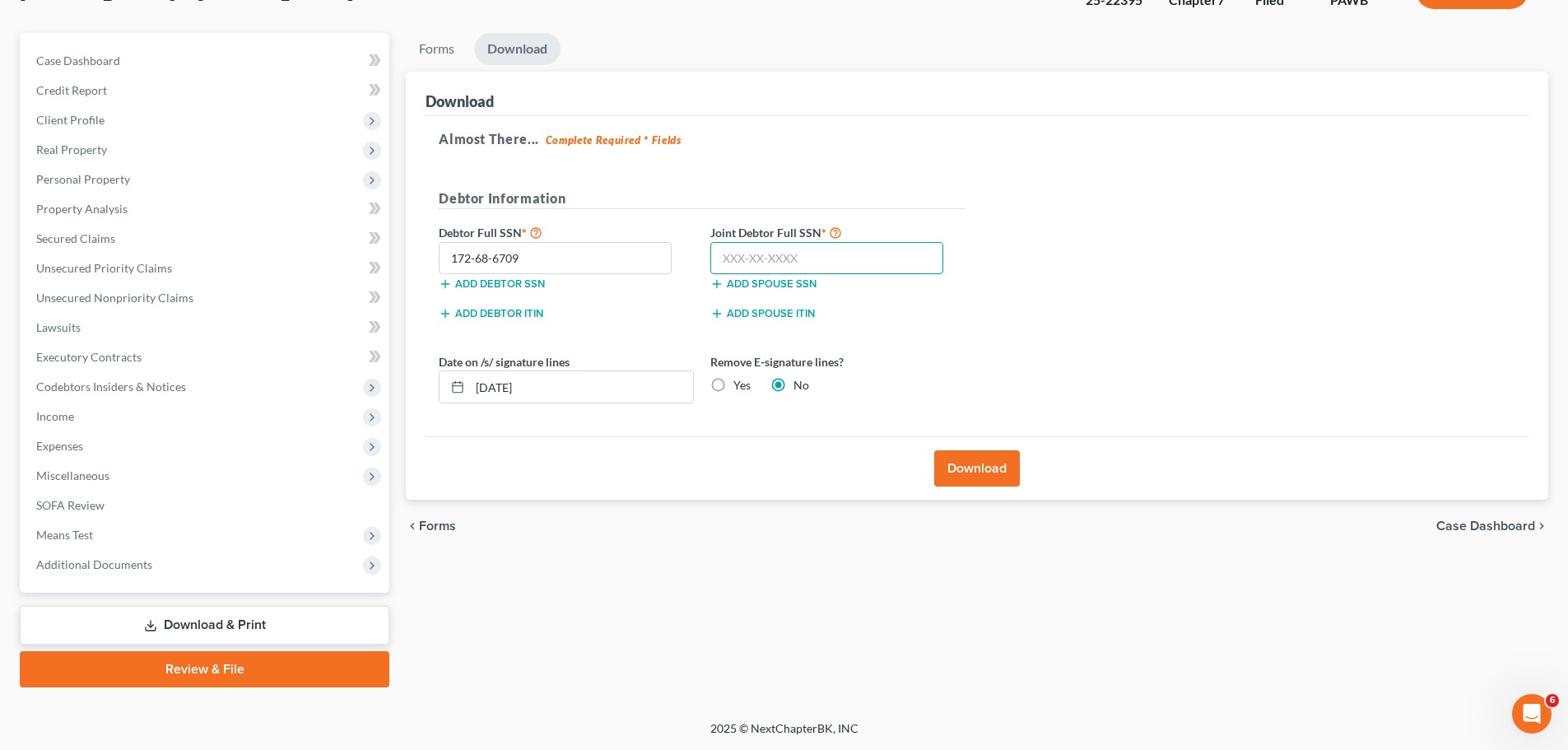
click at [792, 247] on input "text" at bounding box center [827, 258] width 233 height 33
type input "184-46-6165"
click at [937, 462] on button "Download" at bounding box center [977, 468] width 86 height 36
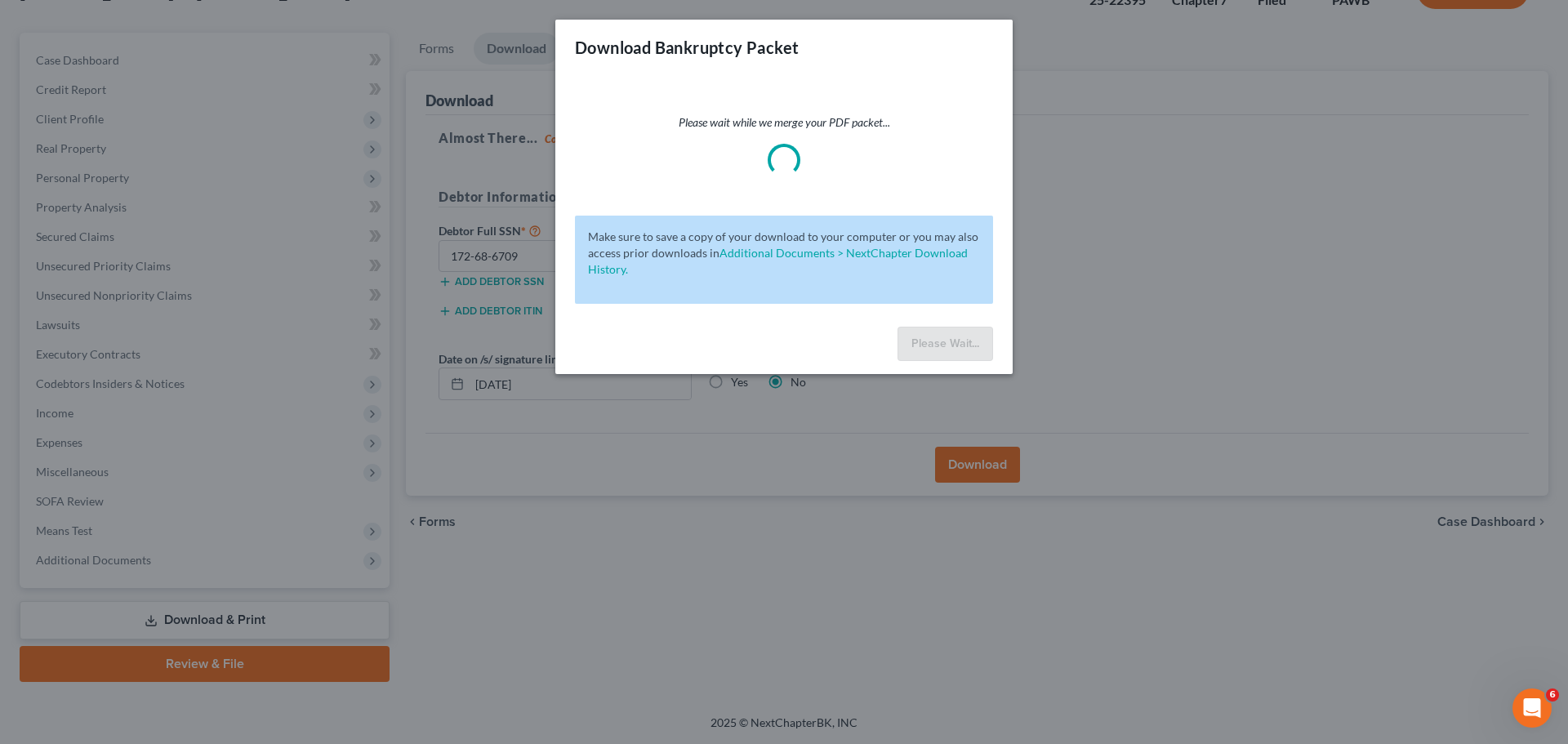
click at [964, 462] on div "Download Bankruptcy Packet Please wait while we merge your PDF packet... Make s…" at bounding box center [784, 372] width 1568 height 744
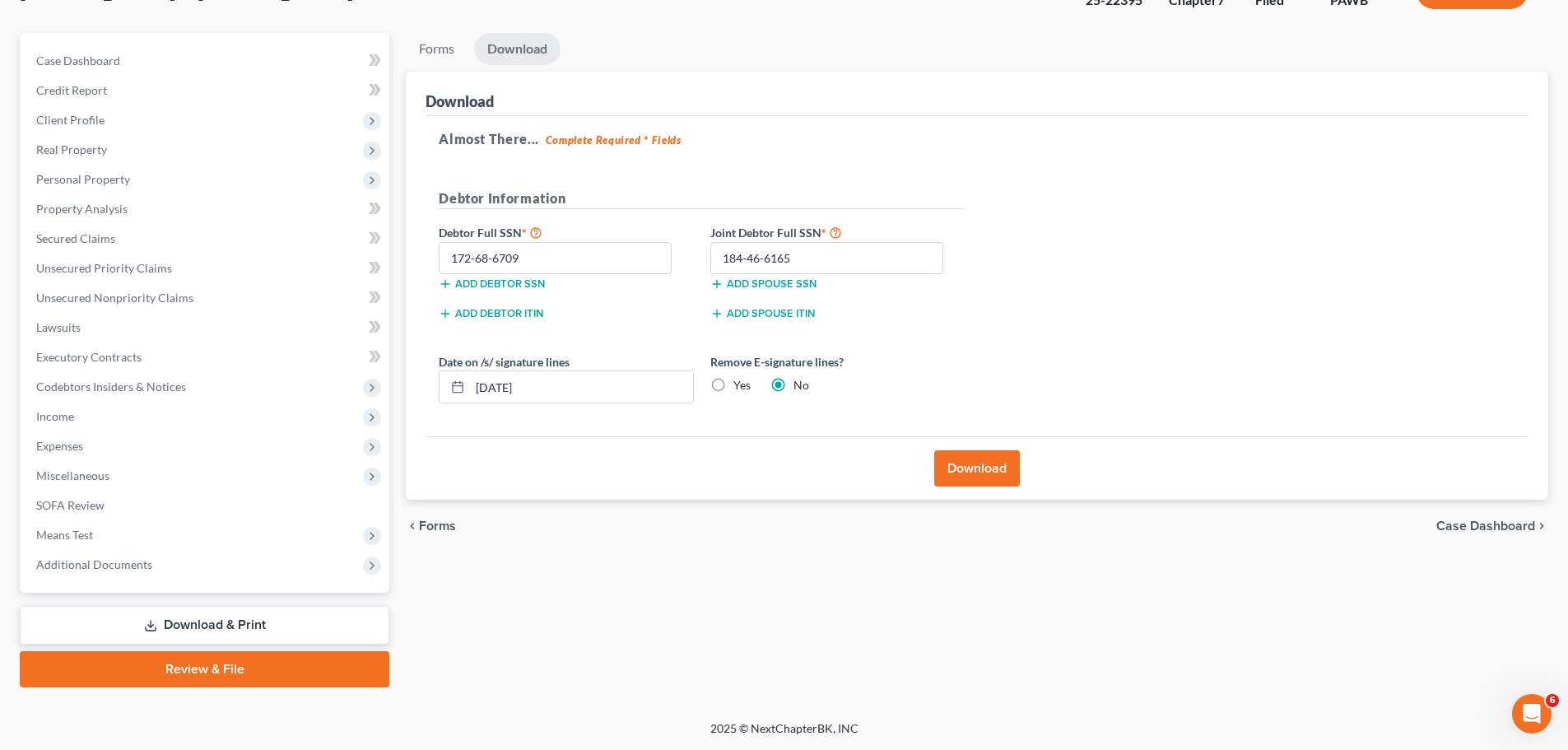
click at [1090, 307] on div "Almost There... Complete Required * Fields Debtor Information Debtor Full SSN *…" at bounding box center [977, 276] width 1103 height 321
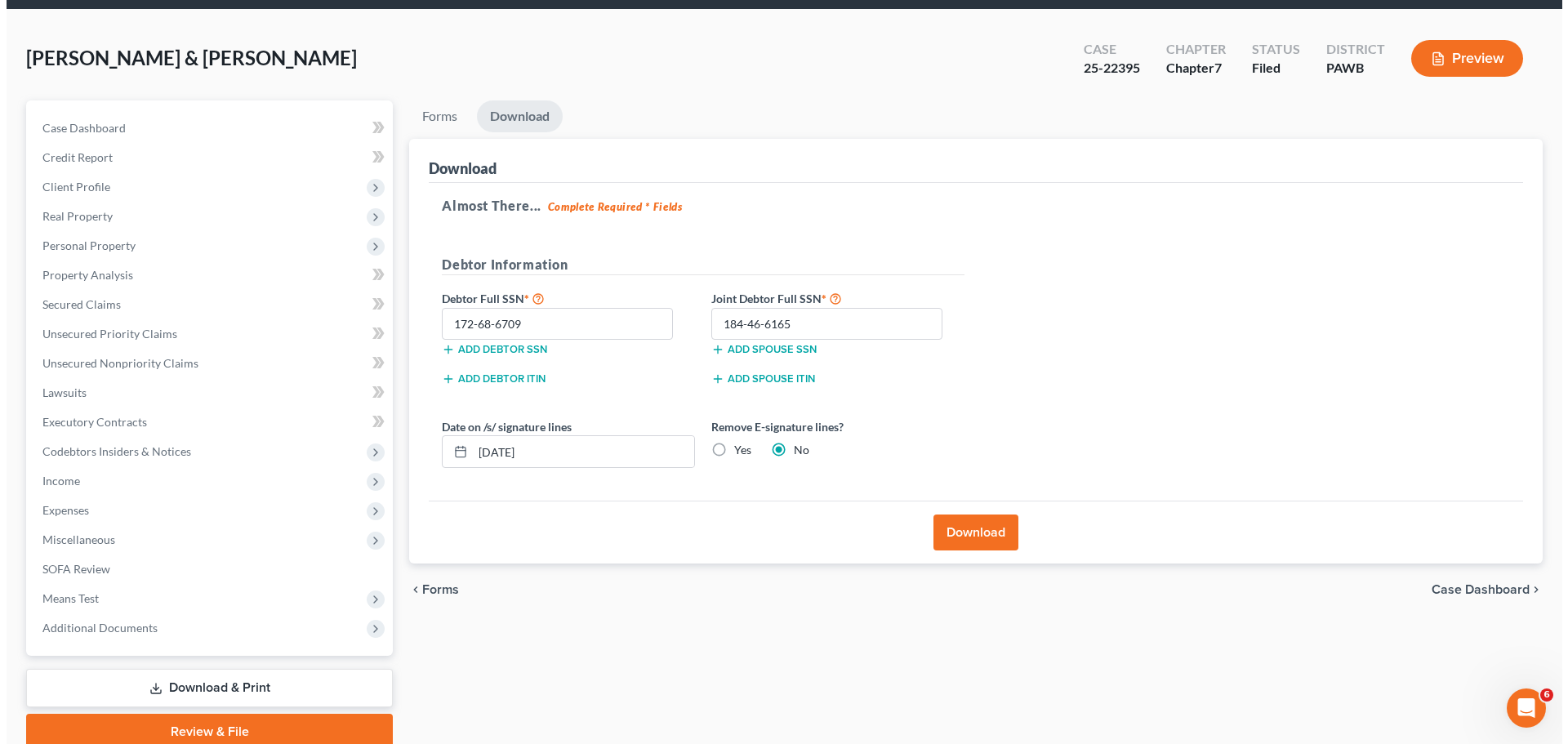
scroll to position [0, 0]
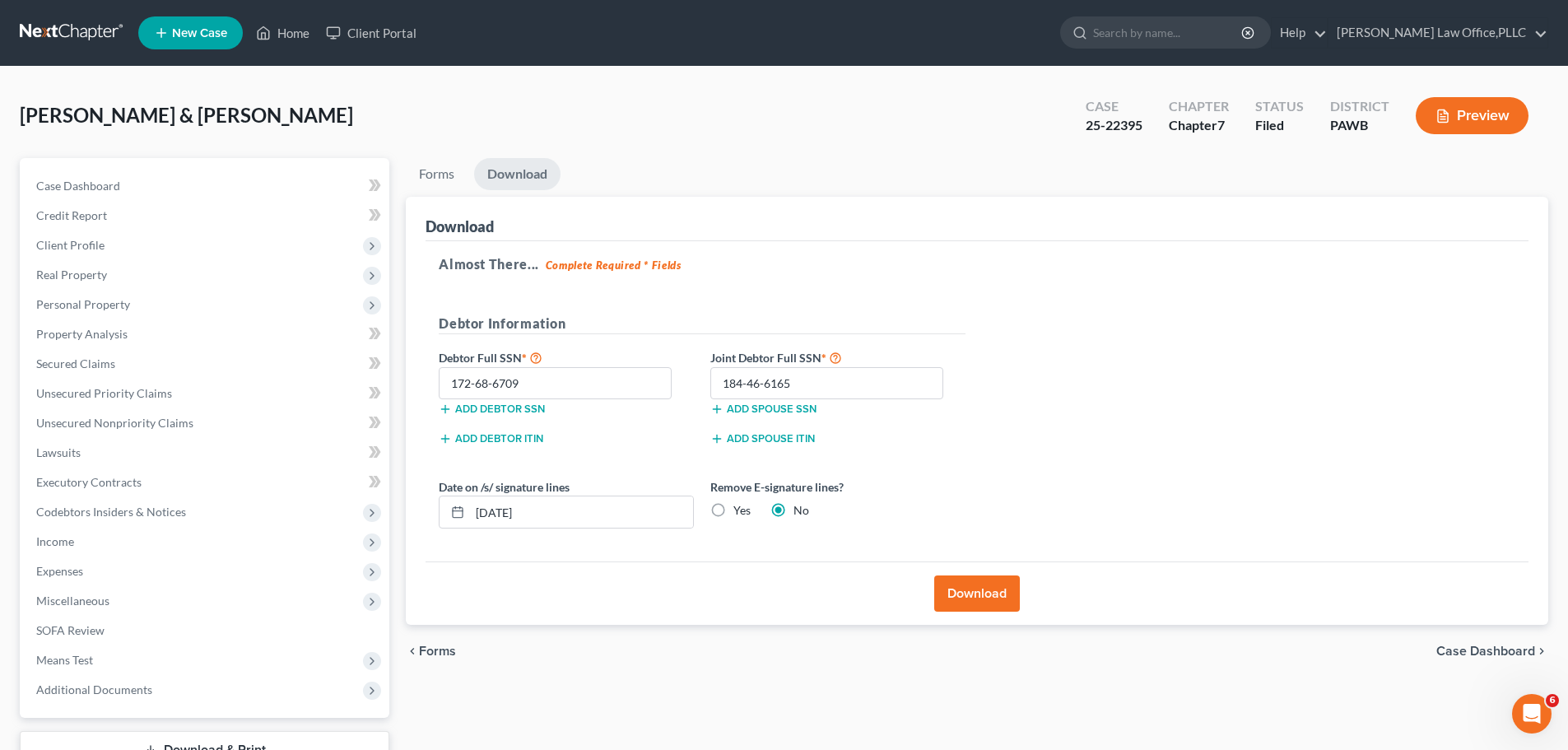
click at [1481, 120] on button "Preview" at bounding box center [1472, 116] width 113 height 37
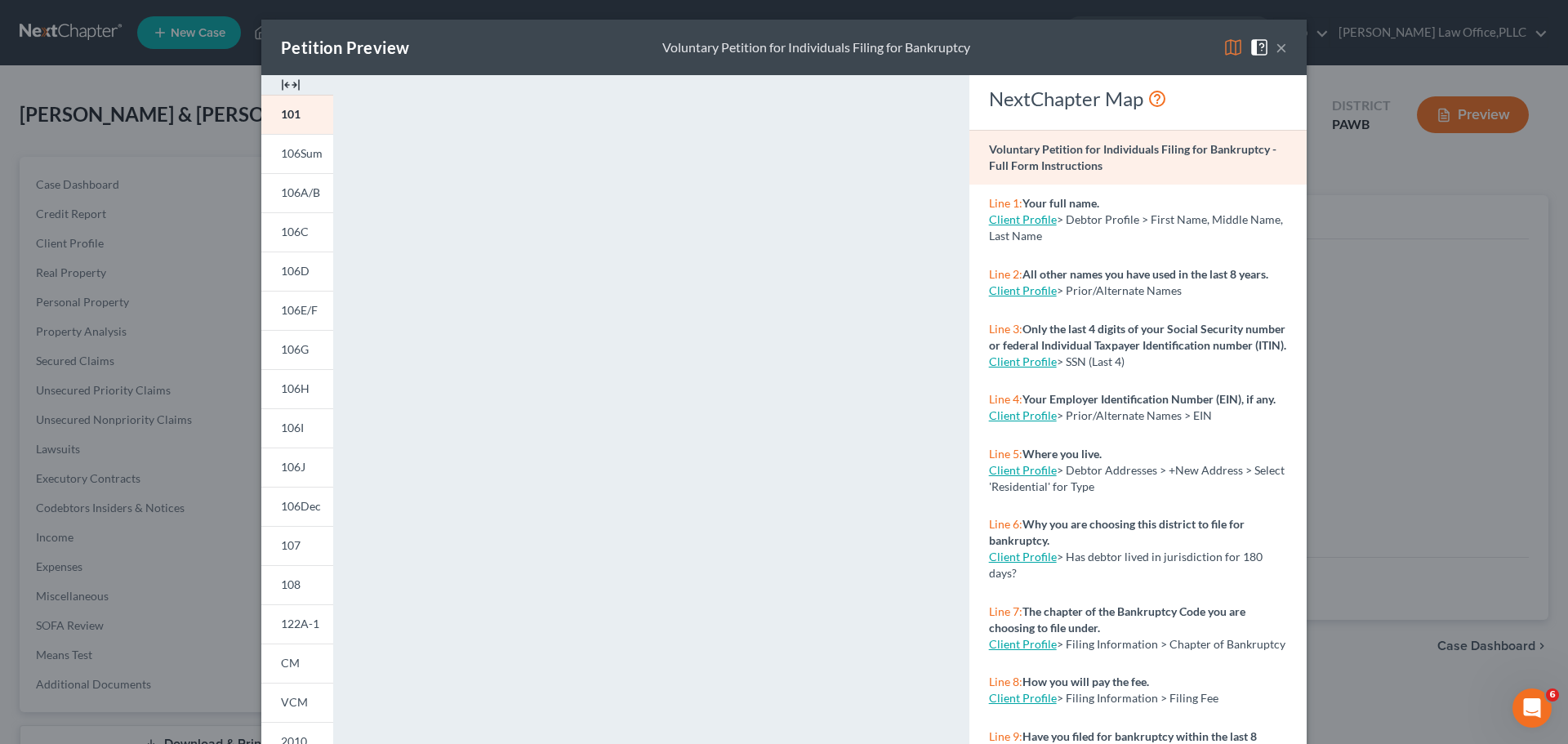
scroll to position [177, 0]
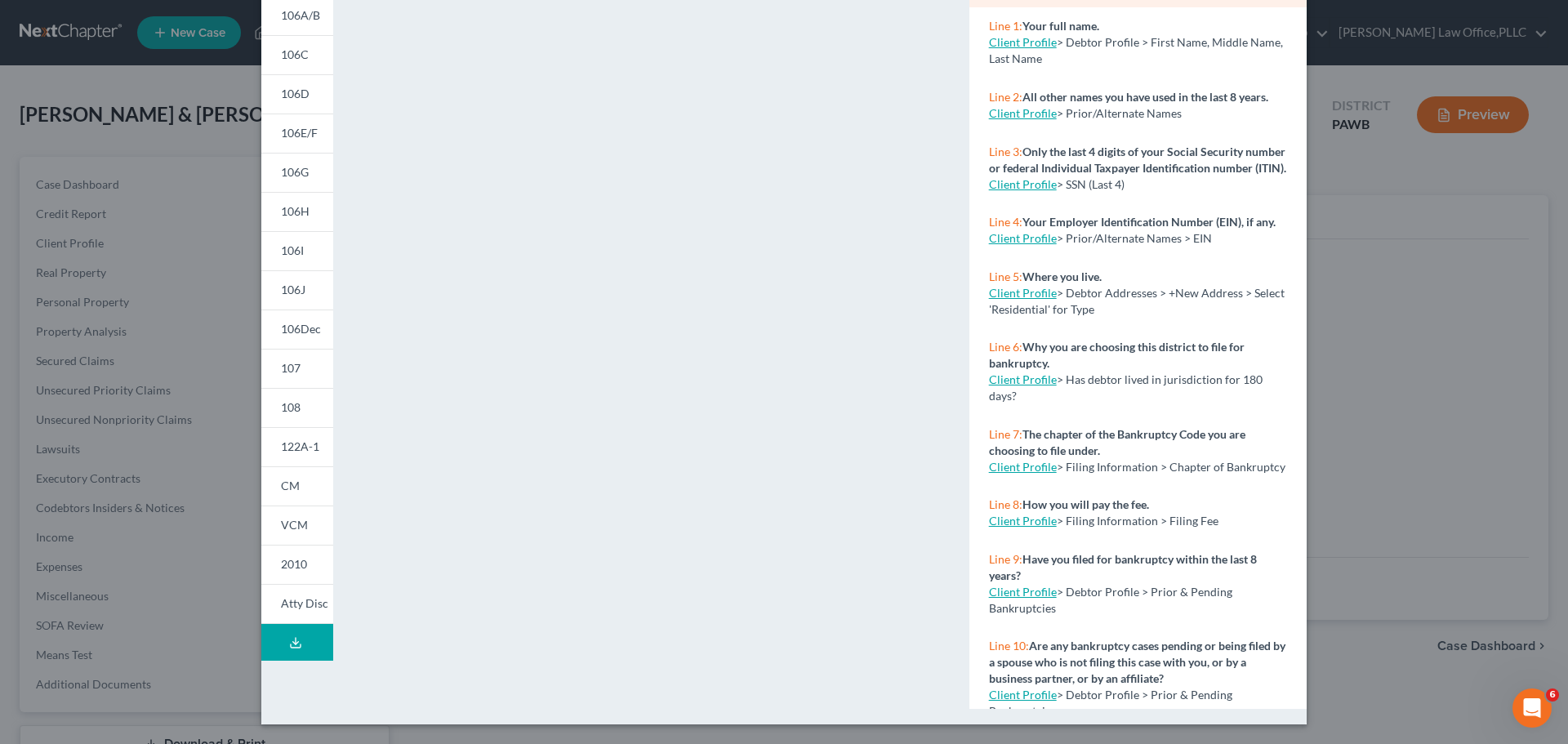
click at [290, 655] on button "Download Draft" at bounding box center [297, 642] width 72 height 37
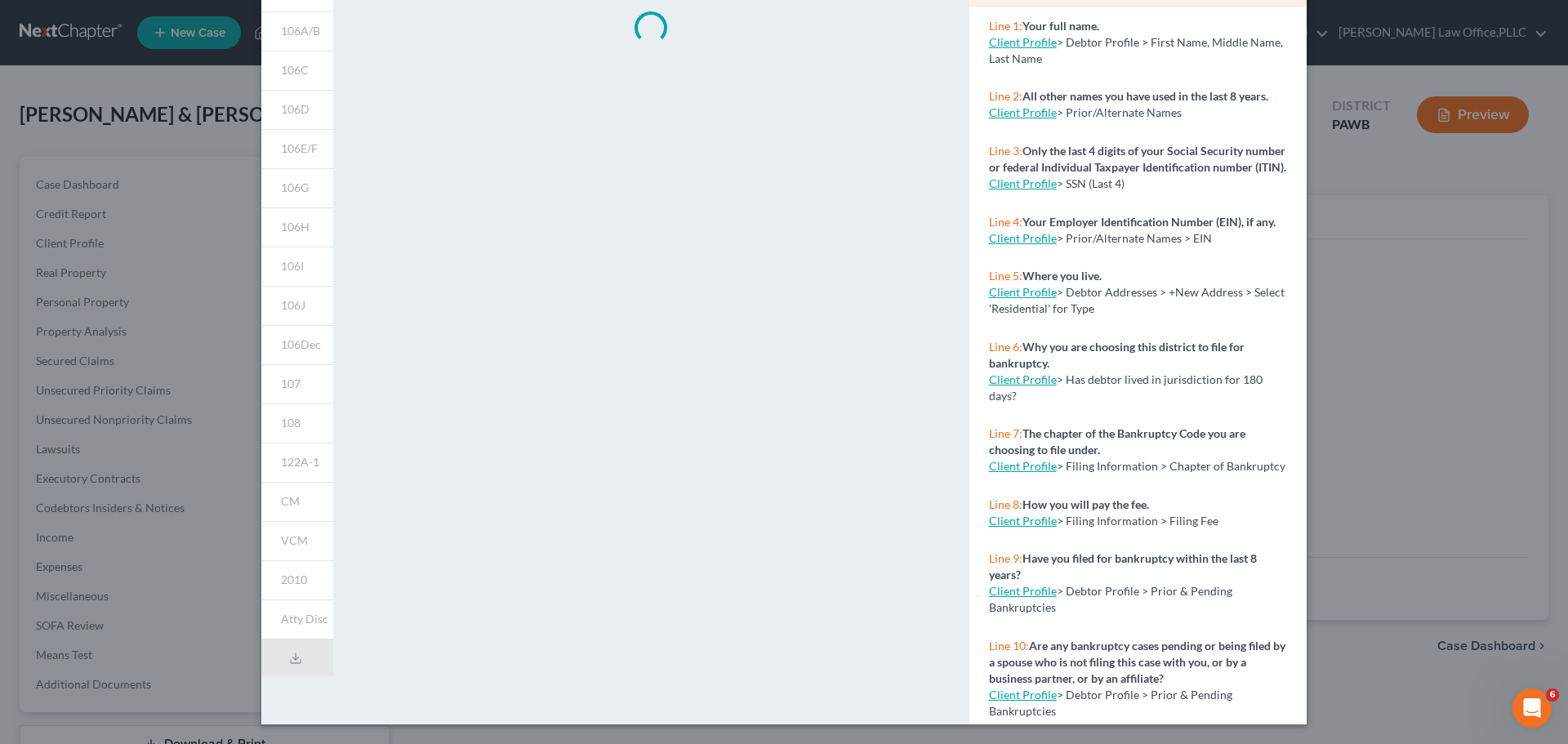
scroll to position [162, 0]
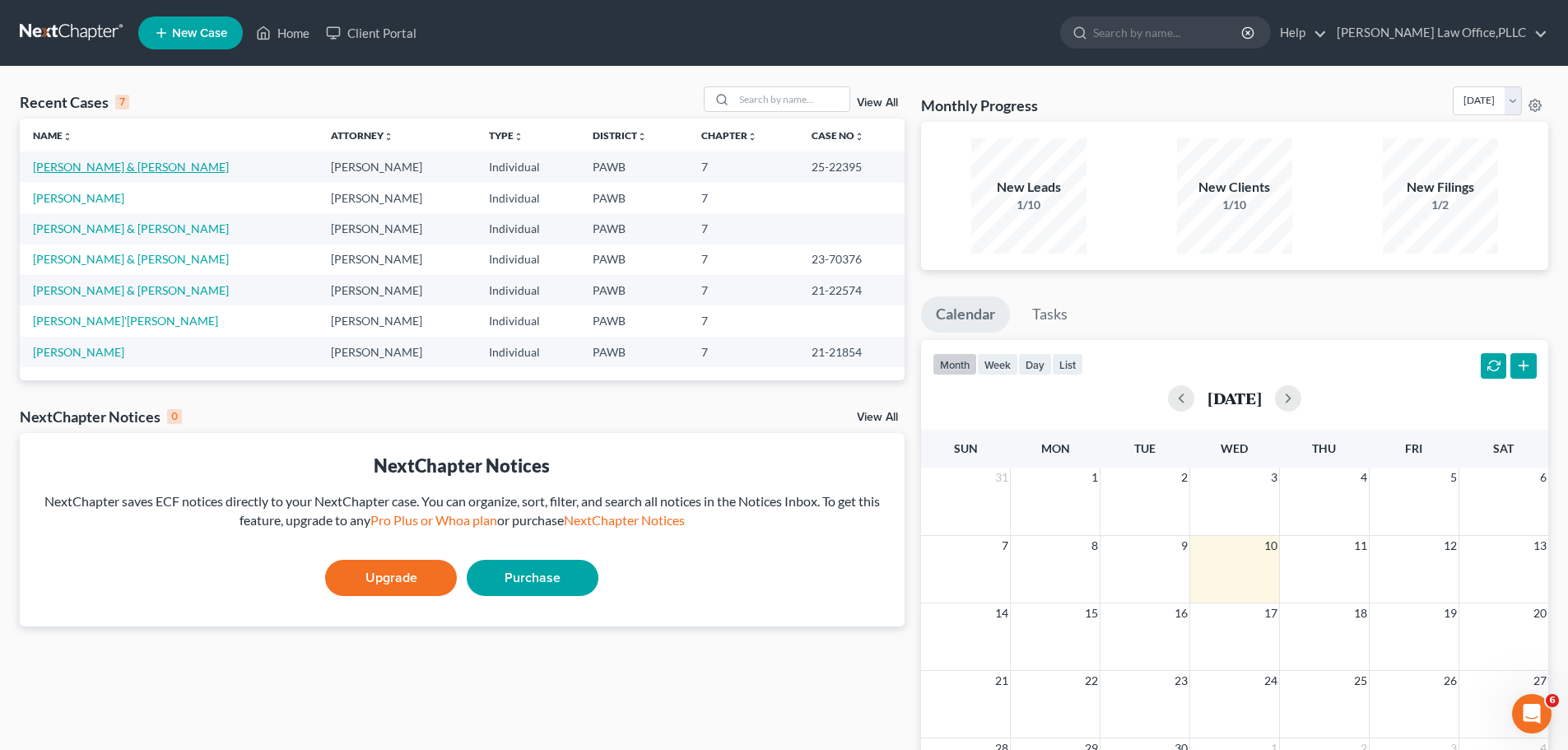
click at [76, 161] on link "[PERSON_NAME] & [PERSON_NAME]" at bounding box center [131, 166] width 196 height 14
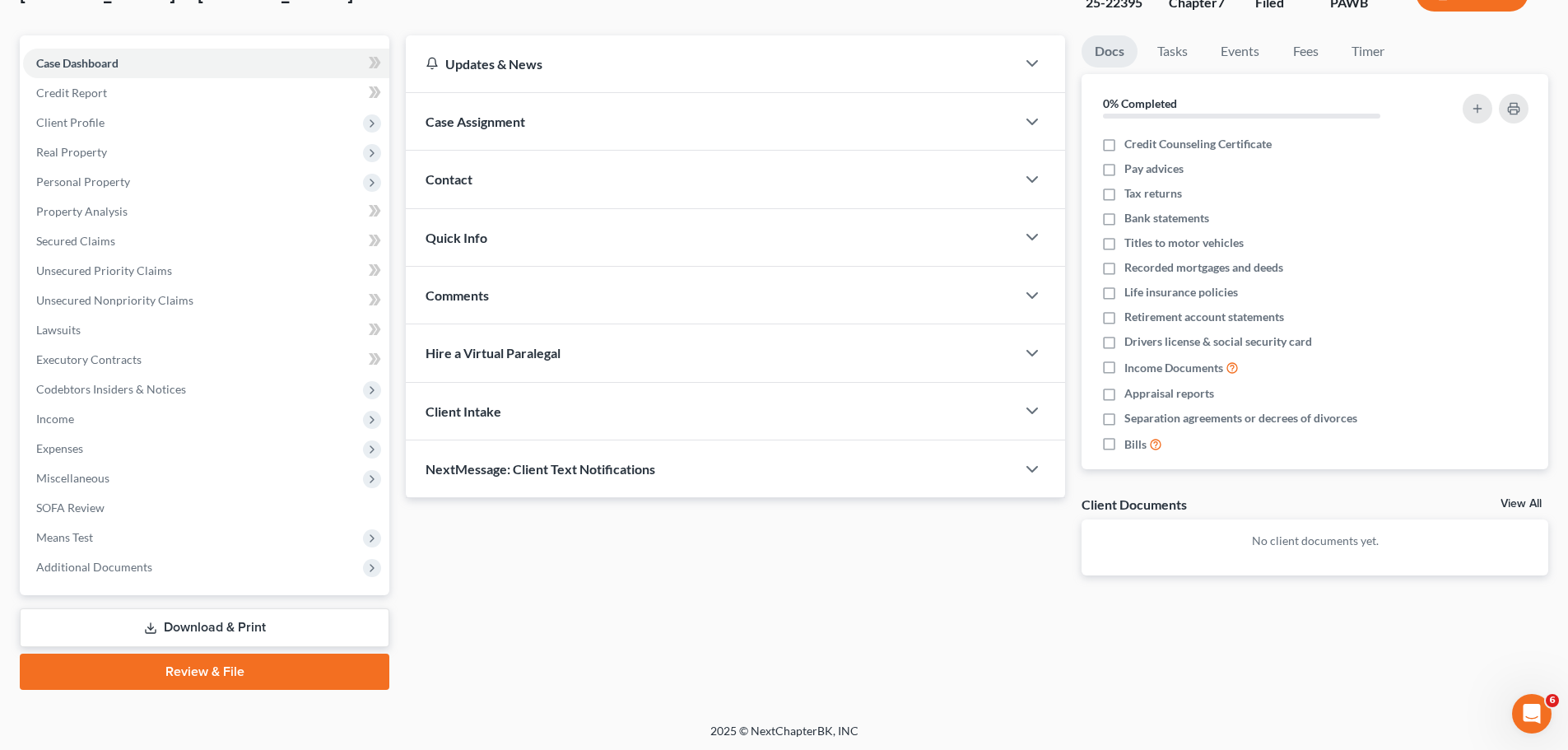
scroll to position [125, 0]
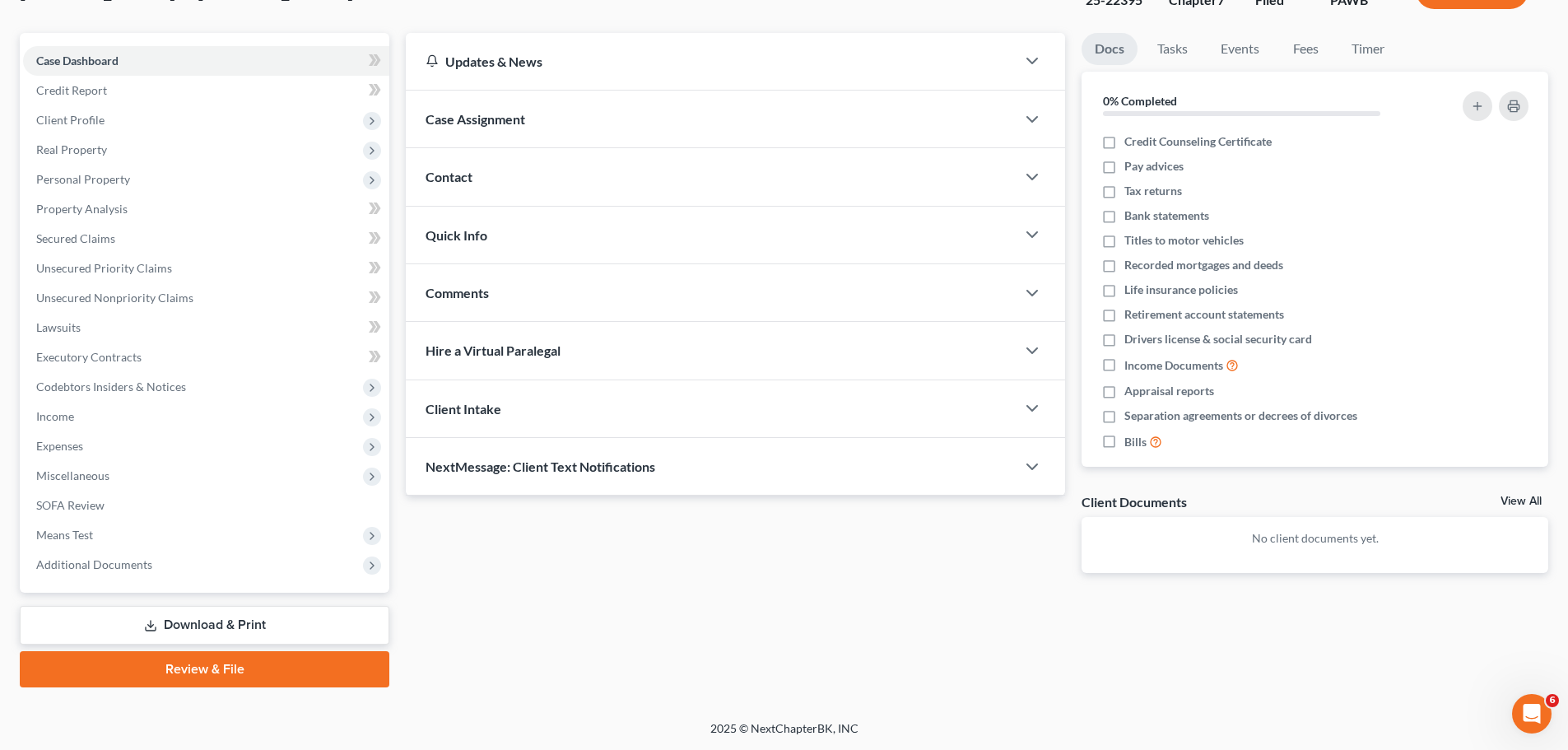
click at [267, 633] on link "Download & Print" at bounding box center [205, 625] width 370 height 39
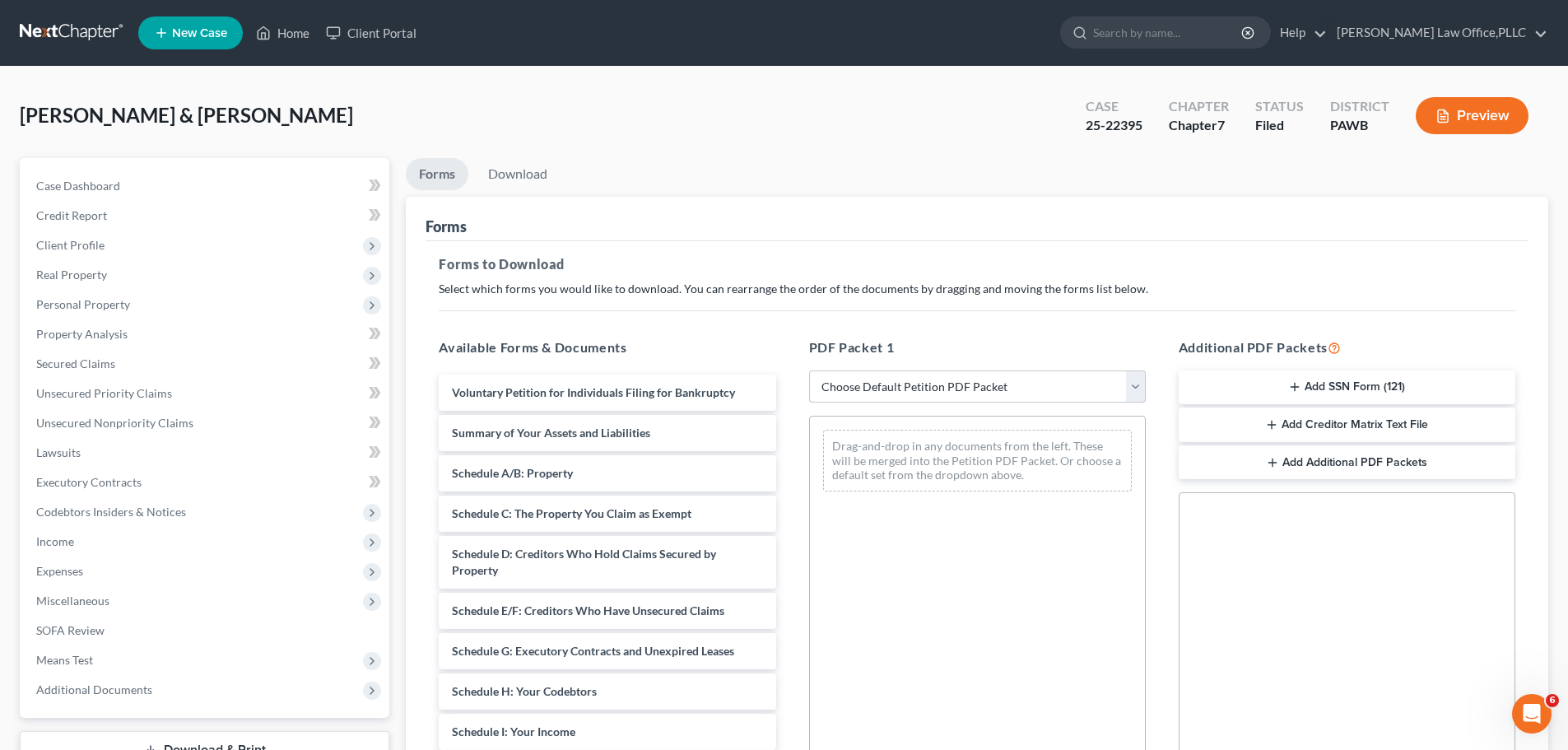
click at [1039, 386] on select "Choose Default Petition PDF Packet Complete Bankruptcy Petition (all forms and …" at bounding box center [977, 387] width 337 height 33
select select "0"
click at [809, 371] on select "Choose Default Petition PDF Packet Complete Bankruptcy Petition (all forms and …" at bounding box center [977, 387] width 337 height 33
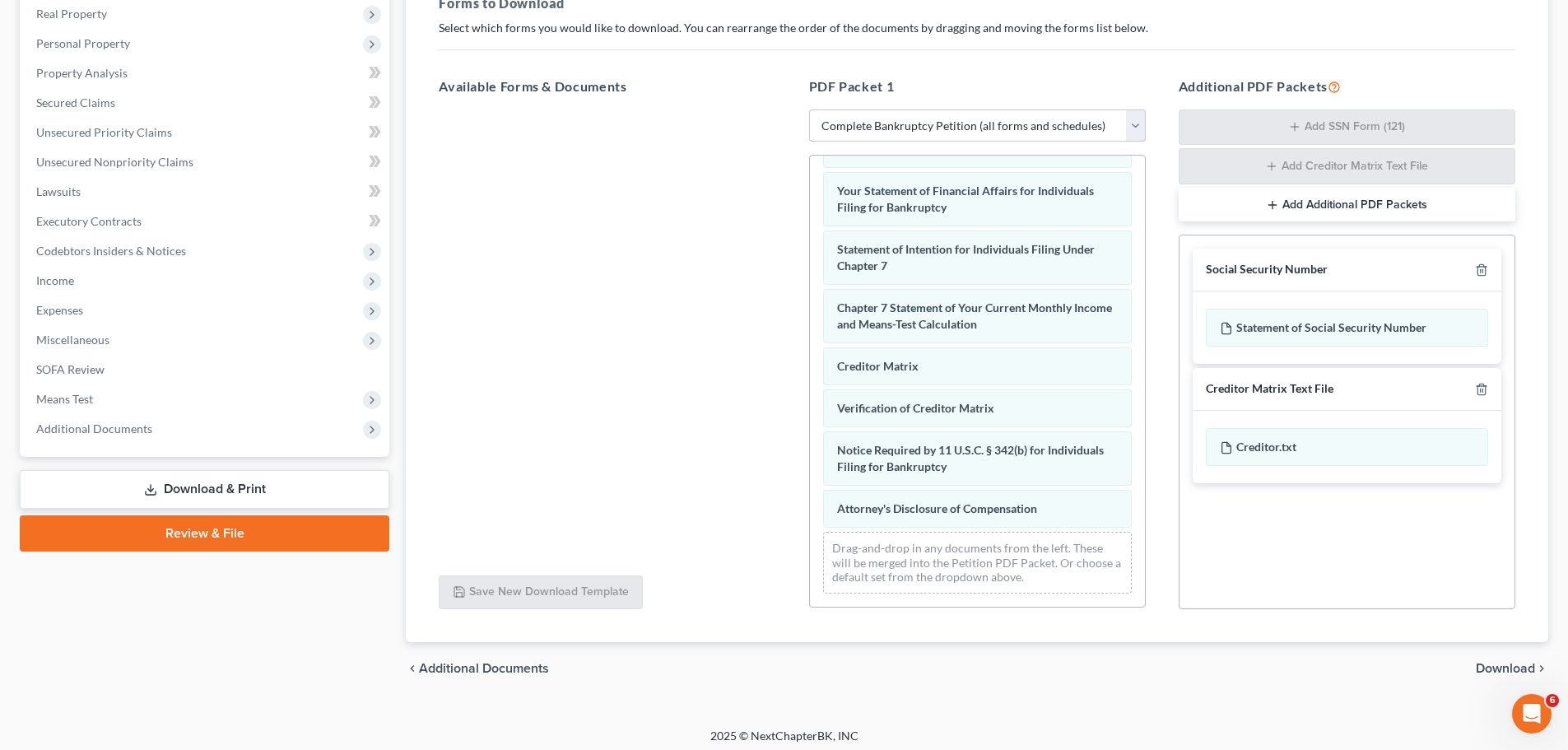
scroll to position [268, 0]
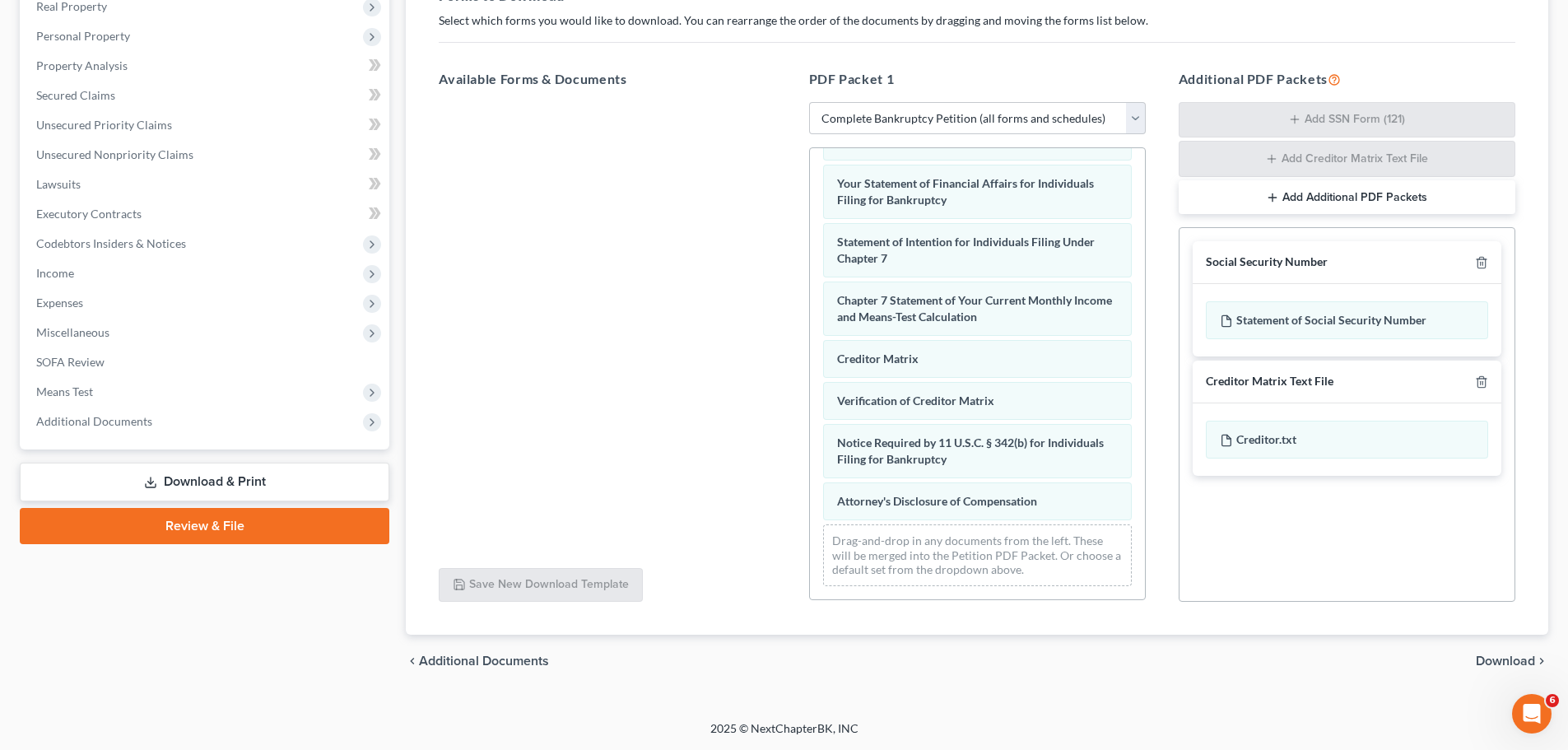
click at [1496, 658] on span "Download" at bounding box center [1506, 661] width 60 height 13
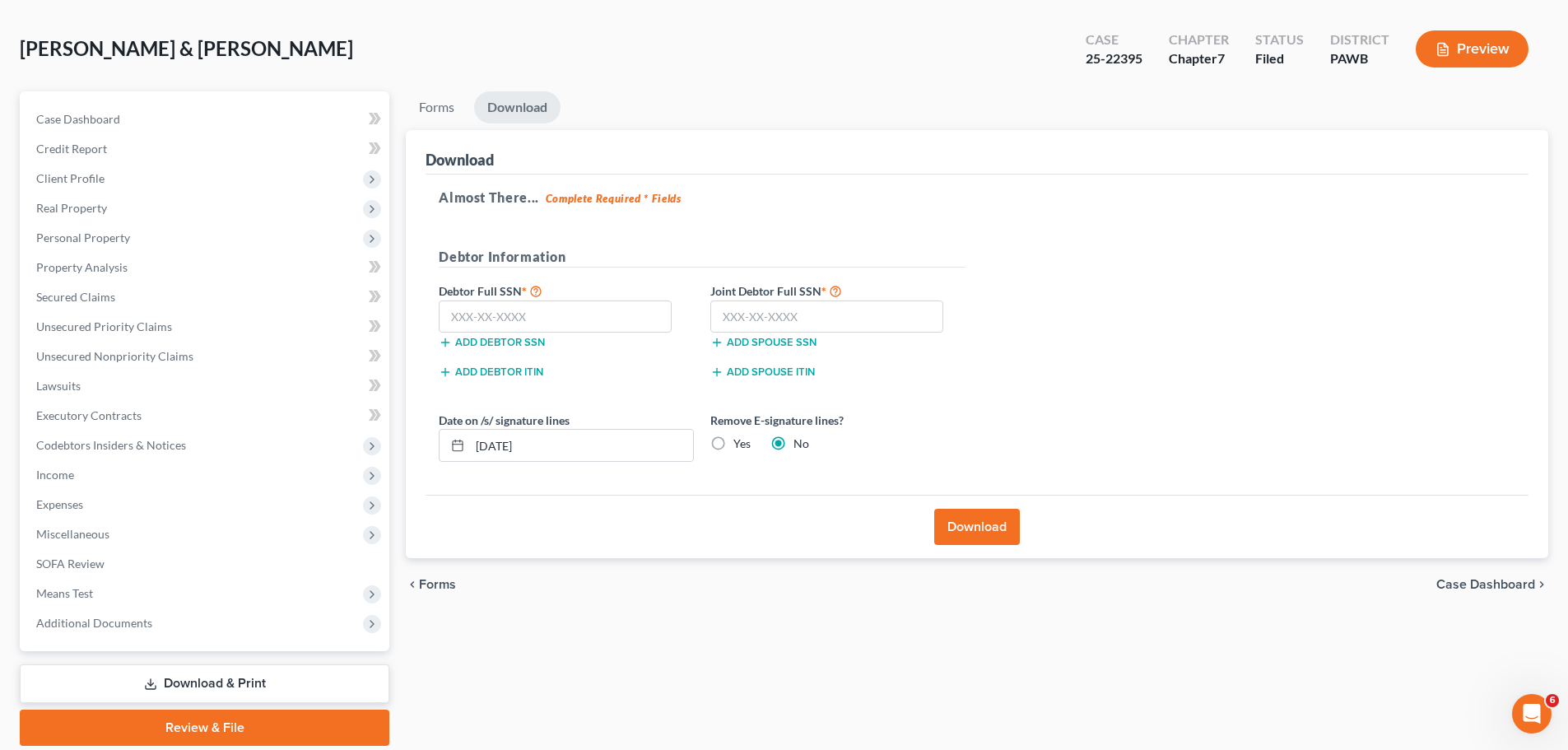
scroll to position [125, 0]
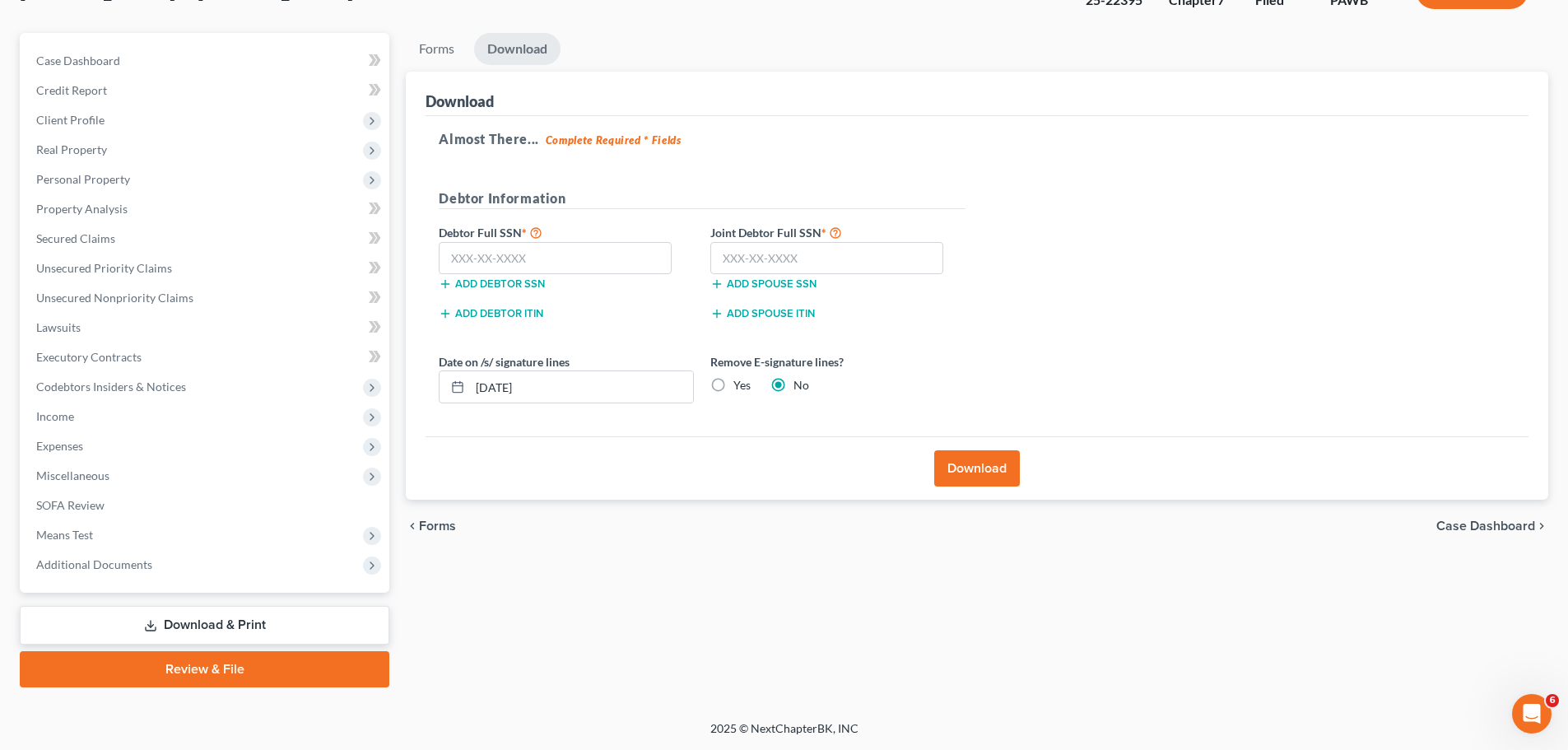
click at [172, 632] on link "Download & Print" at bounding box center [205, 625] width 370 height 39
click at [168, 627] on link "Download & Print" at bounding box center [205, 625] width 370 height 39
click at [430, 48] on link "Forms" at bounding box center [436, 49] width 61 height 32
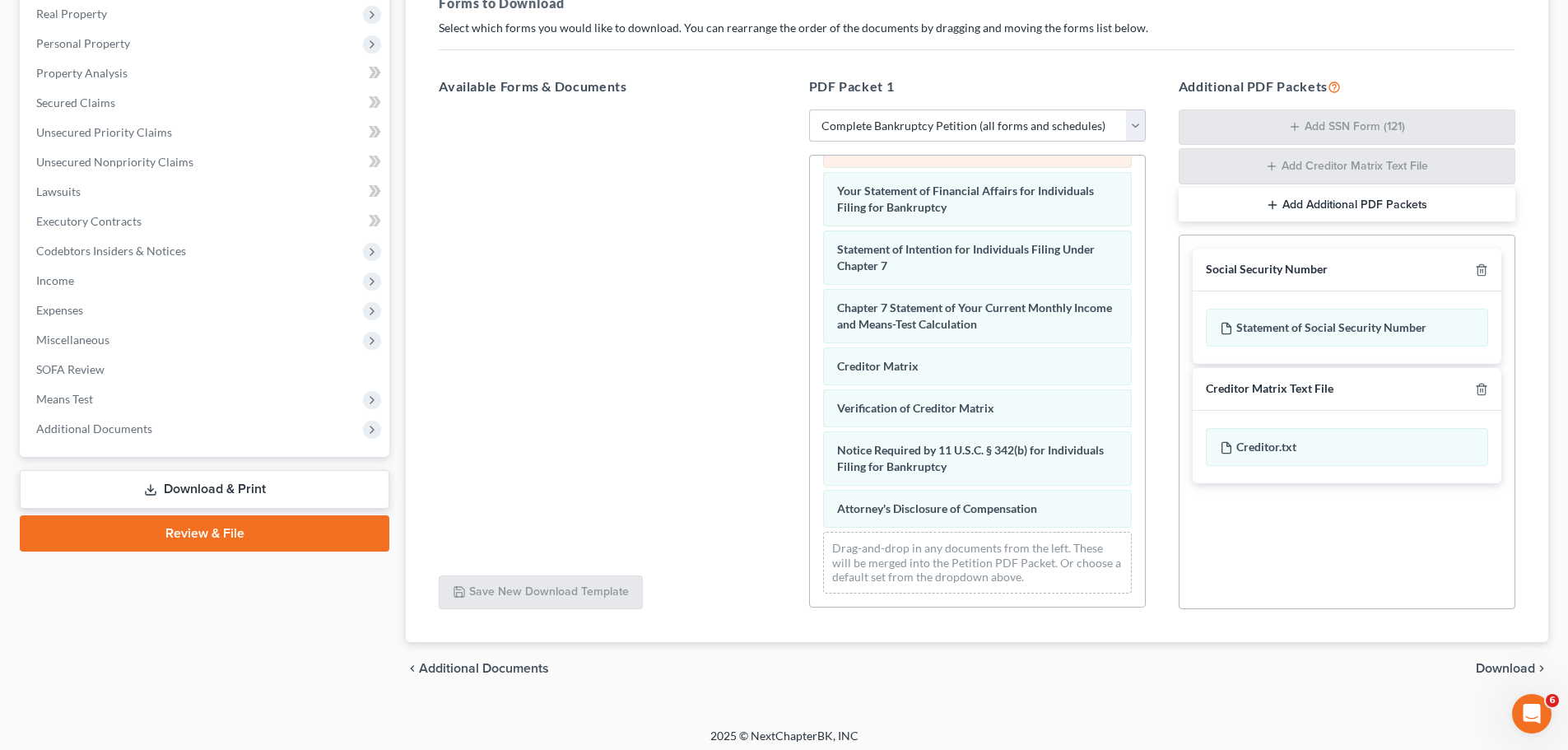
scroll to position [268, 0]
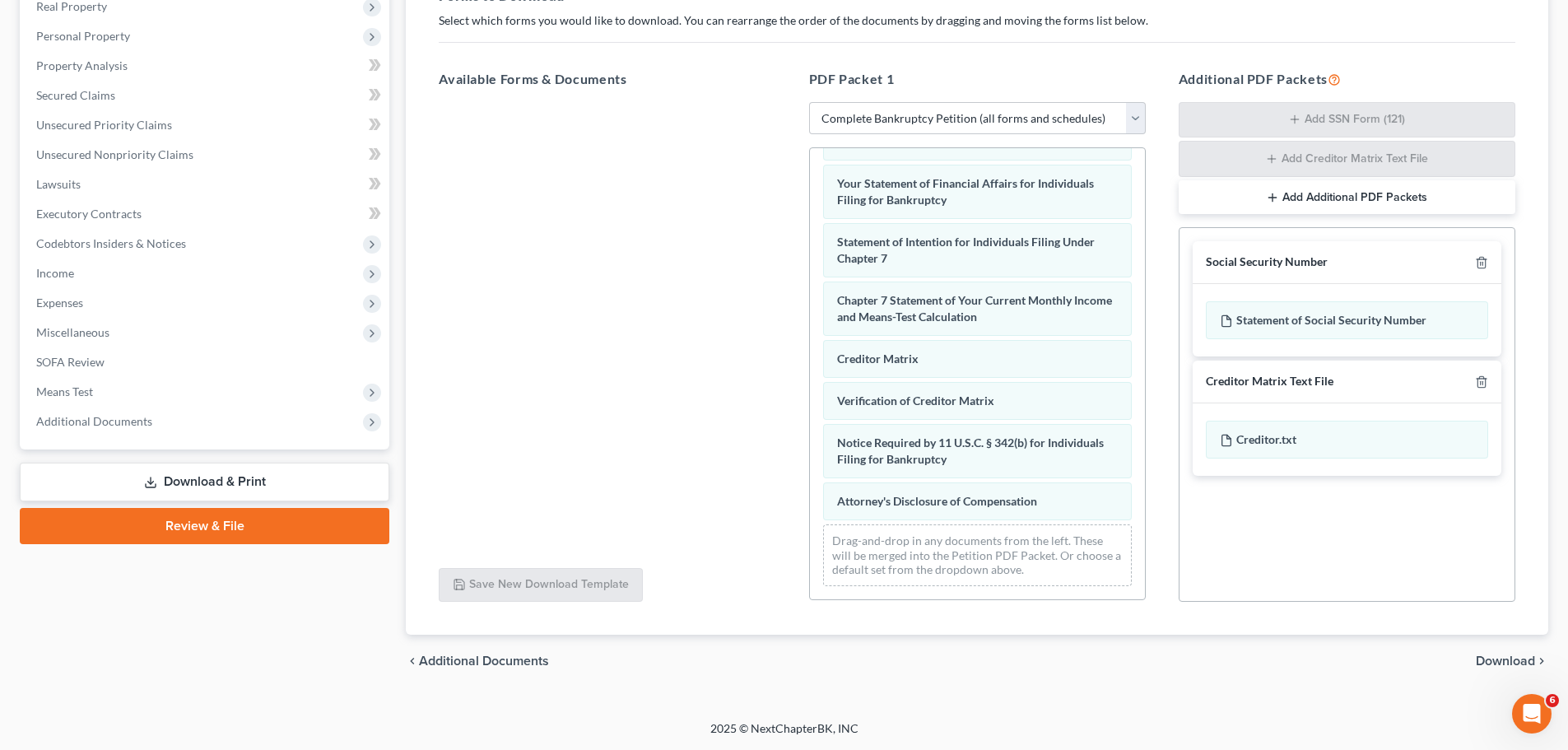
click at [1498, 660] on span "Download" at bounding box center [1506, 661] width 60 height 13
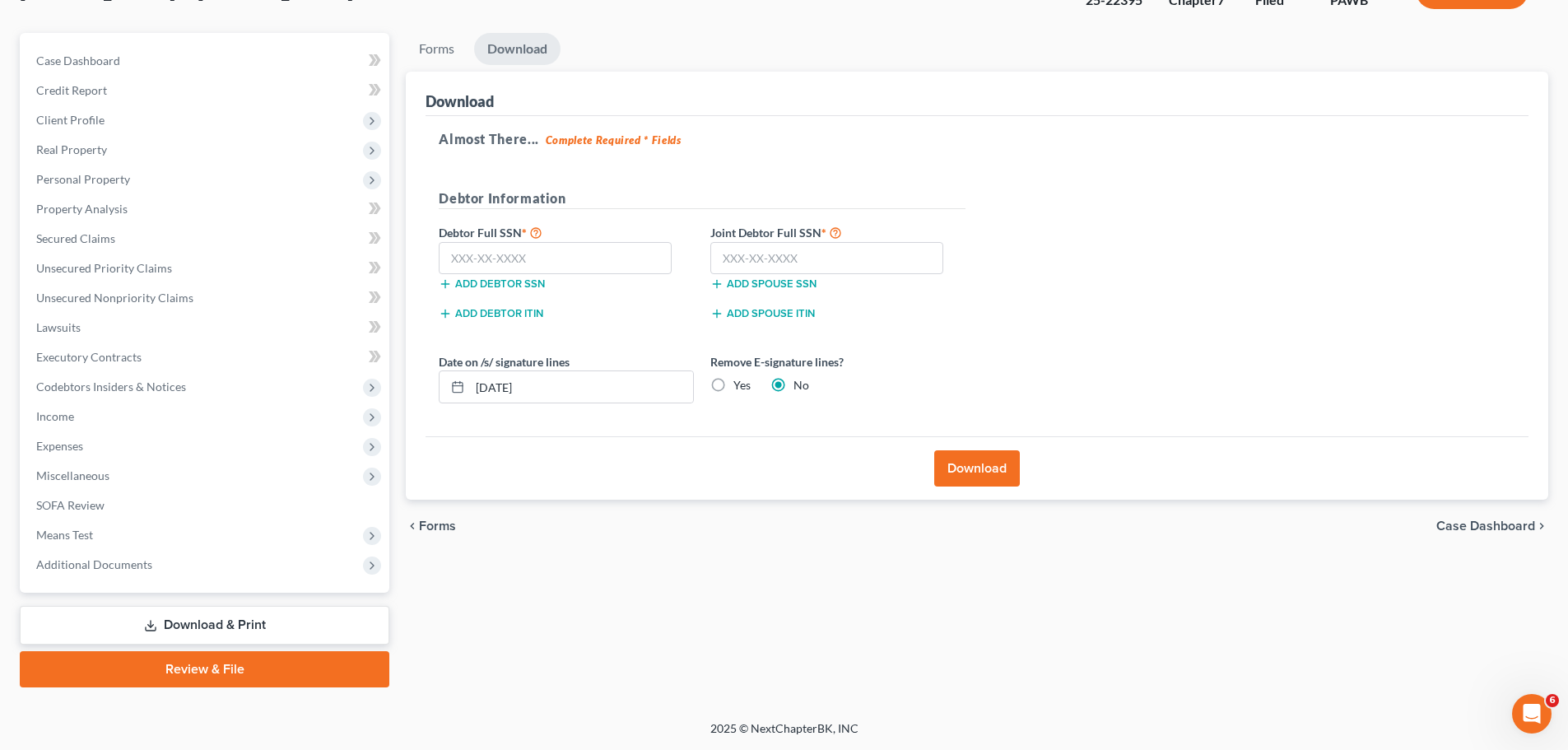
scroll to position [125, 0]
click at [533, 53] on link "Download" at bounding box center [517, 49] width 87 height 32
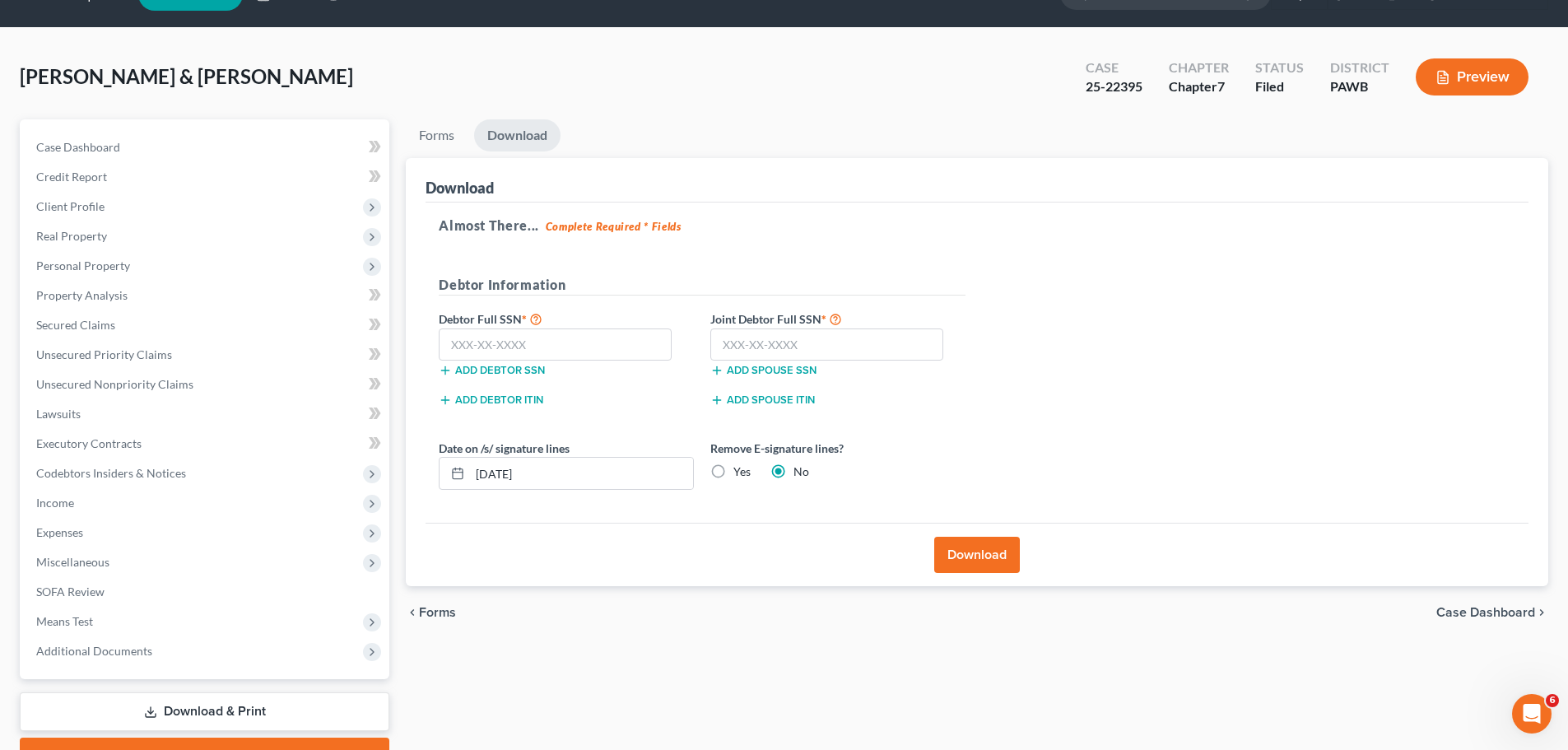
scroll to position [0, 0]
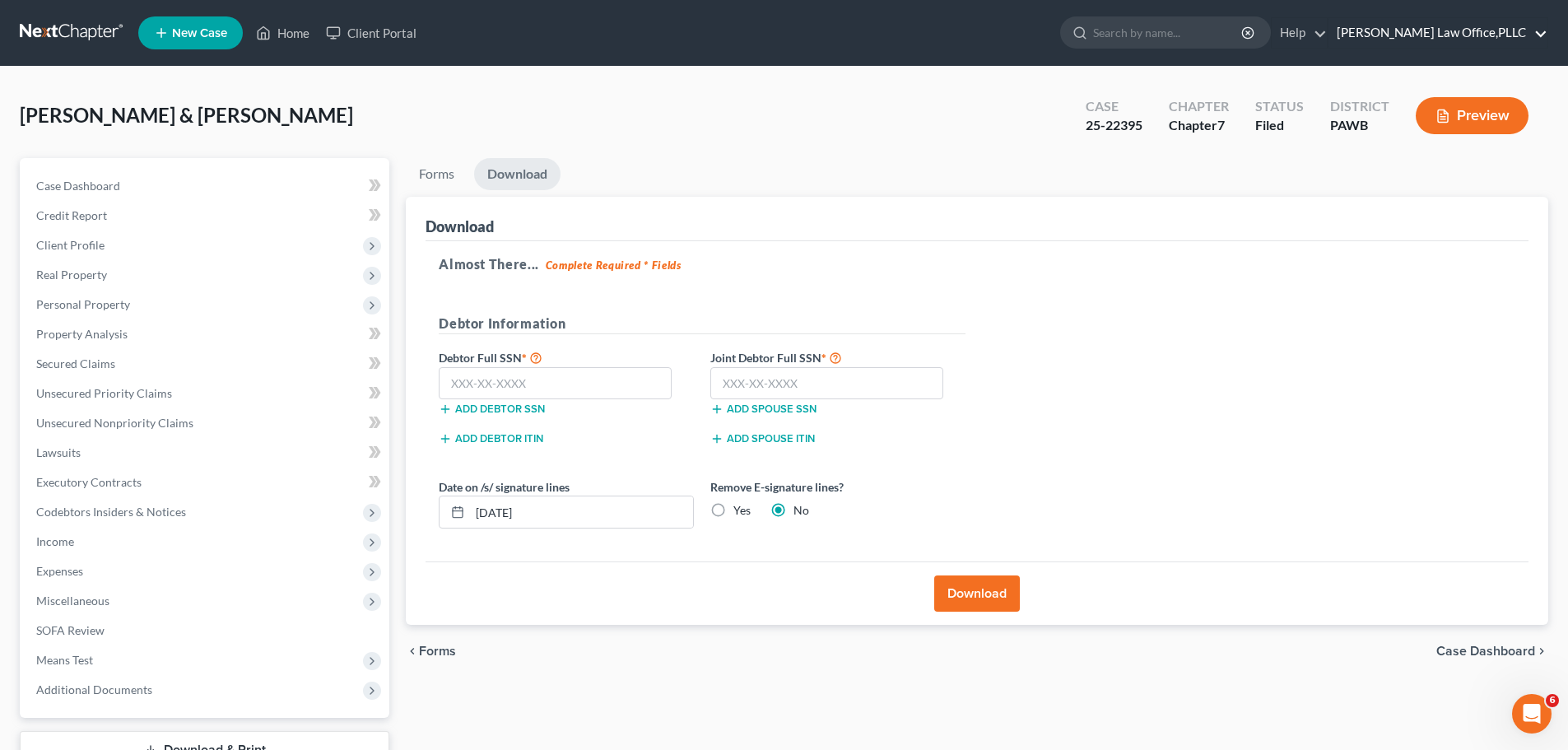
click at [1405, 26] on link "[PERSON_NAME] Law Office,PLLC" at bounding box center [1438, 33] width 219 height 30
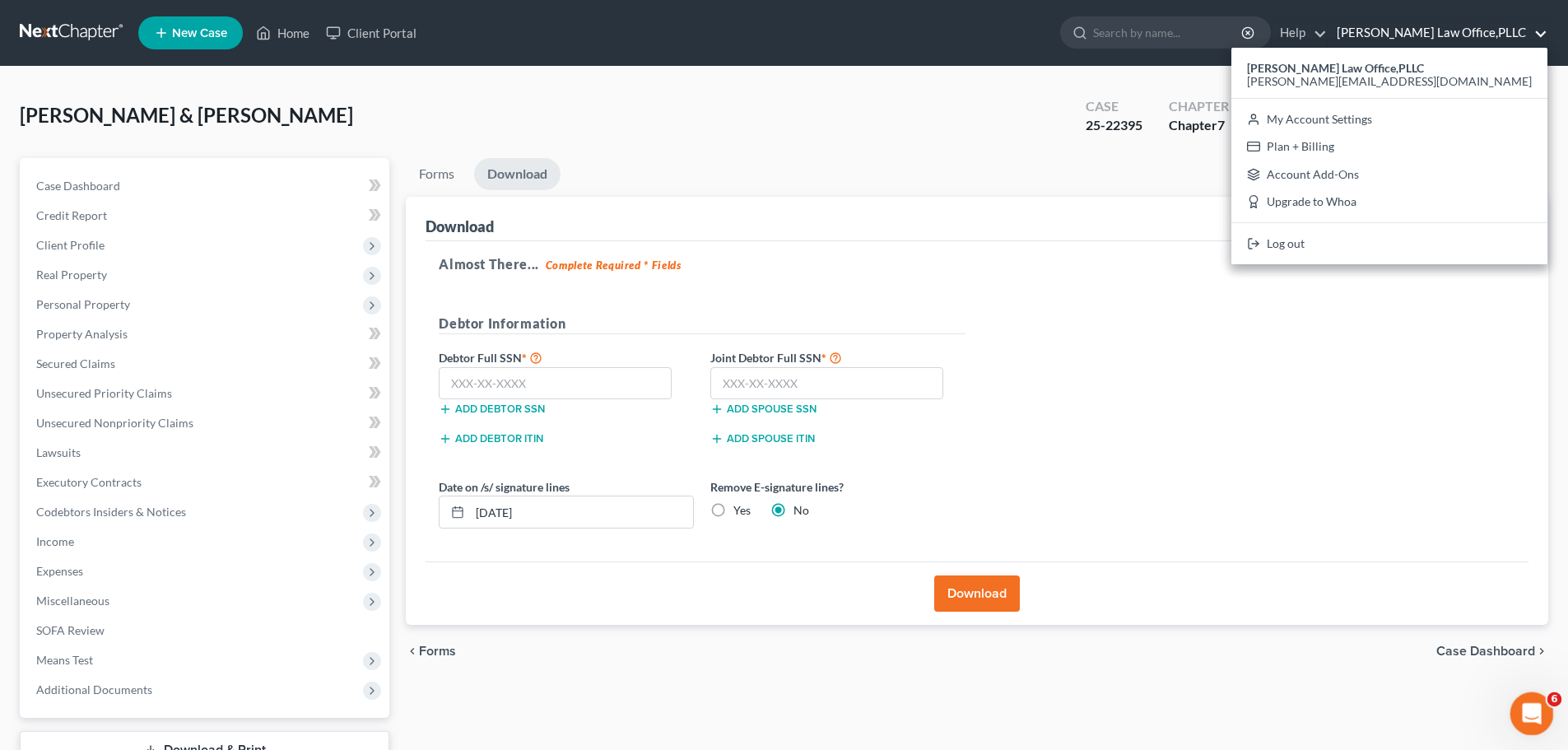
click at [1544, 709] on div "Open Intercom Messenger" at bounding box center [1529, 711] width 54 height 54
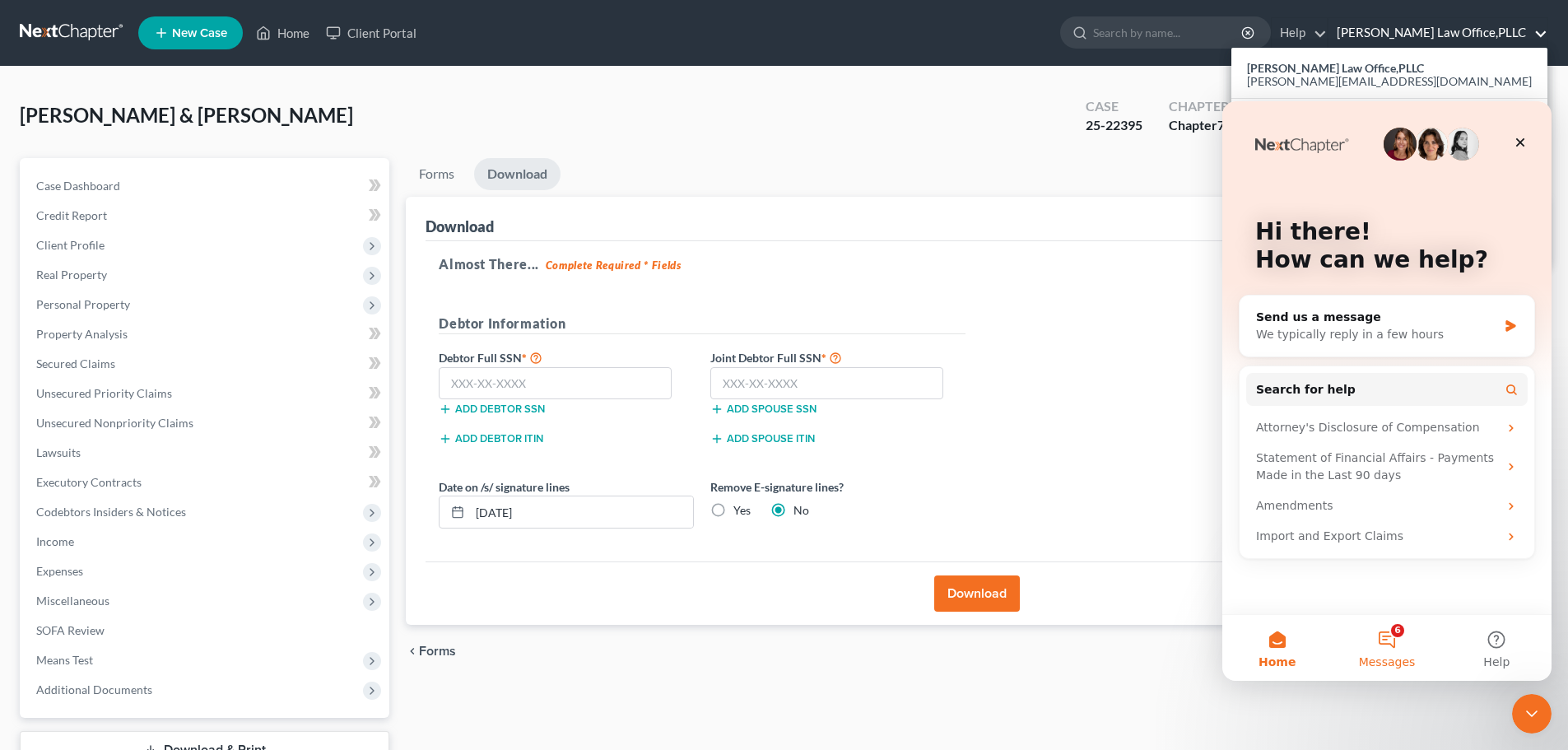
click at [1373, 645] on button "6 Messages" at bounding box center [1387, 647] width 110 height 66
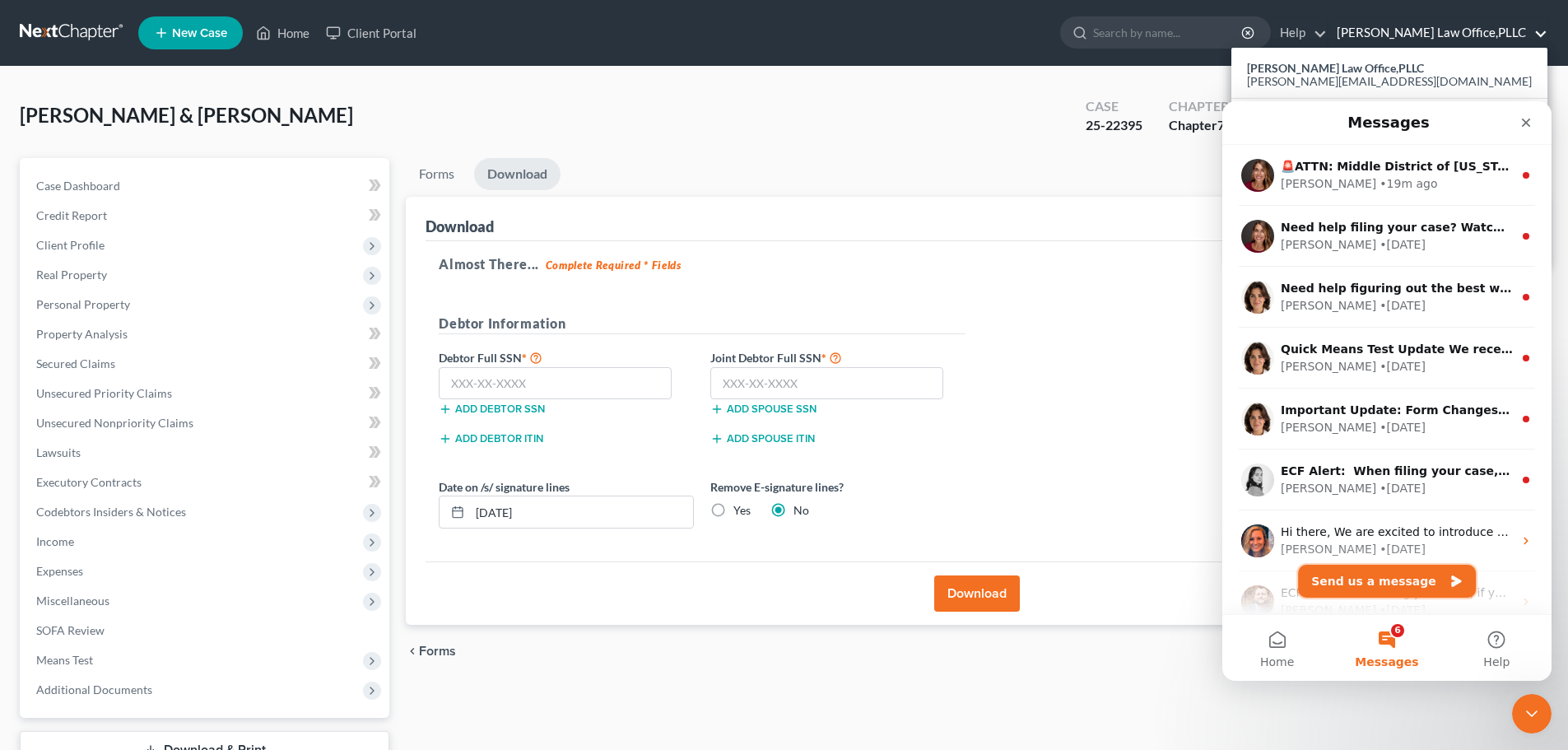
click at [1365, 581] on button "Send us a message" at bounding box center [1387, 581] width 178 height 33
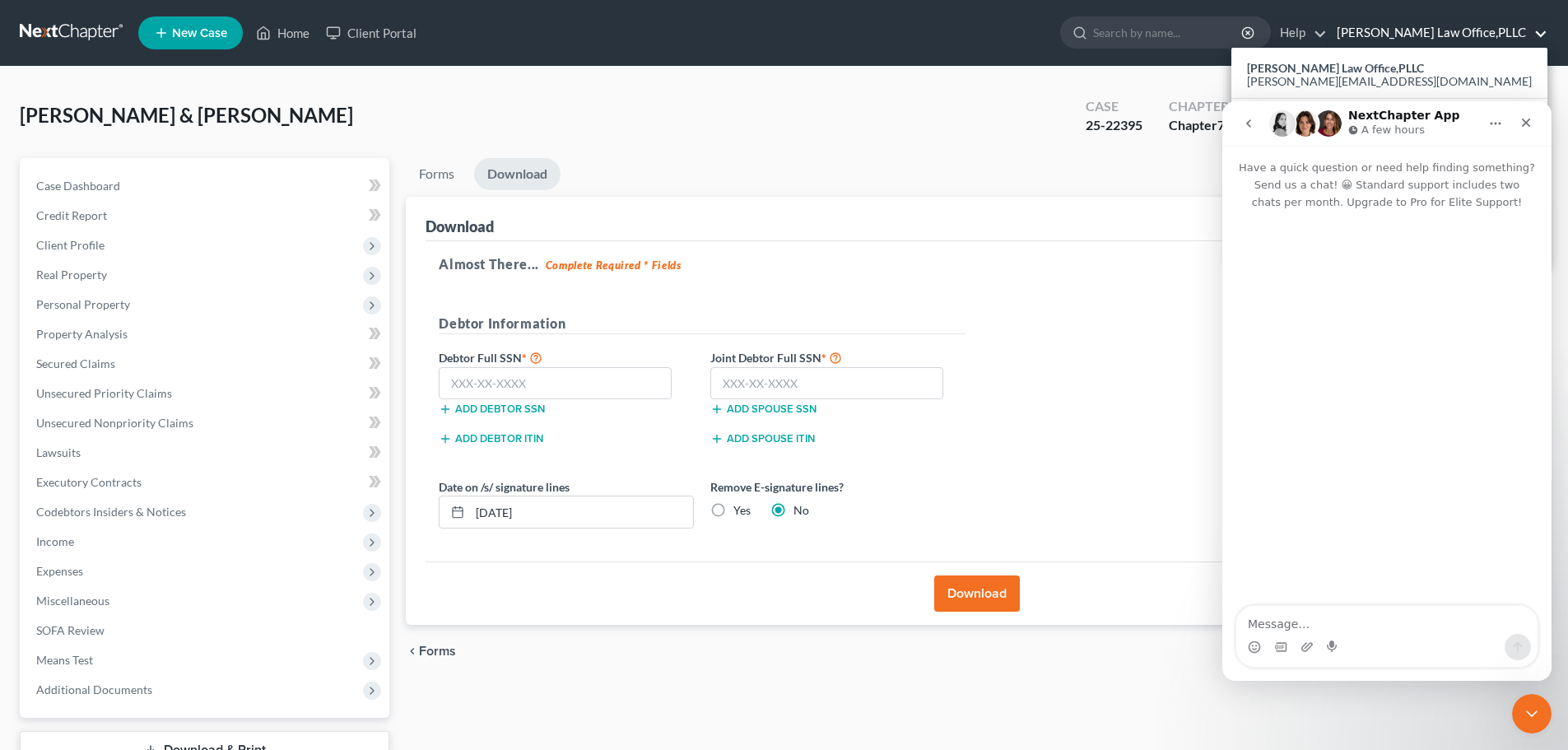
click at [1365, 615] on textarea "Message…" at bounding box center [1387, 619] width 302 height 28
click at [1394, 622] on textarea "Message…" at bounding box center [1387, 619] width 302 height 28
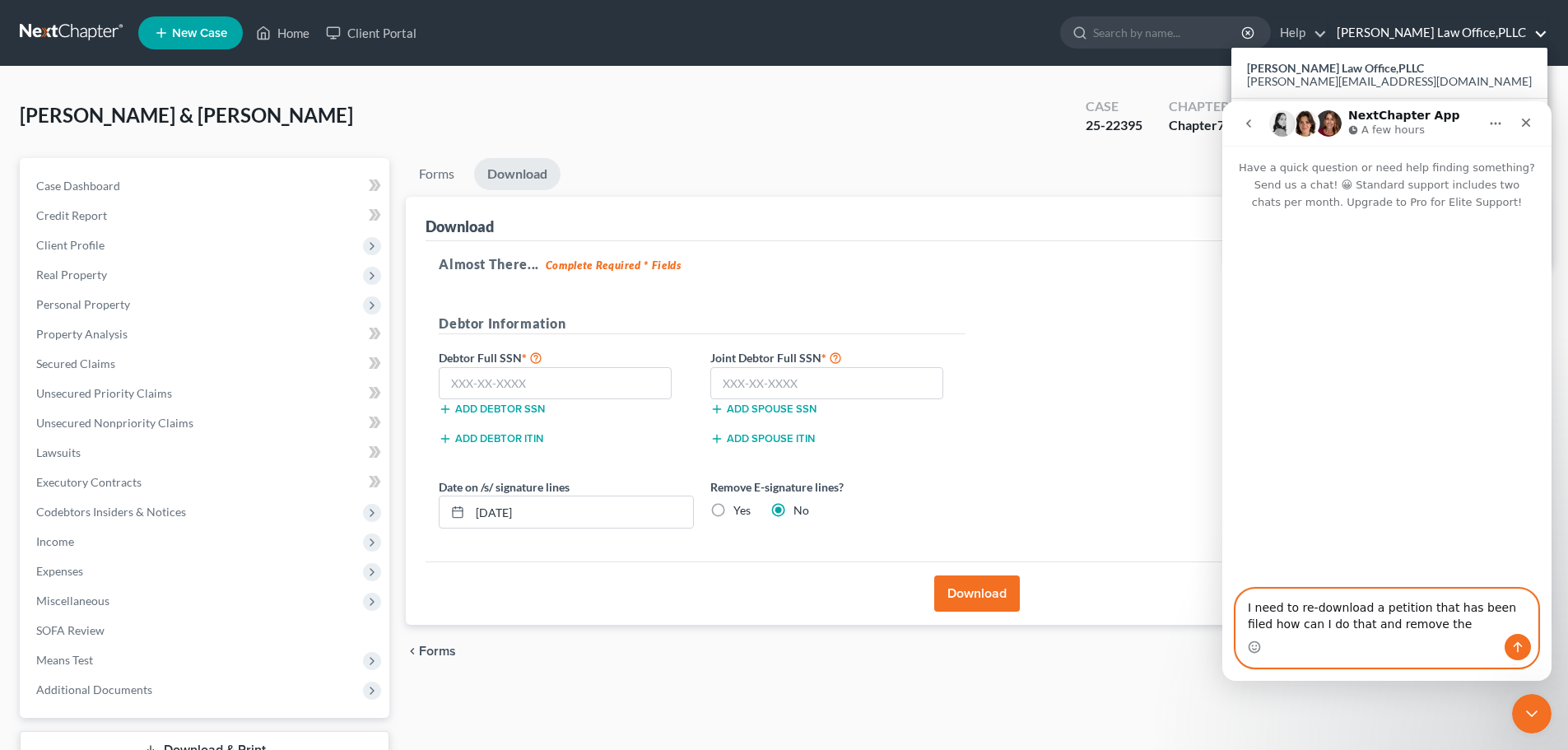
type textarea "I need to re-download a petition that has been filed how can I do that and remo…"
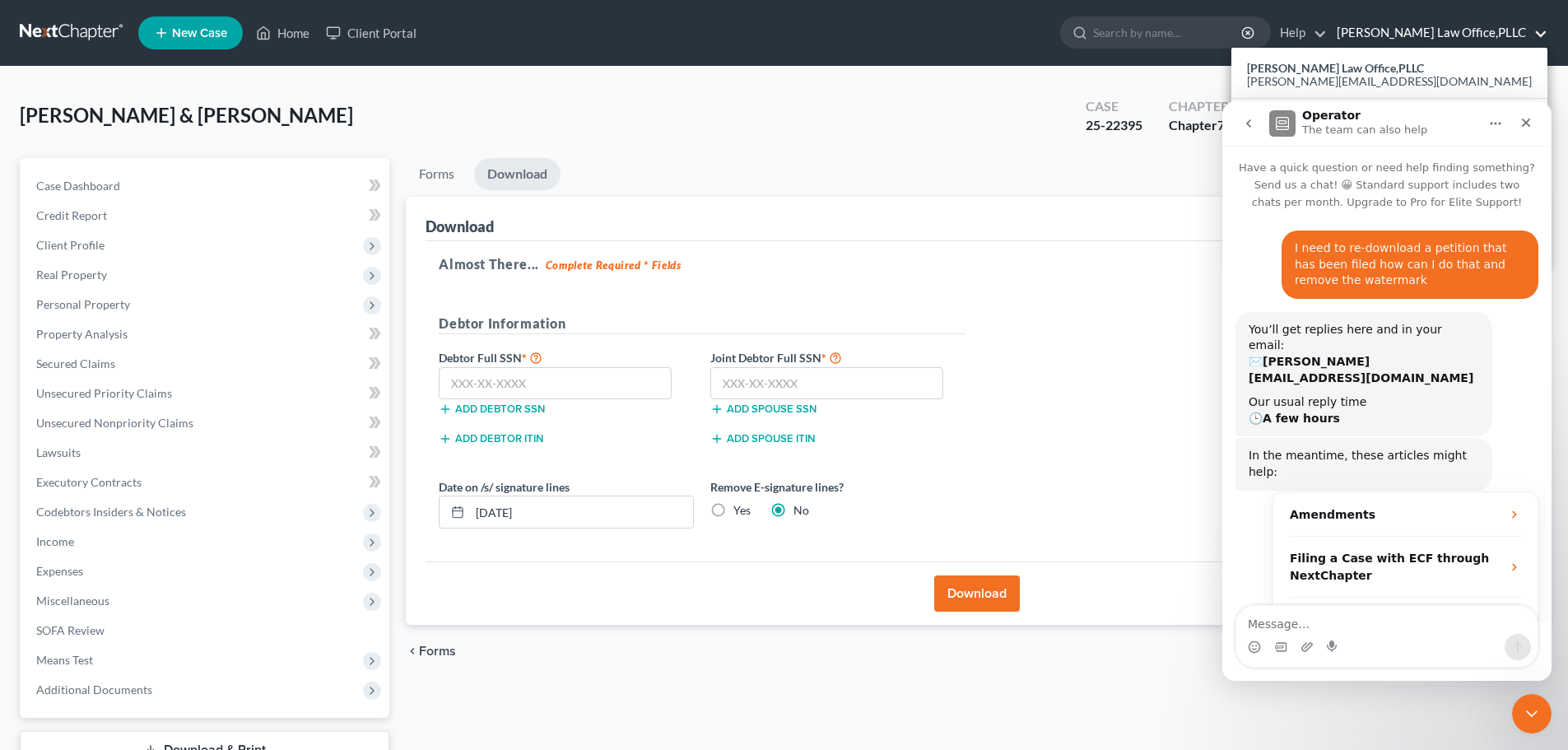
scroll to position [46, 0]
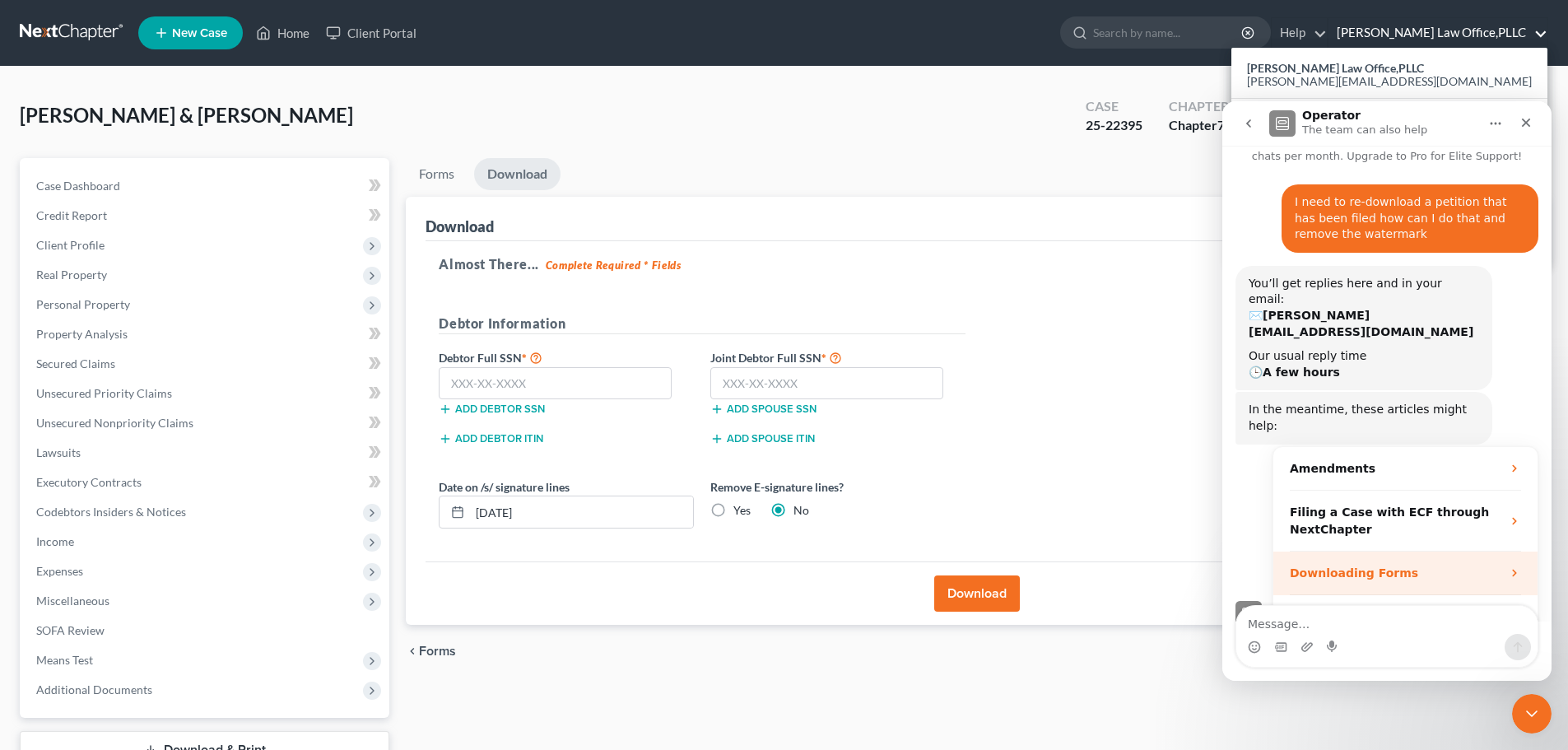
click at [1447, 564] on div "Downloading Forms" at bounding box center [1395, 573] width 211 height 18
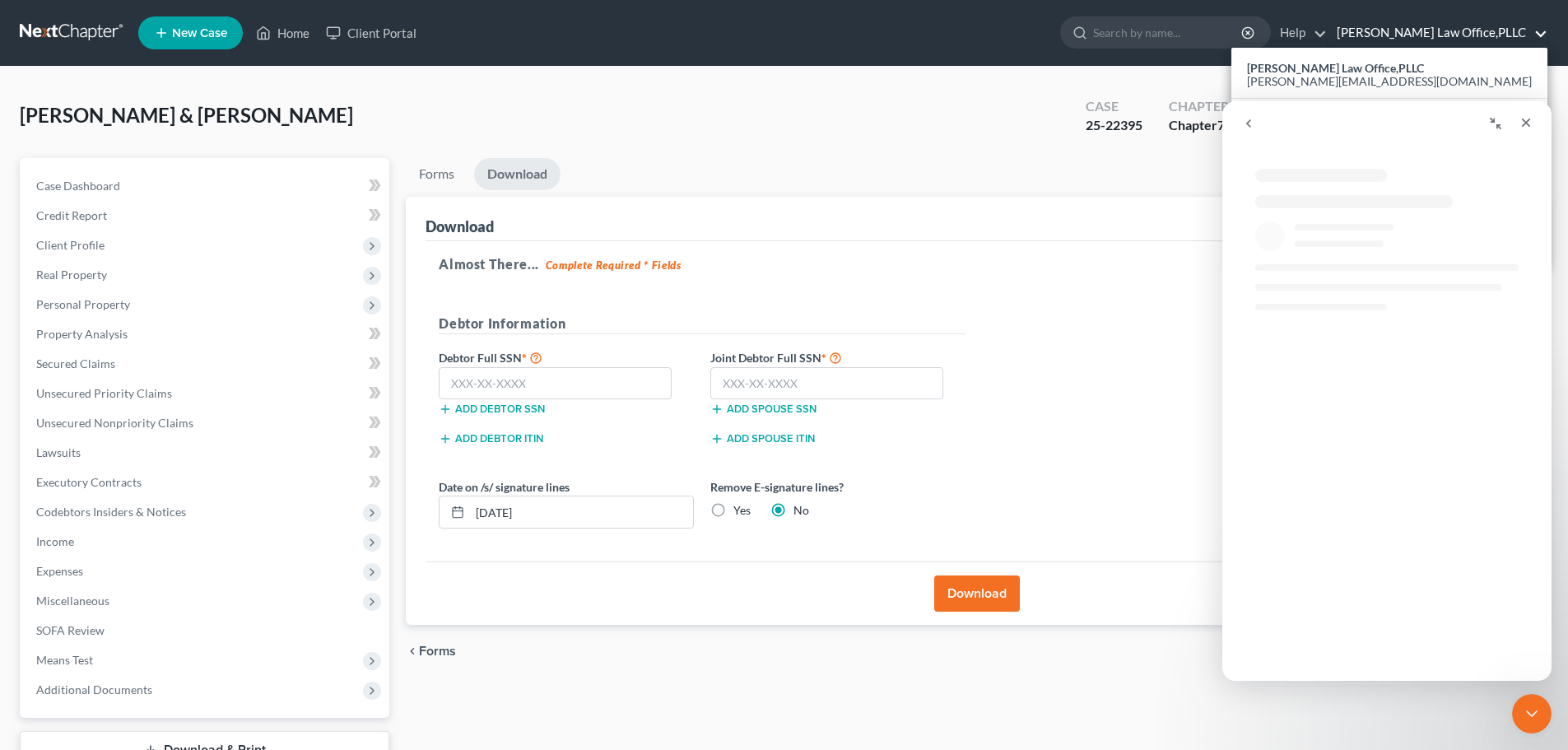
scroll to position [0, 0]
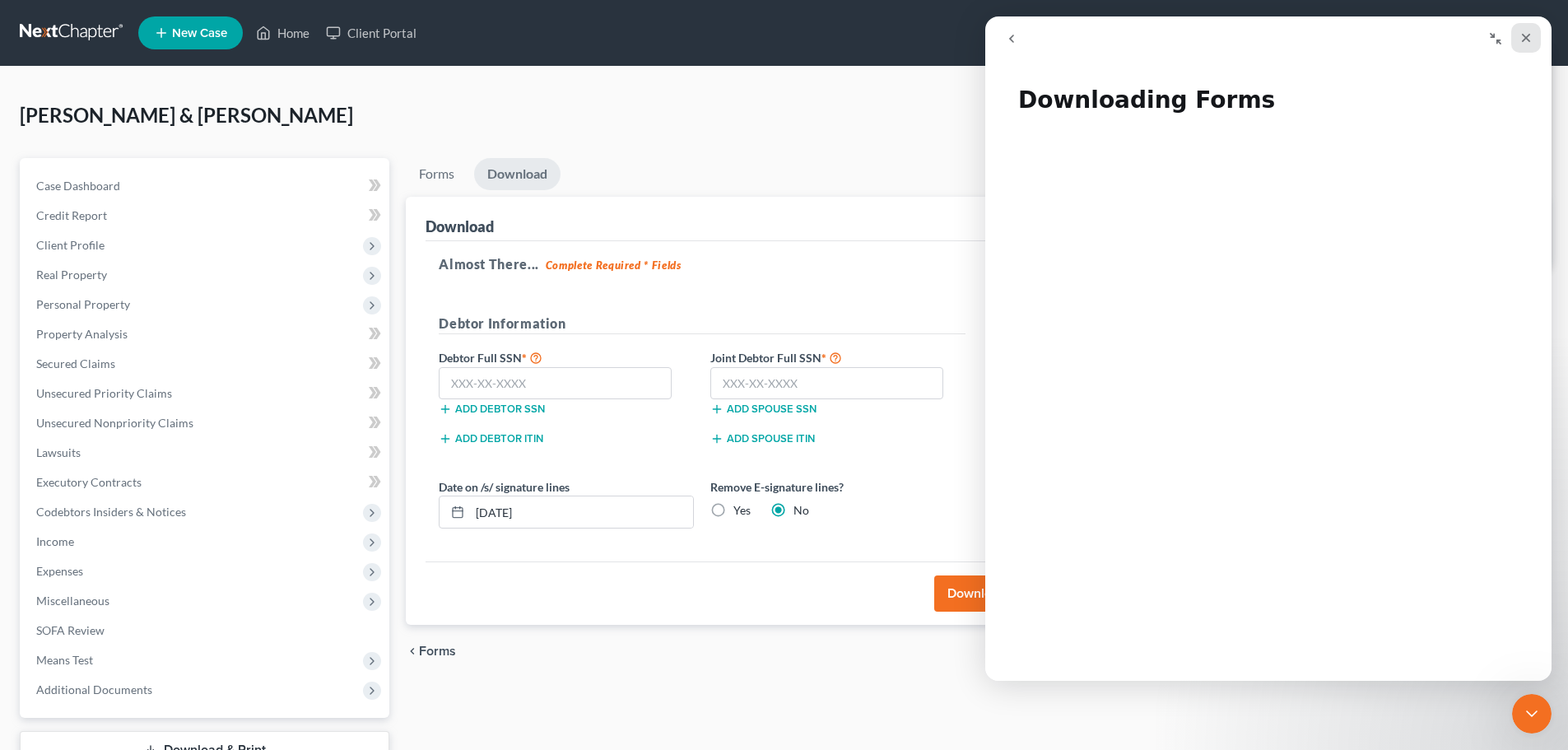
click at [1520, 42] on icon "Close" at bounding box center [1526, 38] width 13 height 13
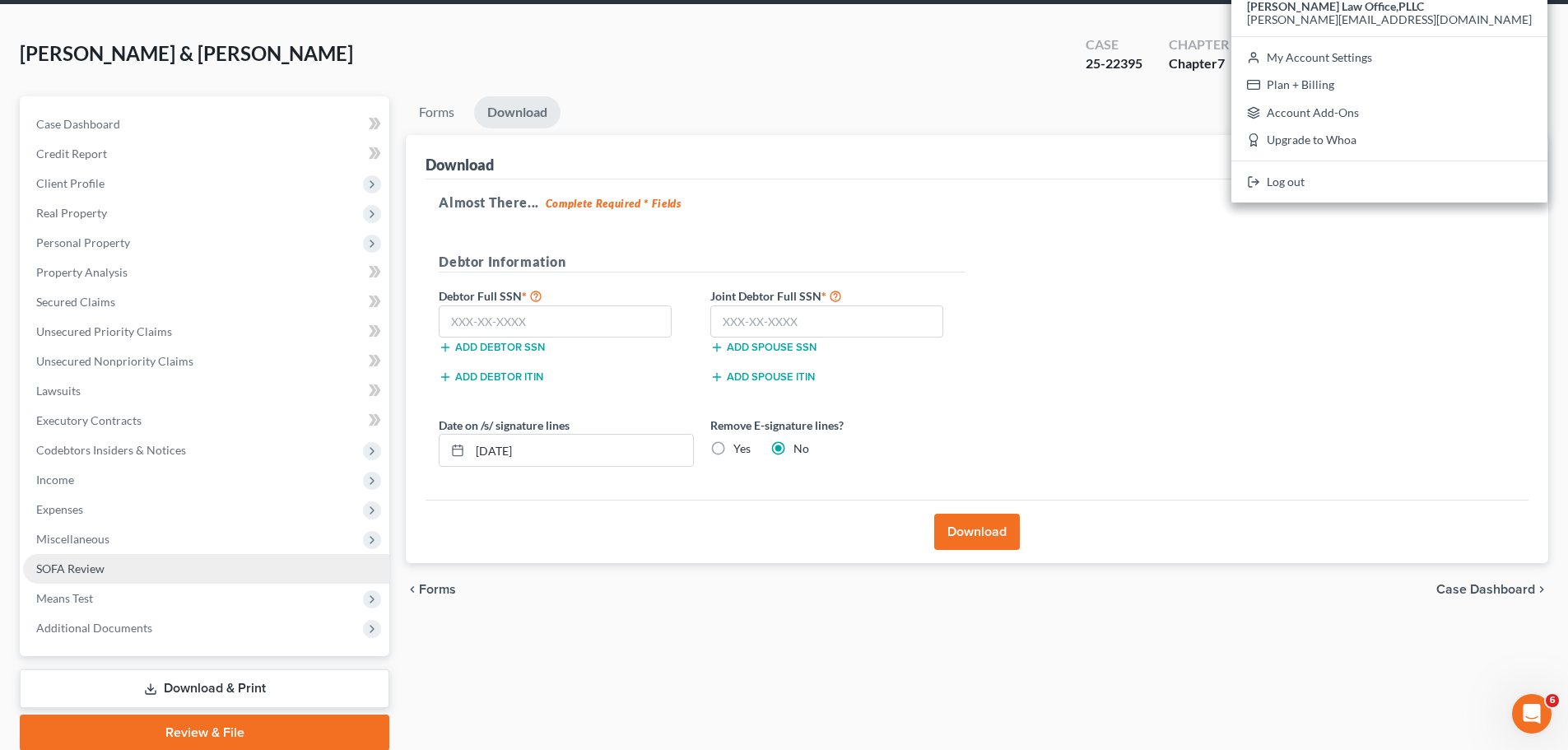
scroll to position [125, 0]
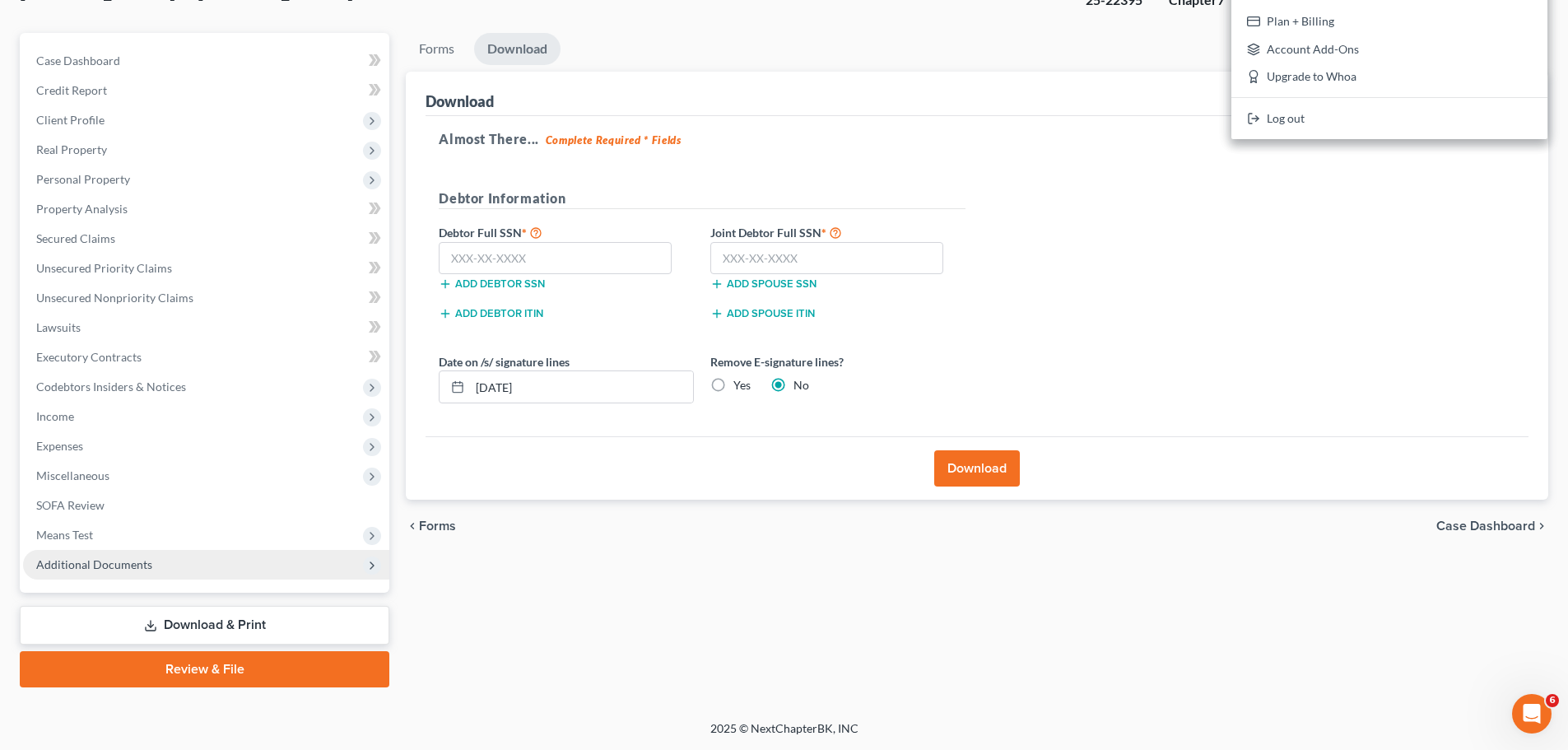
click at [369, 569] on icon at bounding box center [372, 565] width 13 height 13
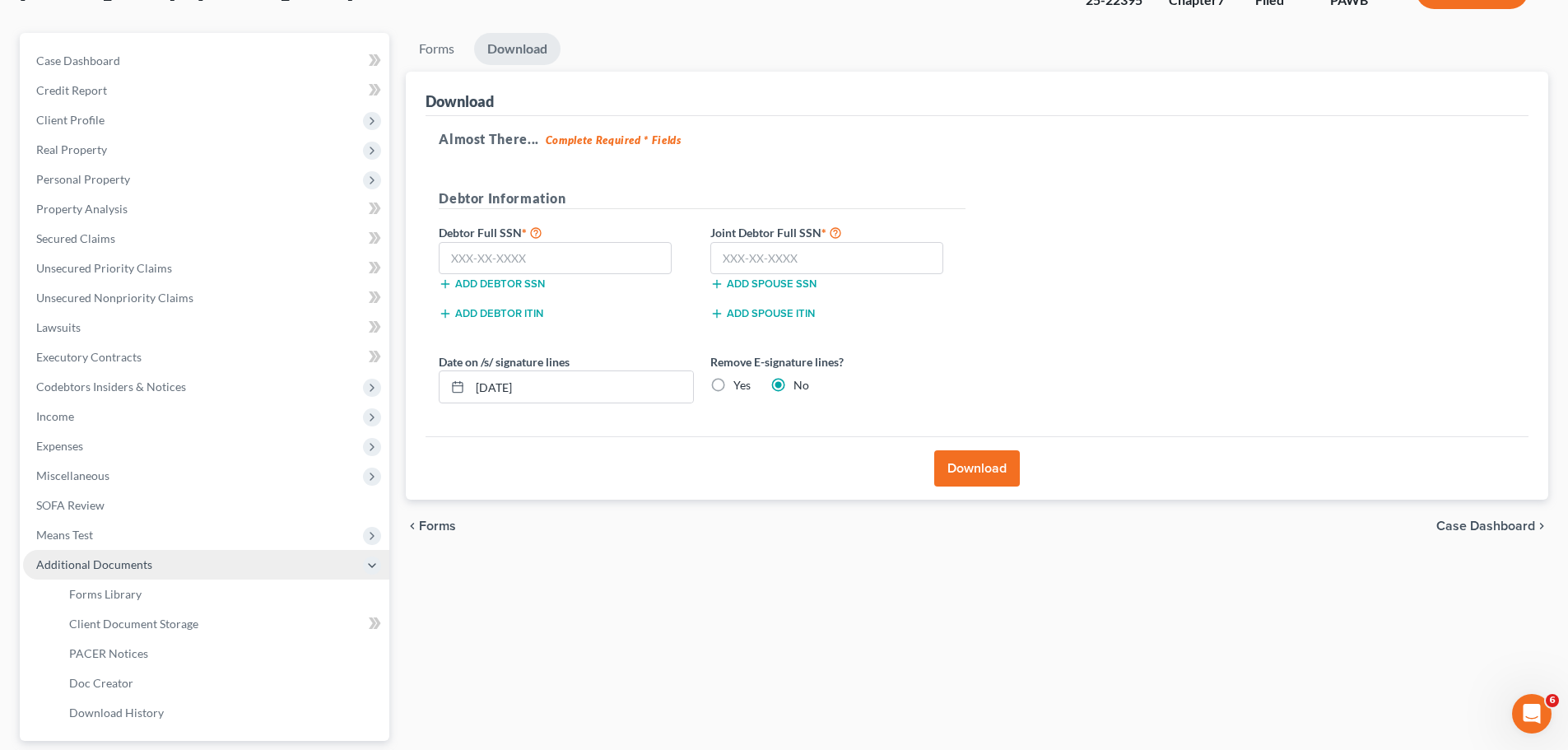
click at [369, 569] on icon at bounding box center [372, 565] width 13 height 13
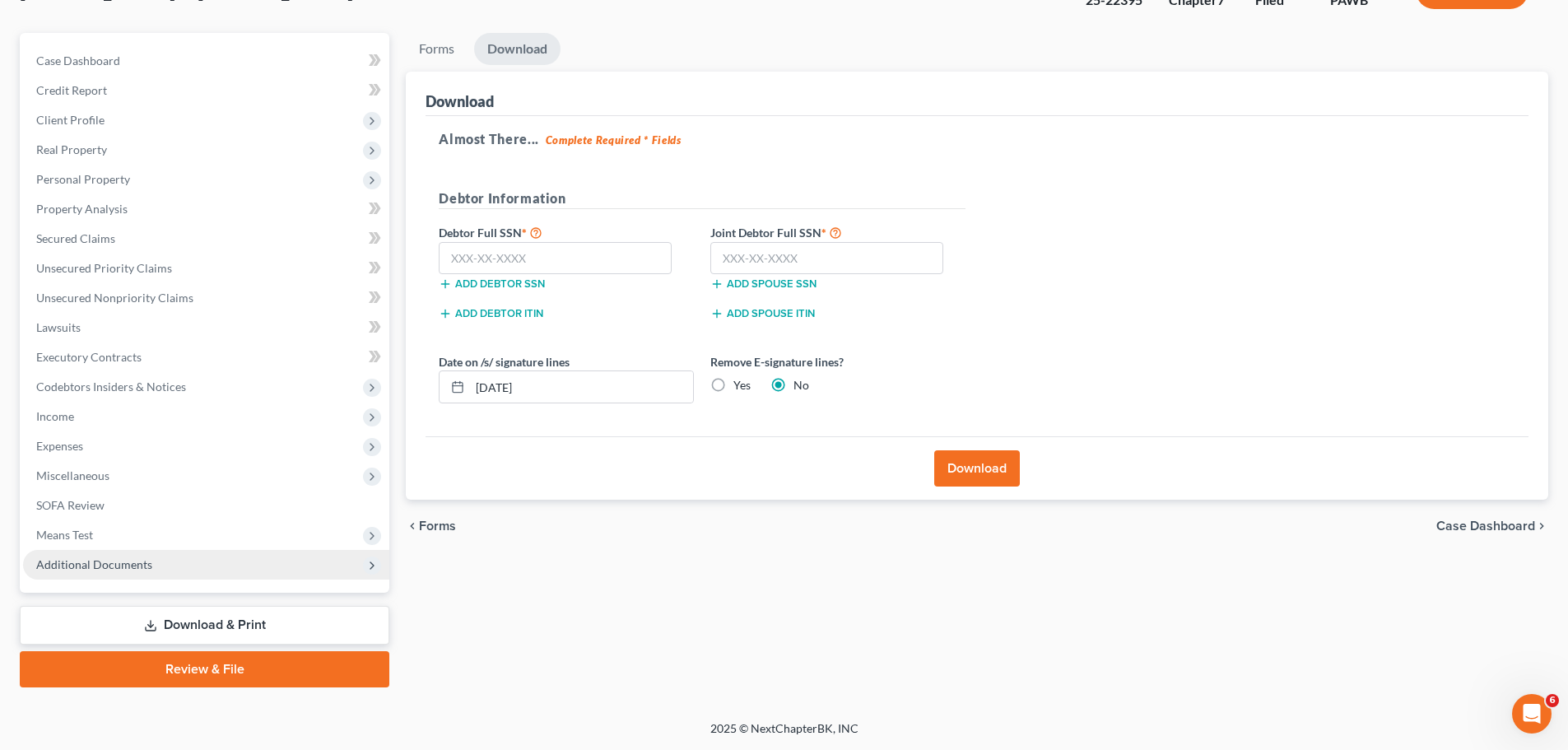
click at [433, 535] on div "chevron_left Forms Case Dashboard chevron_right" at bounding box center [977, 526] width 1143 height 53
click at [434, 527] on span "Forms" at bounding box center [437, 526] width 37 height 13
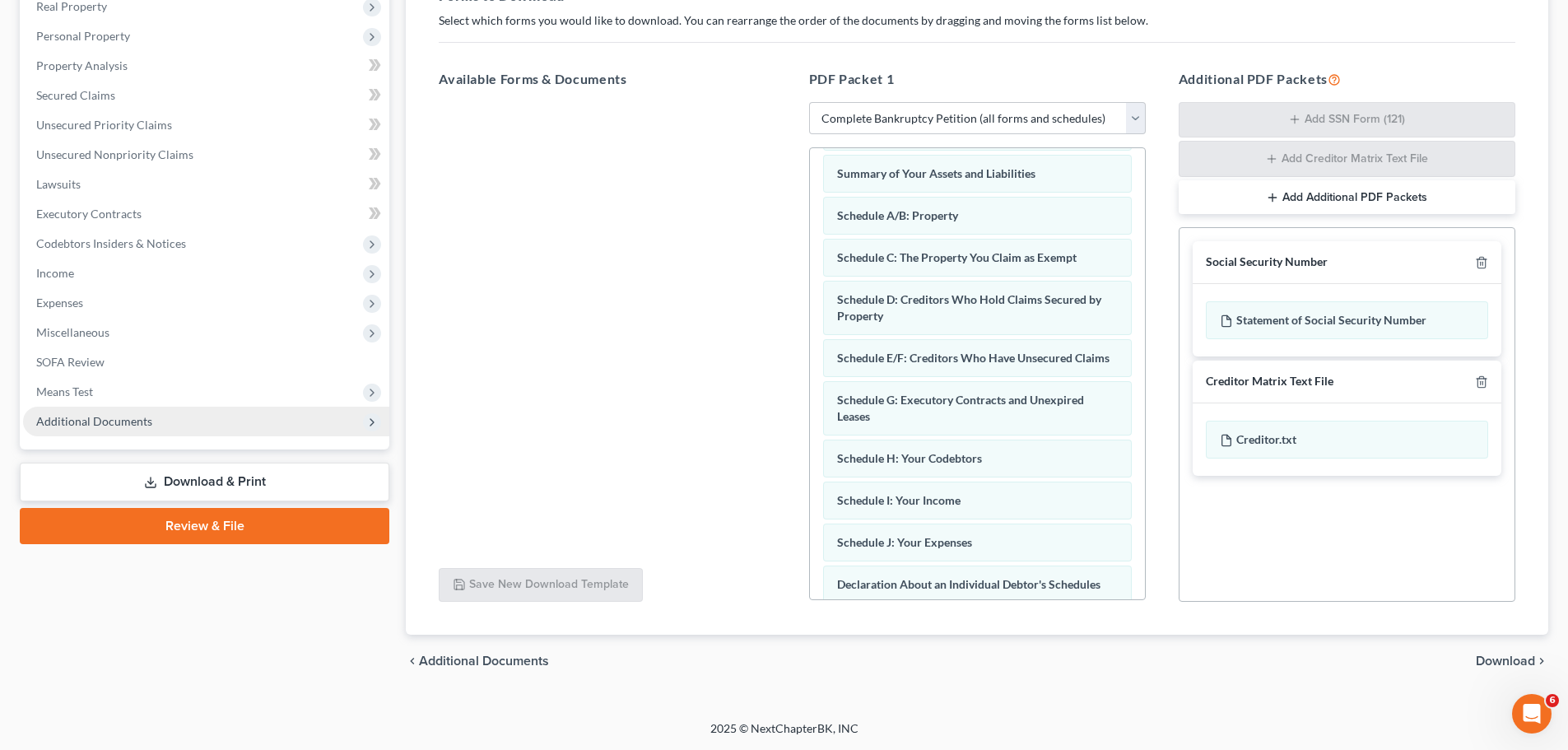
scroll to position [0, 0]
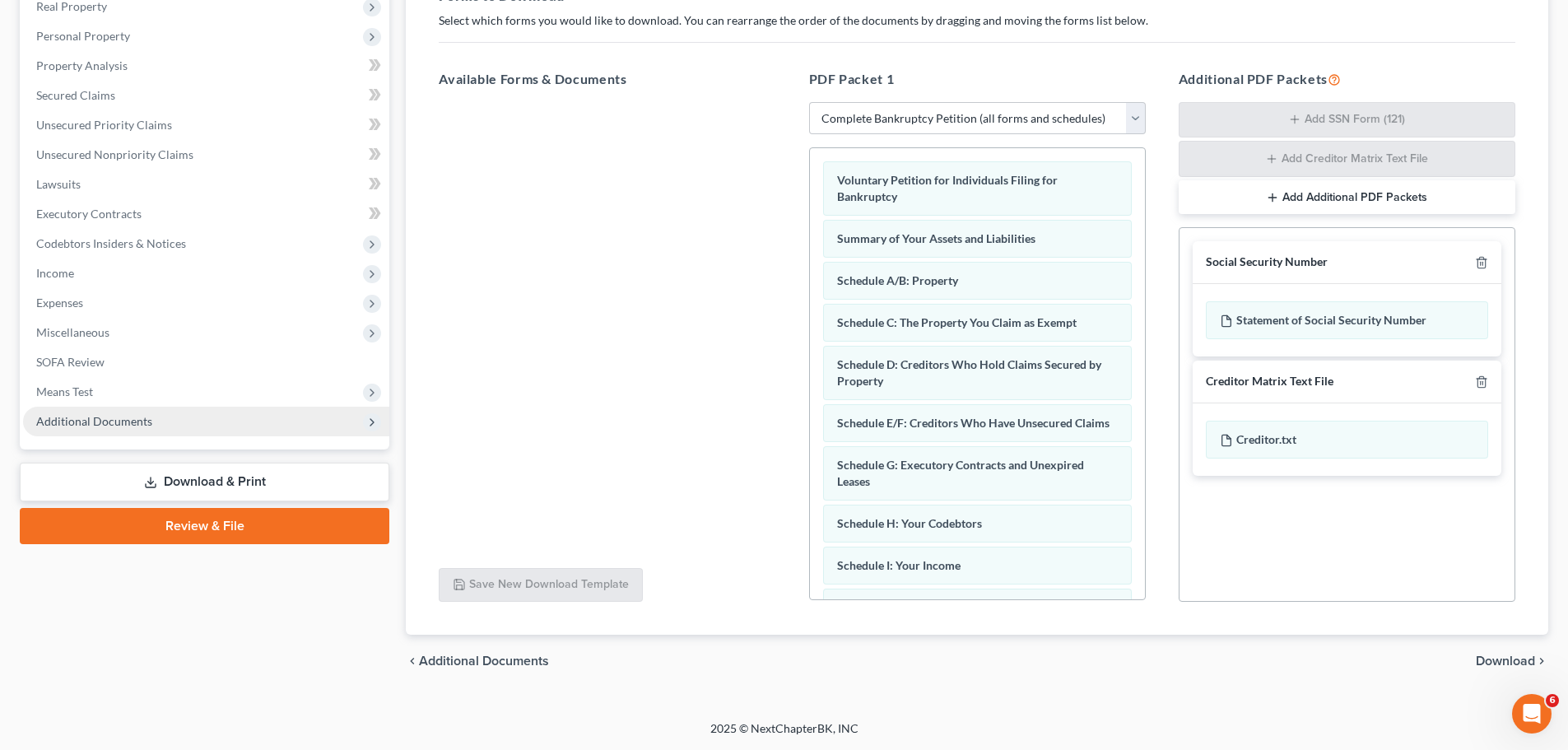
click at [1501, 661] on span "Download" at bounding box center [1506, 661] width 60 height 13
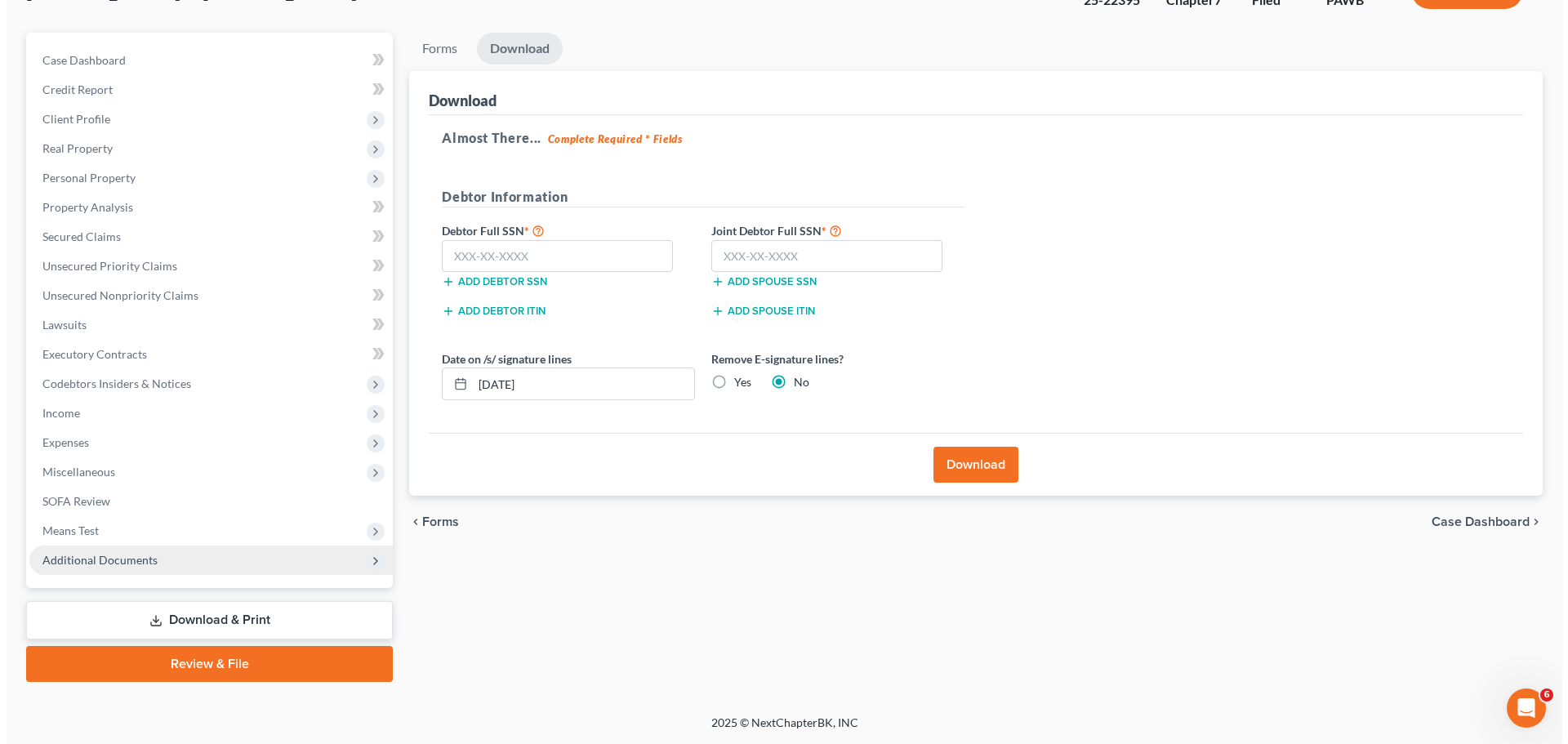
scroll to position [124, 0]
click at [607, 249] on input "text" at bounding box center [551, 256] width 231 height 33
type input "184-46-6165"
click at [914, 292] on div "Joint Debtor Full SSN * Add spouse SSN" at bounding box center [831, 262] width 270 height 82
click at [897, 249] on input "text" at bounding box center [820, 256] width 231 height 33
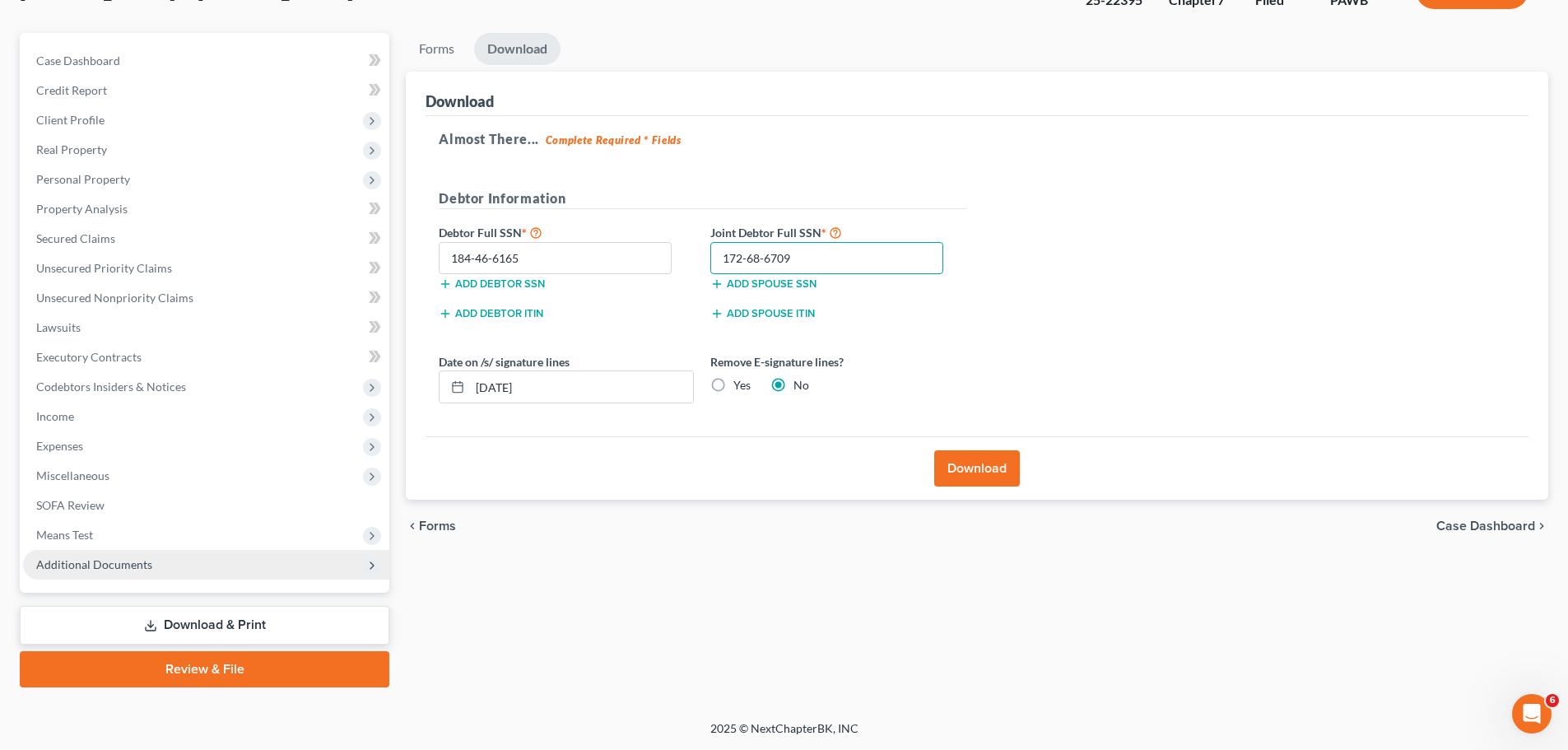
type input "172-68-6709"
click at [985, 456] on button "Download" at bounding box center [977, 468] width 86 height 36
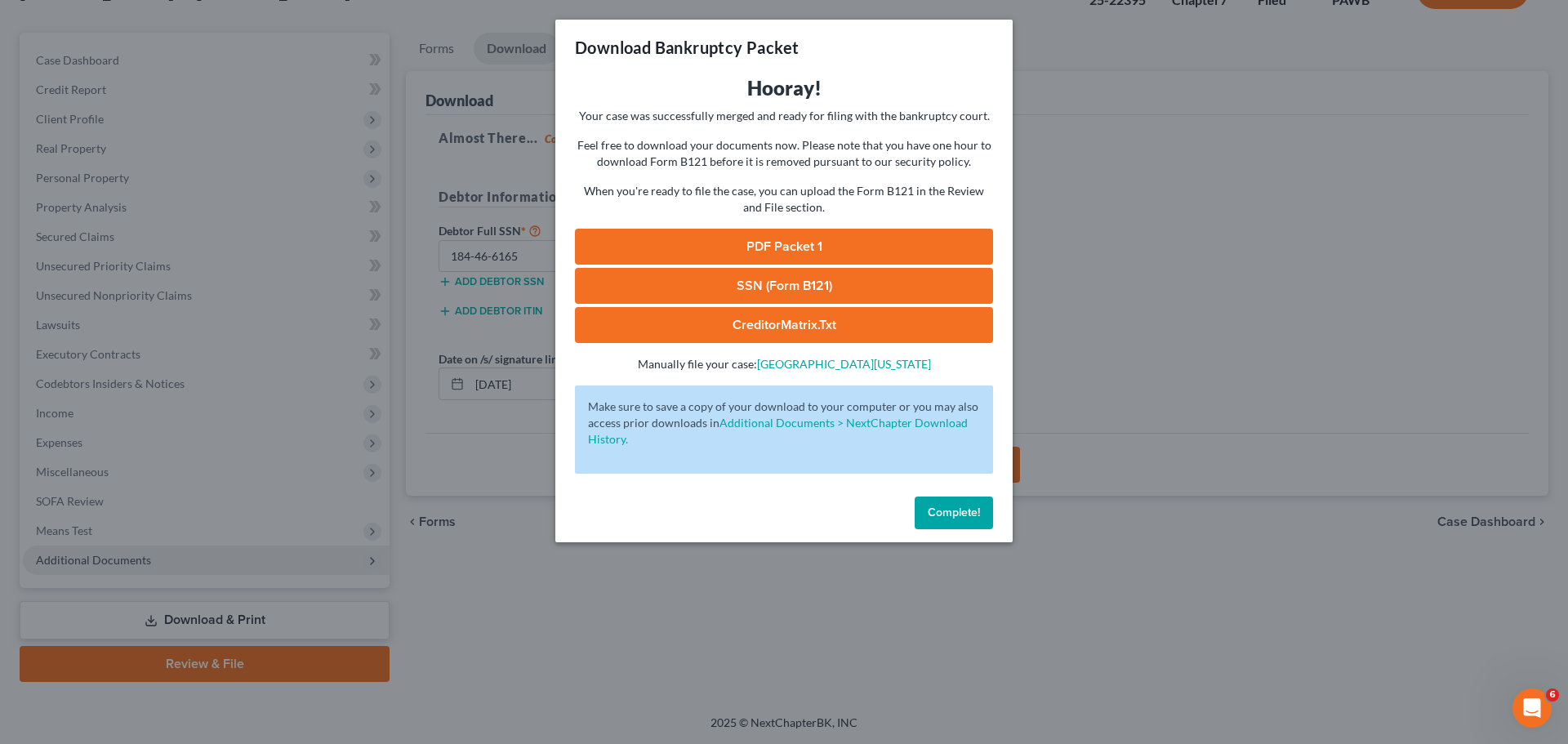
click at [778, 249] on link "PDF Packet 1" at bounding box center [784, 246] width 418 height 36
